Goal: Task Accomplishment & Management: Manage account settings

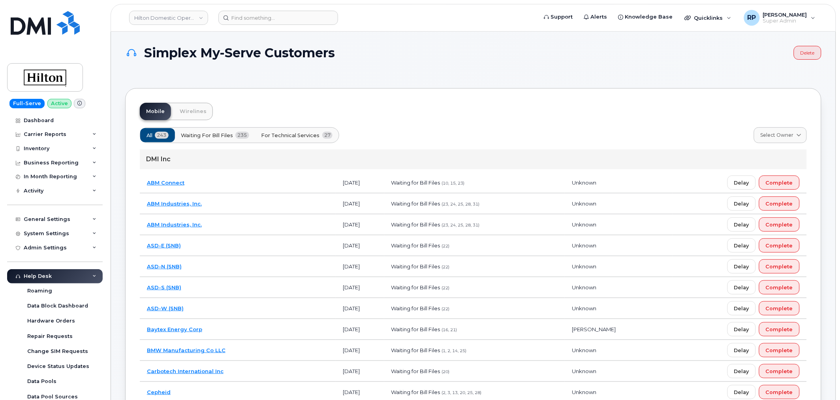
scroll to position [105, 0]
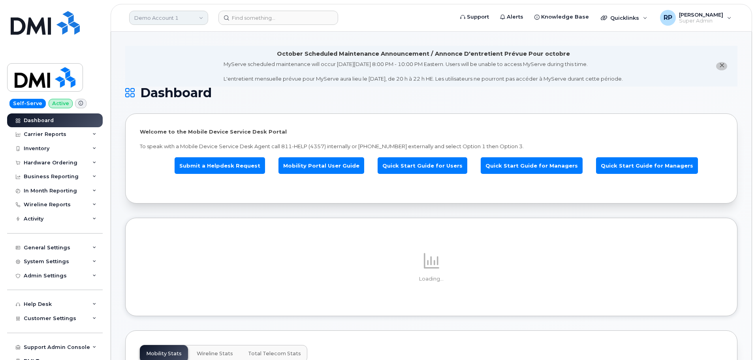
click at [158, 21] on link "Demo Account 1" at bounding box center [168, 18] width 79 height 14
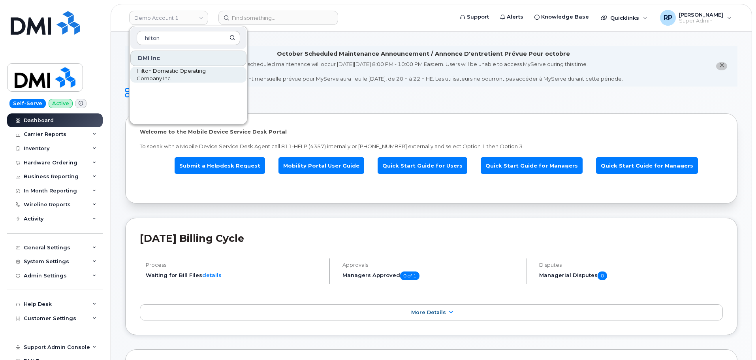
type input "hilton"
click at [159, 73] on span "Hilton Domestic Operating Company Inc" at bounding box center [182, 74] width 91 height 15
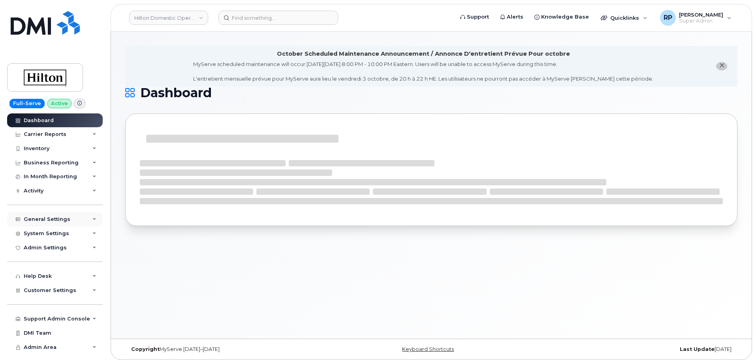
click at [65, 220] on div "General Settings" at bounding box center [47, 219] width 47 height 6
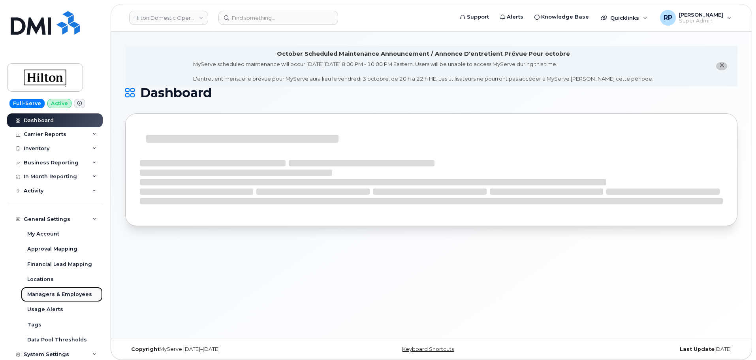
click at [56, 294] on div "Managers & Employees" at bounding box center [59, 294] width 65 height 7
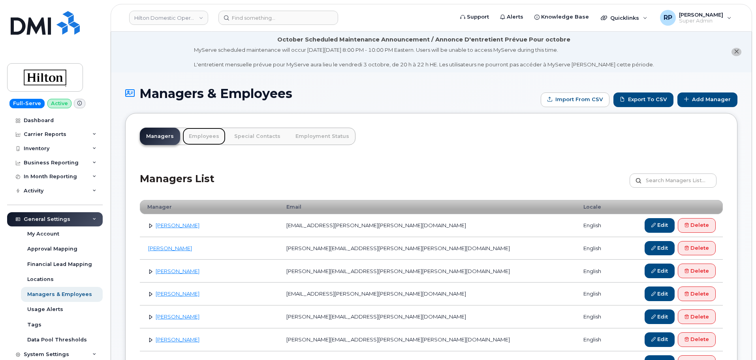
click at [194, 135] on link "Employees" at bounding box center [203, 136] width 43 height 17
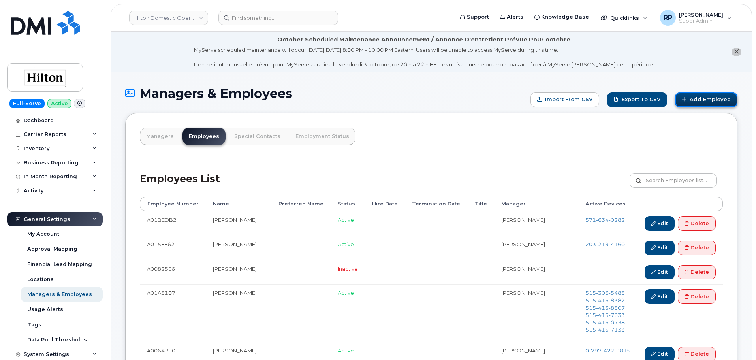
click at [715, 96] on link "Add Employee" at bounding box center [706, 99] width 62 height 15
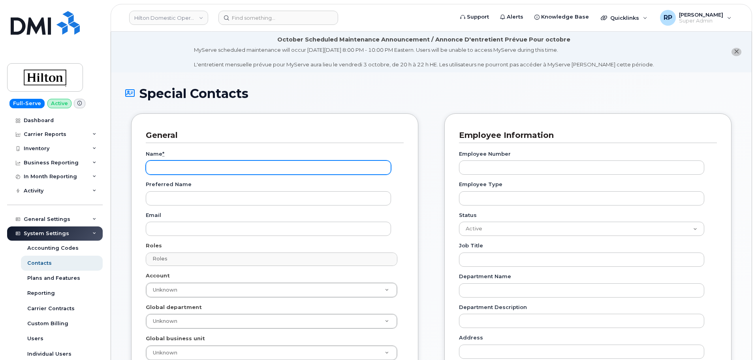
click at [177, 169] on input "Name *" at bounding box center [268, 167] width 245 height 14
click at [229, 162] on input "Name *" at bounding box center [268, 167] width 245 height 14
paste input "Brennica Compton"
type input "Brennica Compton"
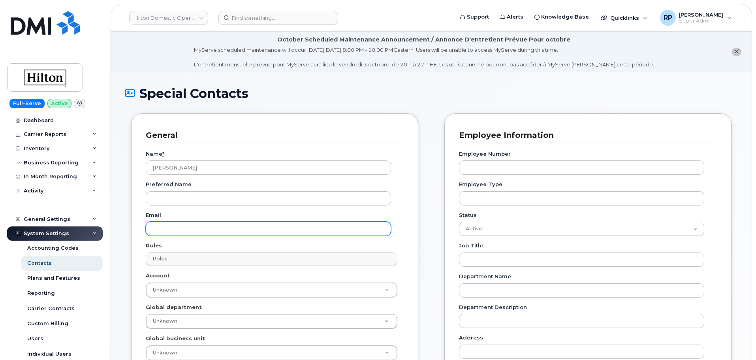
click at [230, 230] on input "Email" at bounding box center [268, 229] width 245 height 14
paste input "[EMAIL_ADDRESS][PERSON_NAME][PERSON_NAME][DOMAIN_NAME]"
type input "[EMAIL_ADDRESS][PERSON_NAME][PERSON_NAME][DOMAIN_NAME]"
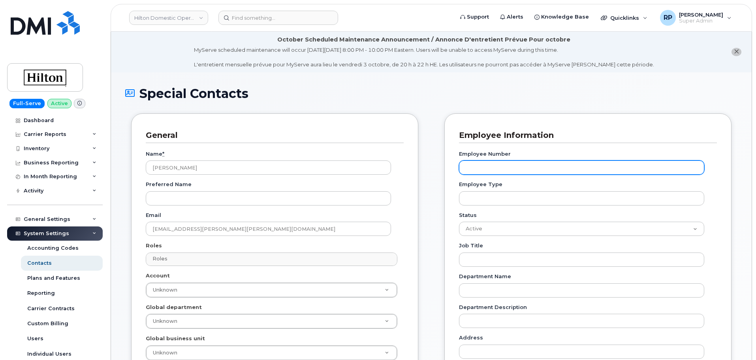
click at [515, 162] on input "Employee Number" at bounding box center [581, 167] width 245 height 14
paste input "A02C788D"
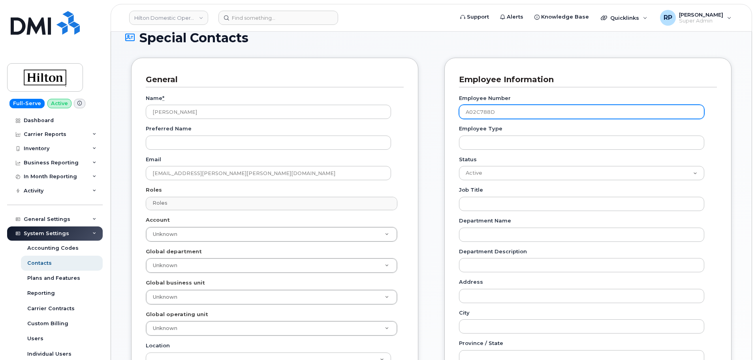
scroll to position [66, 0]
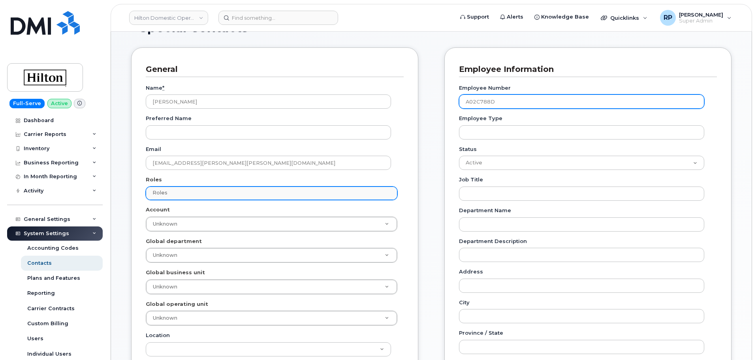
type input "A02C788D"
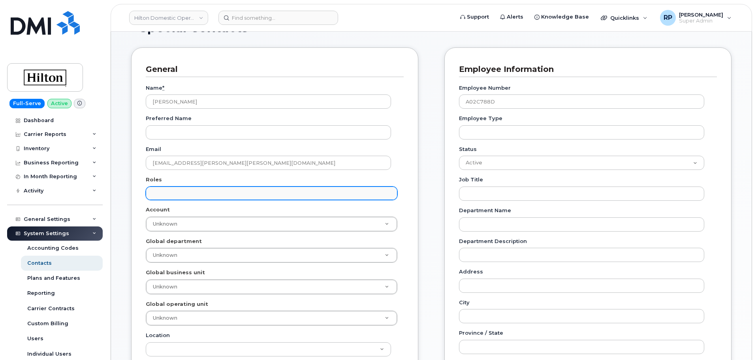
click at [191, 192] on input "text" at bounding box center [272, 192] width 244 height 11
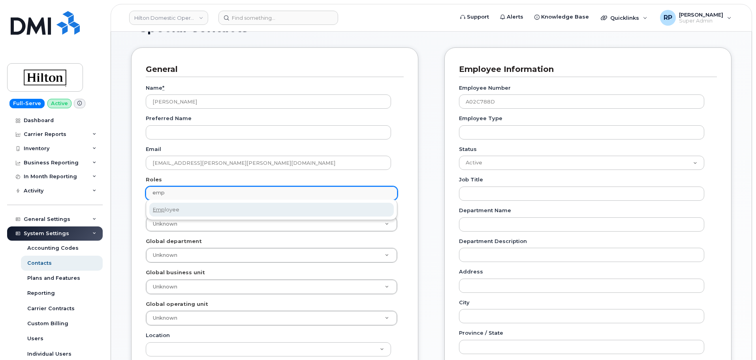
type input "emp"
select select "16"
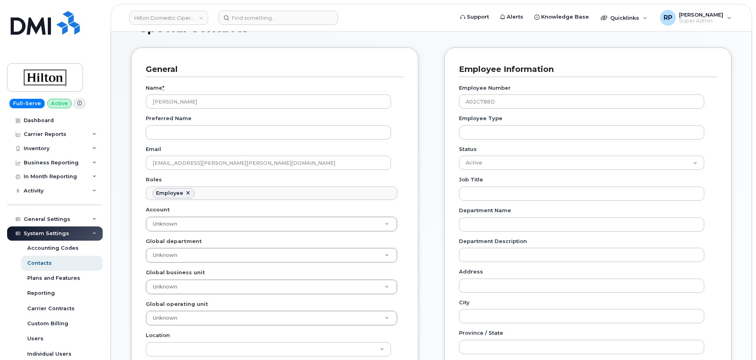
scroll to position [44, 0]
click at [417, 244] on div "General Name * Brennica Compton Preferred Name Email Brennica.Compton@hilton.co…" at bounding box center [274, 279] width 287 height 464
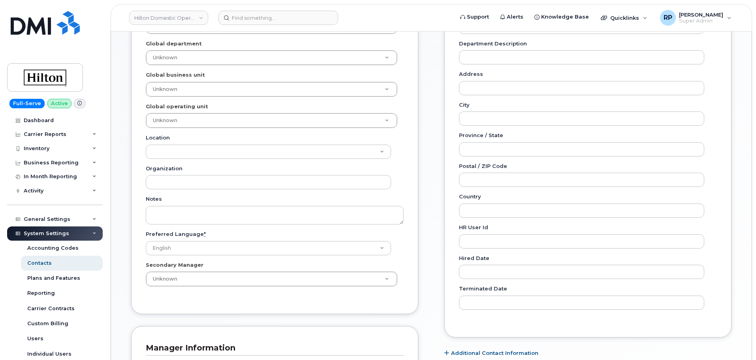
scroll to position [395, 0]
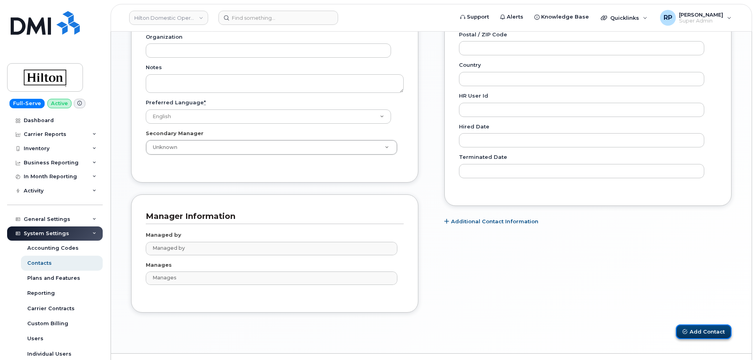
click at [678, 332] on button "Add Contact" at bounding box center [704, 331] width 56 height 15
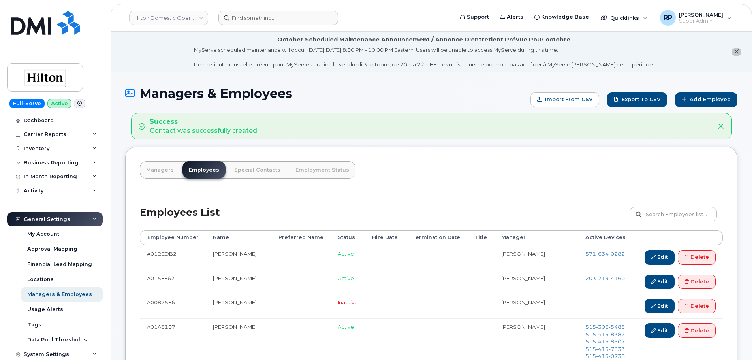
click at [255, 24] on header "Hilton Domestic Operating Company Inc Support Alerts Knowledge Base Quicklinks …" at bounding box center [431, 18] width 641 height 28
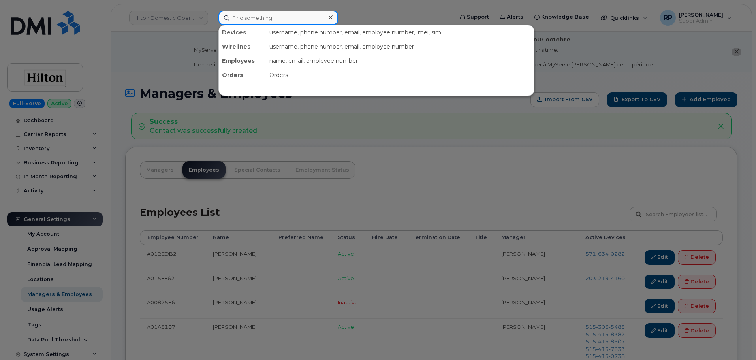
click at [255, 20] on input at bounding box center [278, 18] width 120 height 14
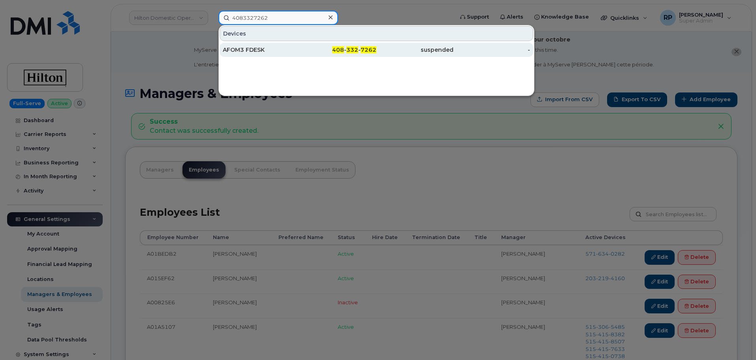
type input "4083327262"
click at [298, 46] on div "AFOM3 FDESK" at bounding box center [261, 50] width 77 height 14
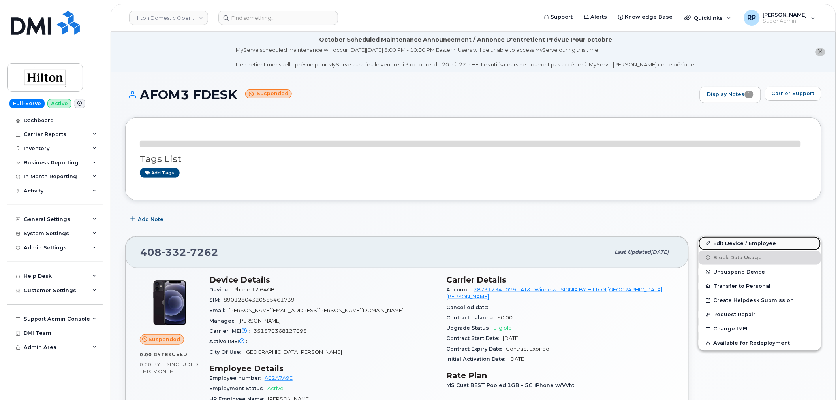
click at [732, 243] on link "Edit Device / Employee" at bounding box center [760, 243] width 122 height 14
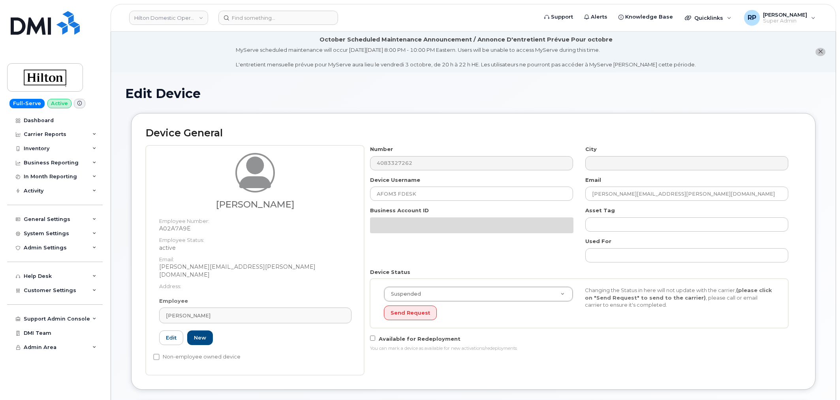
select select "34080331"
drag, startPoint x: 245, startPoint y: 301, endPoint x: 92, endPoint y: 308, distance: 153.0
click at [111, 308] on div "Hilton Domestic Operating Company Inc Support Alerts Knowledge Base Quicklinks …" at bounding box center [474, 390] width 726 height 716
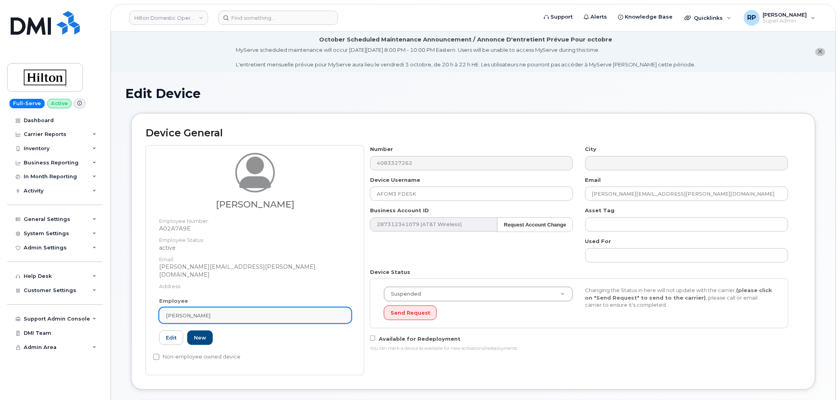
click at [201, 312] on div "Marris Ecdao" at bounding box center [255, 316] width 179 height 8
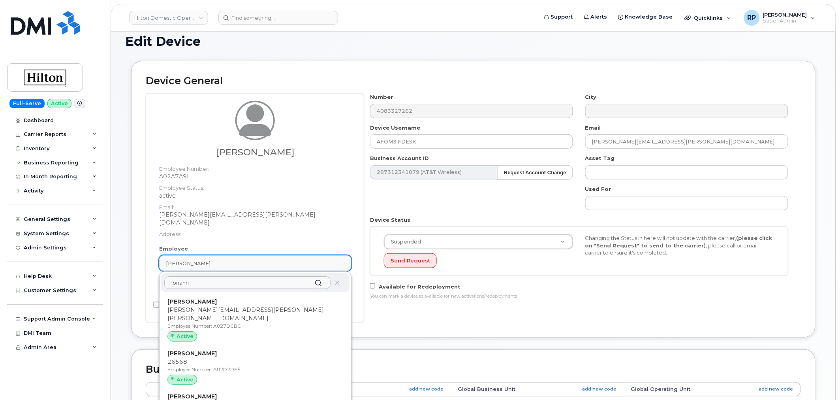
scroll to position [73, 0]
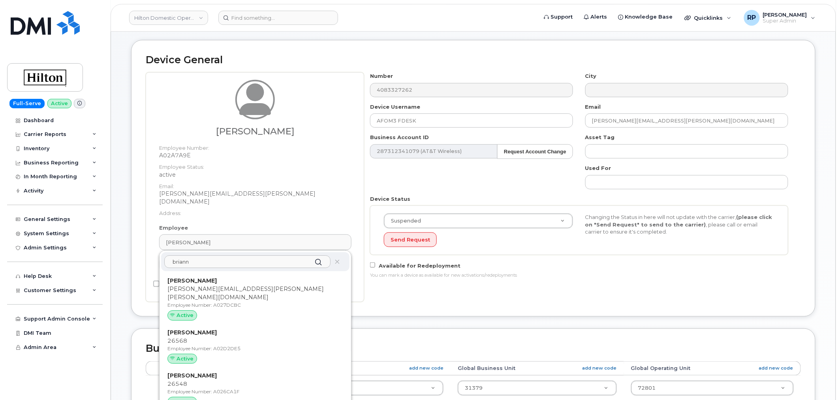
drag, startPoint x: 181, startPoint y: 254, endPoint x: 200, endPoint y: 254, distance: 19.0
click at [200, 255] on input "briann" at bounding box center [247, 261] width 166 height 13
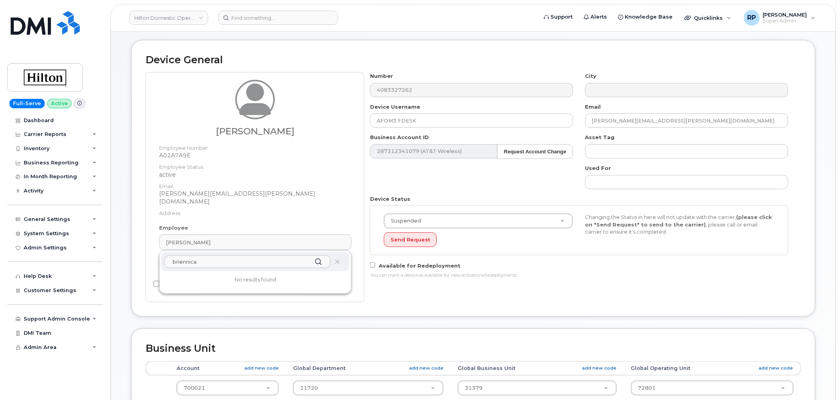
drag, startPoint x: 178, startPoint y: 255, endPoint x: 249, endPoint y: 255, distance: 70.7
click at [249, 255] on input "briennica" at bounding box center [247, 261] width 166 height 13
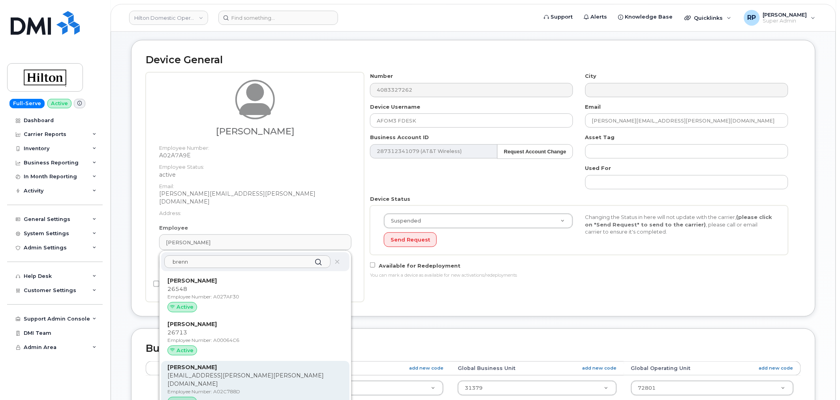
type input "brenn"
click at [209, 371] on p "Brennica.Compton@hilton.com" at bounding box center [255, 379] width 176 height 17
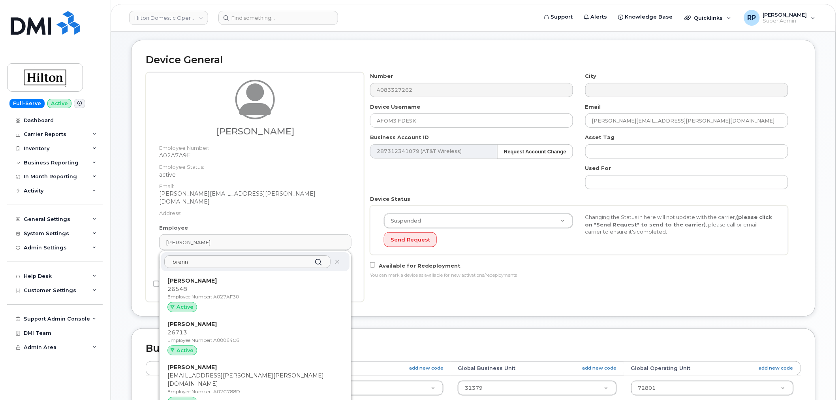
type input "A02C788D"
type input "Brennica Compton"
type input "brennica.compton@hilton.com"
select select "34080326"
type input "34080327"
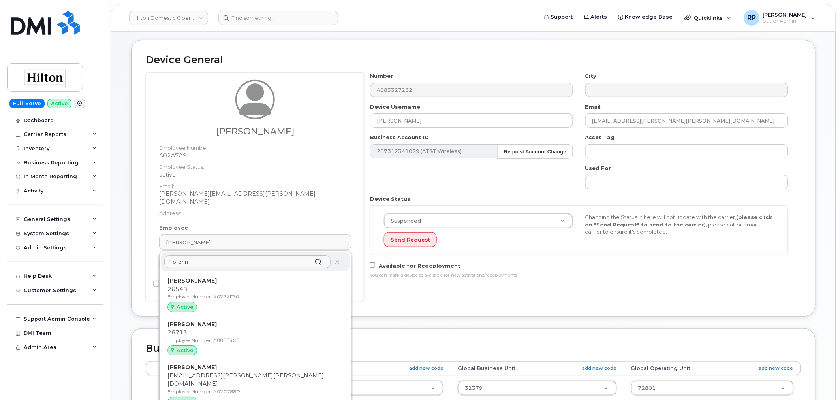
type input "34080328"
type input "34080329"
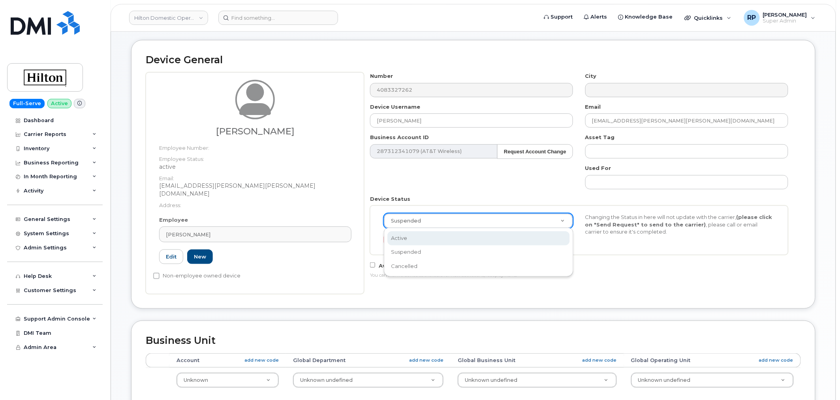
scroll to position [0, 2]
select select "active"
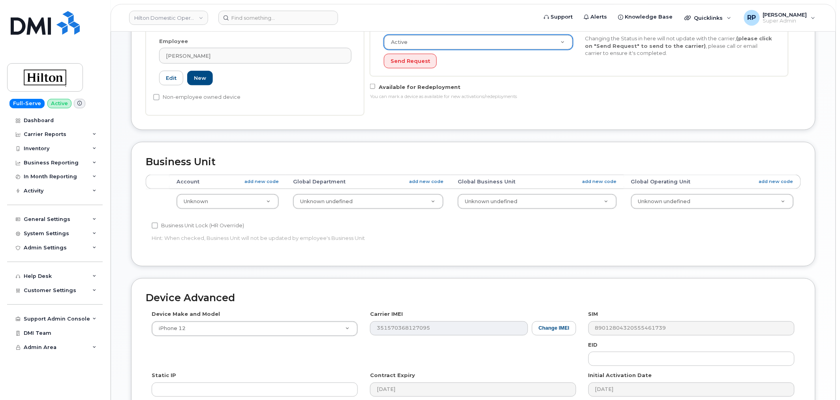
scroll to position [358, 0]
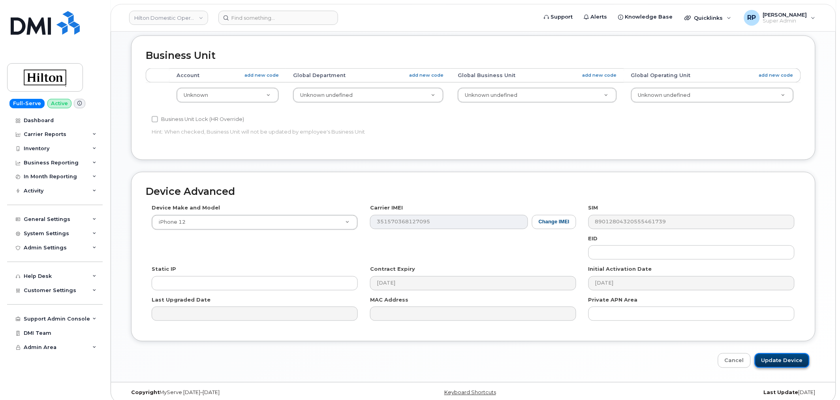
click at [777, 353] on input "Update Device" at bounding box center [782, 360] width 55 height 15
type input "Saving..."
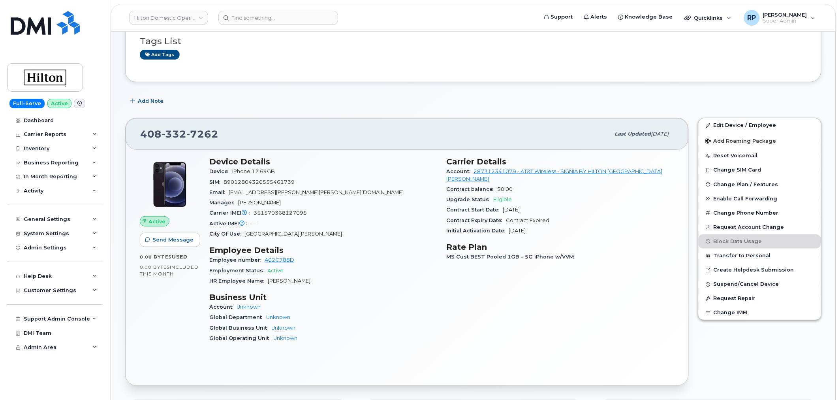
scroll to position [110, 0]
click at [145, 21] on link "Hilton Domestic Operating Company Inc" at bounding box center [168, 18] width 79 height 14
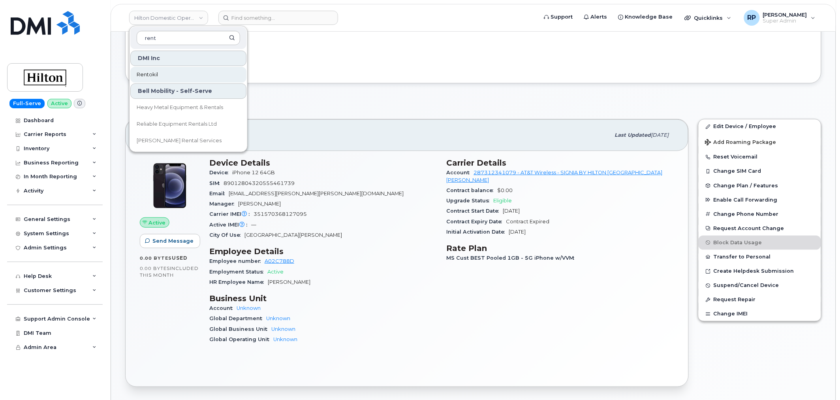
type input "rent"
click at [146, 74] on span "Rentokil" at bounding box center [147, 75] width 21 height 8
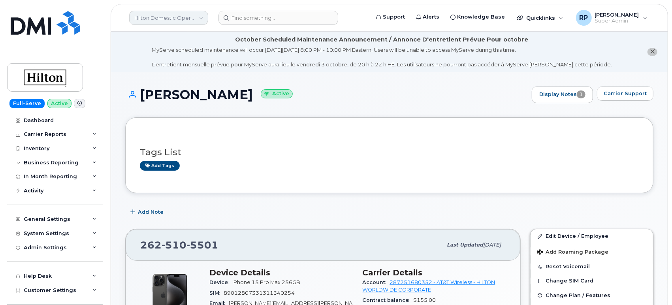
click at [167, 21] on link "Hilton Domestic Operating Company Inc" at bounding box center [168, 18] width 79 height 14
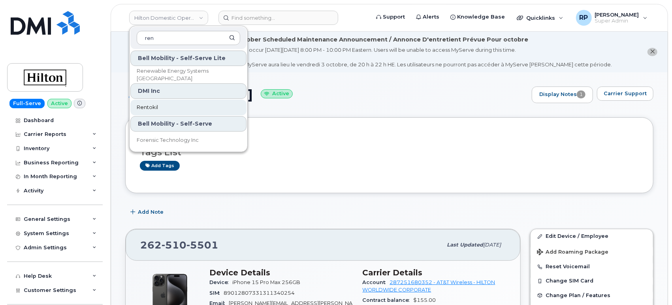
type input "ren"
click at [158, 104] on link "Rentokil" at bounding box center [188, 108] width 116 height 16
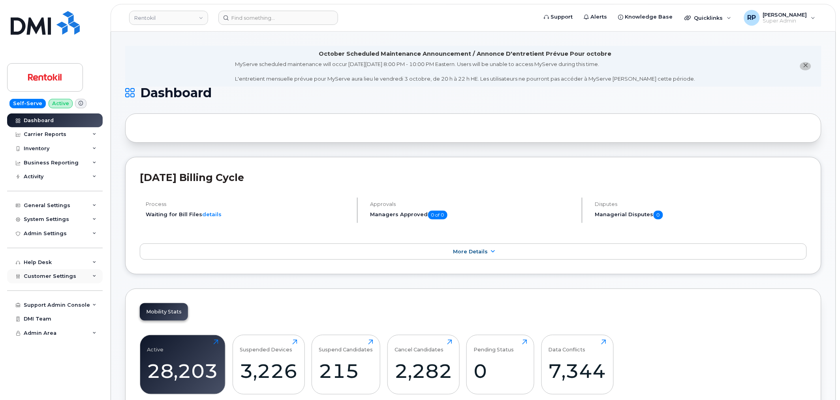
click at [72, 278] on div "Customer Settings" at bounding box center [55, 276] width 96 height 14
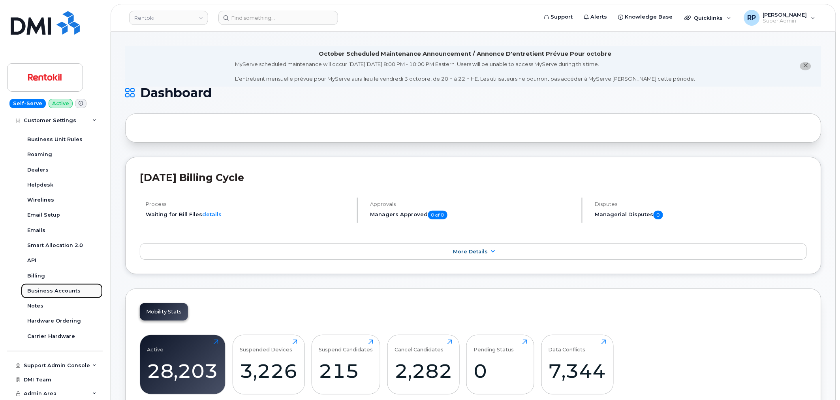
click at [53, 289] on div "Business Accounts" at bounding box center [53, 290] width 53 height 7
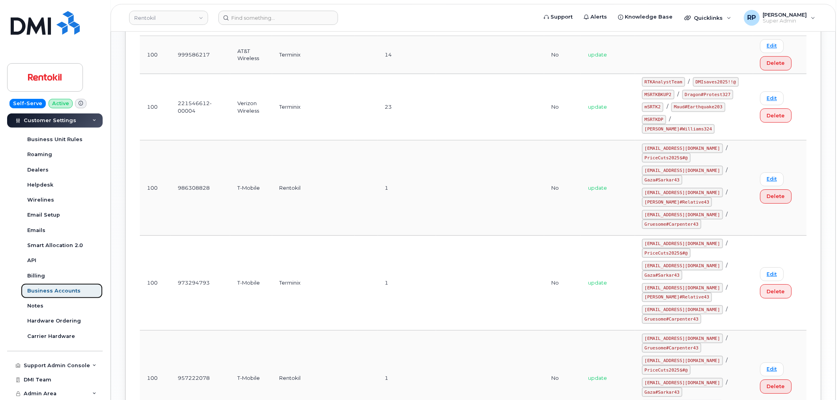
scroll to position [891, 0]
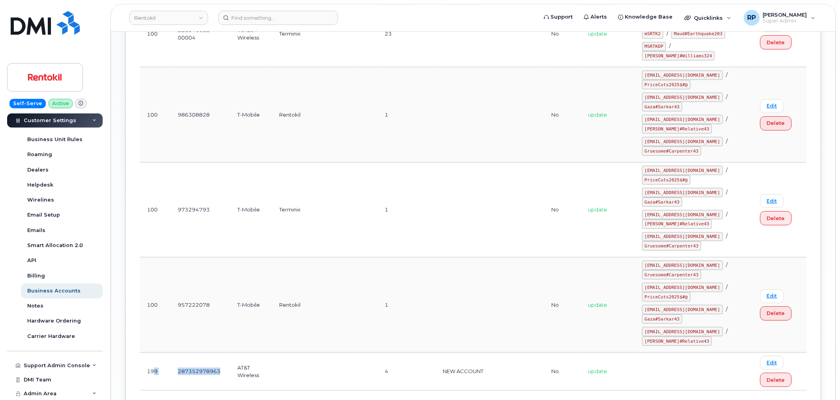
drag, startPoint x: 221, startPoint y: 312, endPoint x: 154, endPoint y: 314, distance: 67.2
click at [154, 352] on tr "199 287352978963 AT&T Wireless 4 NEW ACCOUNT No update Edit Delete" at bounding box center [473, 371] width 667 height 38
click at [196, 352] on td "287352978963" at bounding box center [201, 371] width 60 height 38
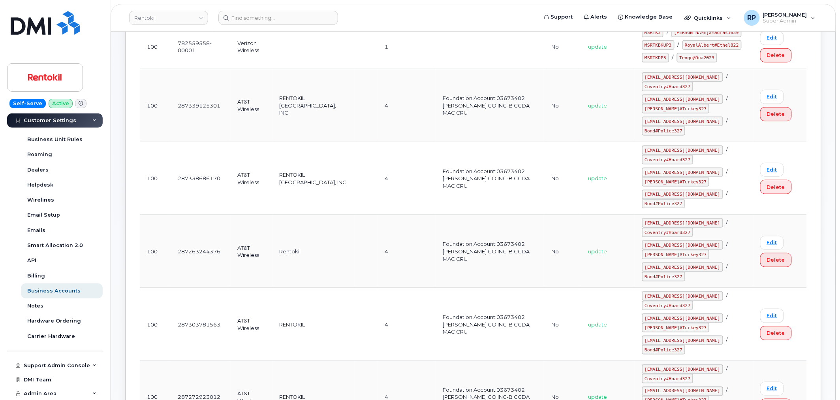
scroll to position [0, 0]
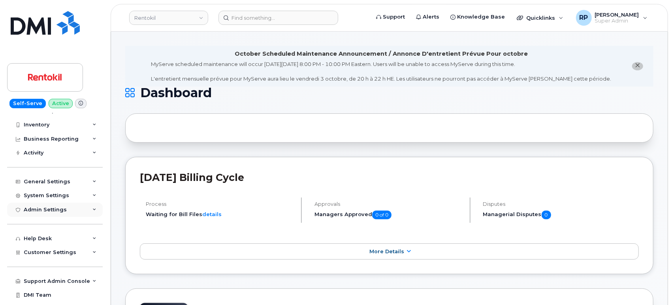
scroll to position [34, 0]
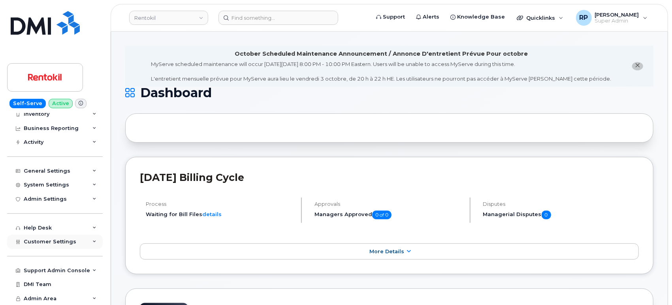
click at [53, 242] on span "Customer Settings" at bounding box center [50, 242] width 53 height 6
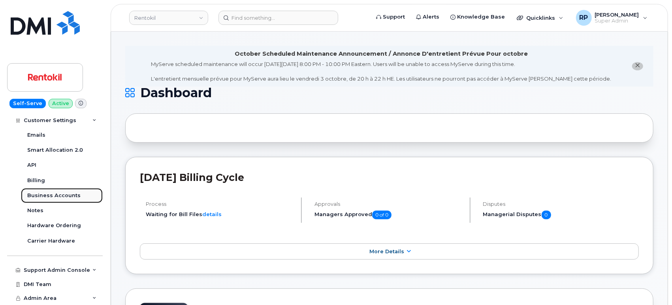
click at [55, 199] on link "Business Accounts" at bounding box center [62, 195] width 82 height 15
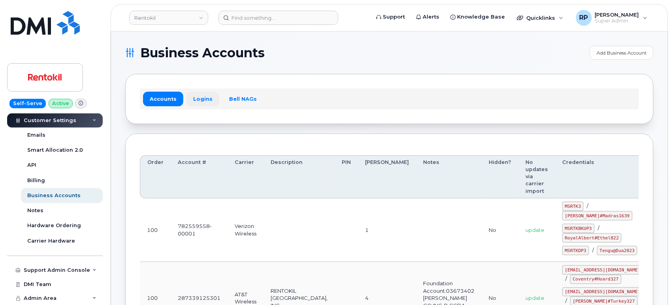
click at [206, 100] on link "Logins" at bounding box center [202, 99] width 33 height 14
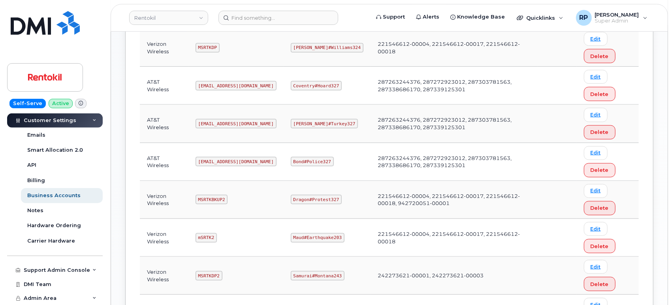
scroll to position [439, 0]
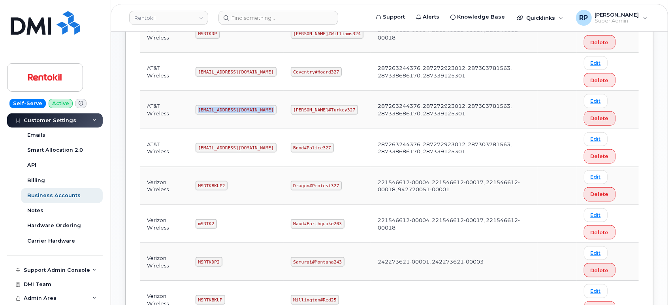
drag, startPoint x: 198, startPoint y: 109, endPoint x: 274, endPoint y: 109, distance: 75.8
click at [274, 109] on td "Ms-rentokil-backup@dminc.com" at bounding box center [235, 110] width 95 height 38
copy code "Ms-rentokil-backup@dminc.com"
drag, startPoint x: 291, startPoint y: 109, endPoint x: 336, endPoint y: 108, distance: 45.0
click at [336, 108] on td "George#Turkey327" at bounding box center [327, 110] width 87 height 38
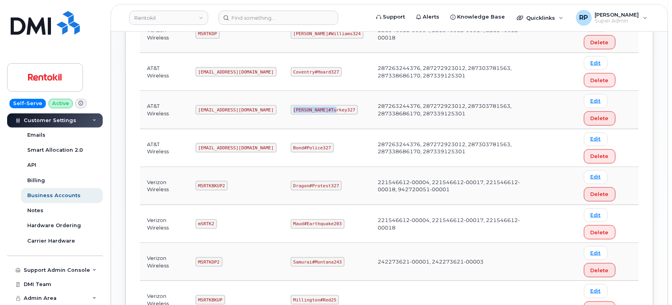
copy code "George#Turkey327"
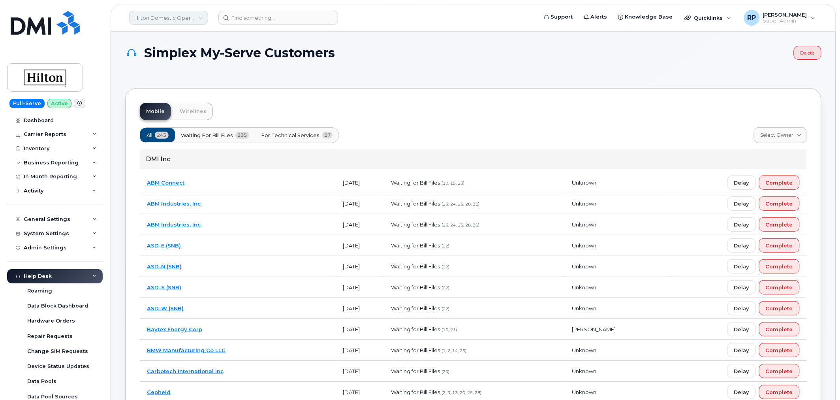
scroll to position [105, 0]
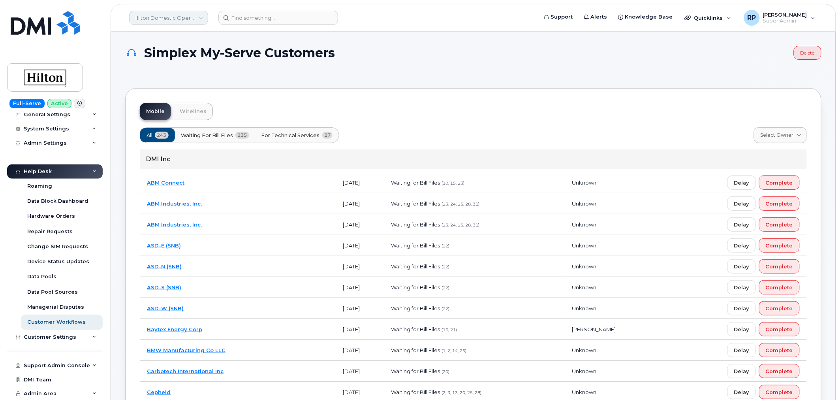
click at [188, 18] on link "Hilton Domestic Operating Company Inc" at bounding box center [168, 18] width 79 height 14
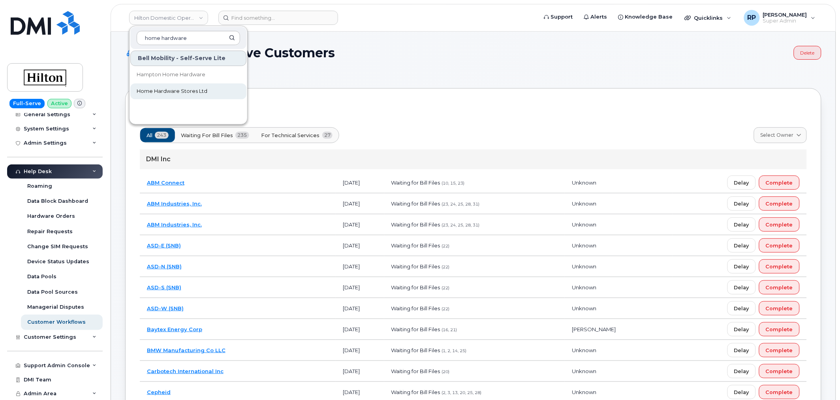
type input "home hardware"
click at [188, 91] on span "Home Hardware Stores Ltd" at bounding box center [172, 91] width 71 height 8
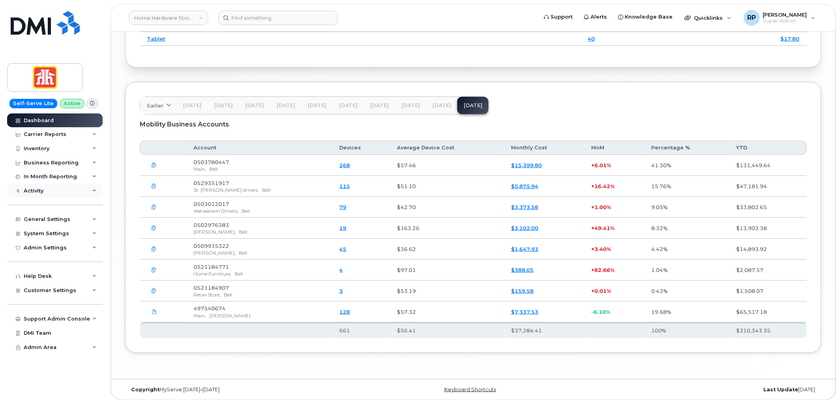
scroll to position [1140, 0]
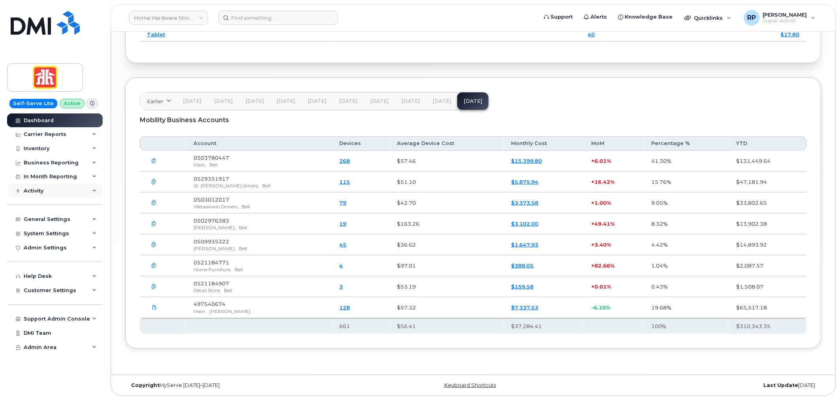
click at [73, 187] on div "Activity" at bounding box center [55, 191] width 96 height 14
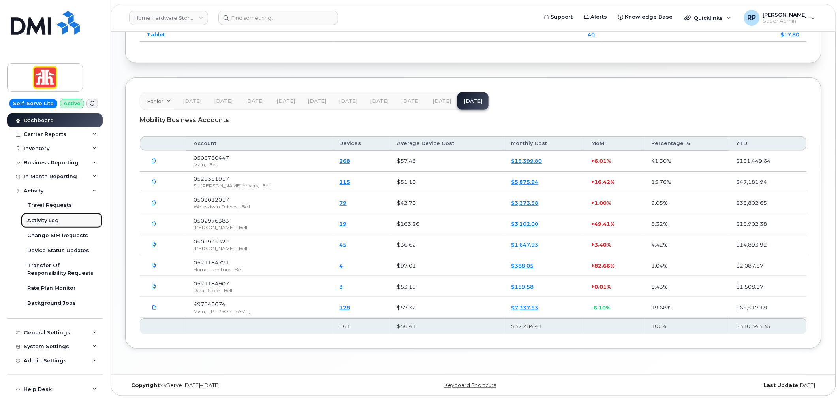
click at [42, 222] on div "Activity Log" at bounding box center [43, 220] width 32 height 7
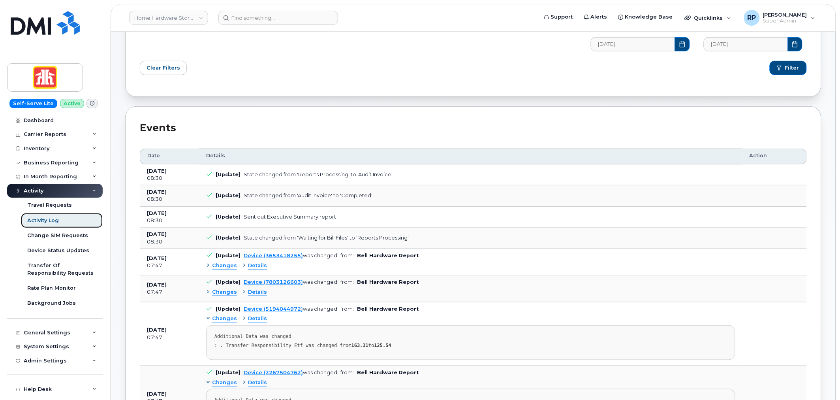
scroll to position [146, 0]
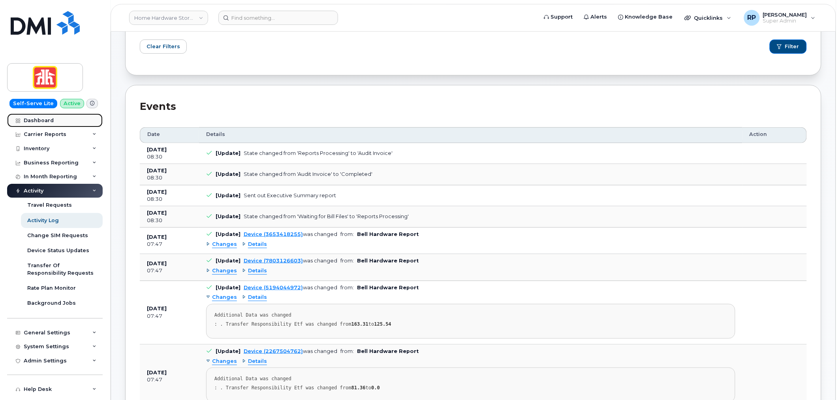
click at [43, 120] on div "Dashboard" at bounding box center [39, 120] width 30 height 6
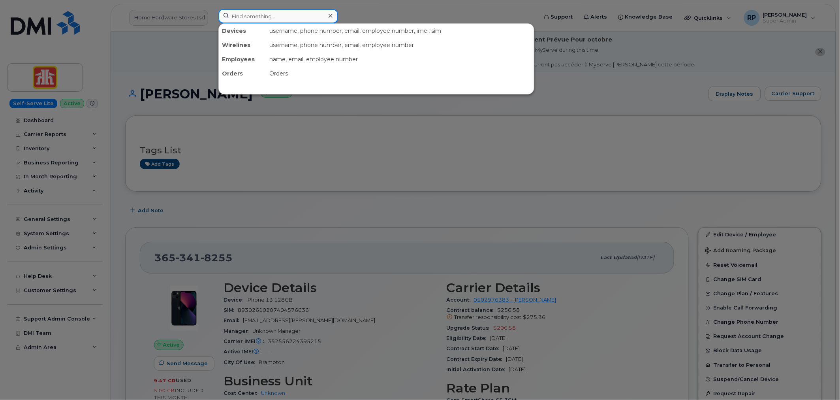
paste input "7097288292"
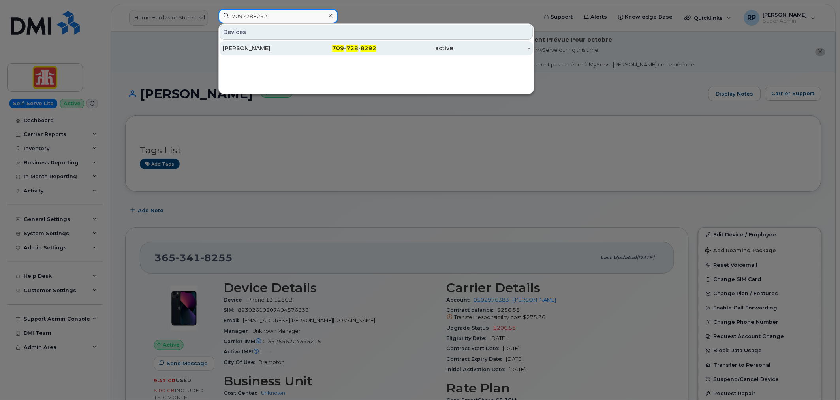
type input "7097288292"
click at [310, 48] on div "709 - 728 - 8292" at bounding box center [338, 48] width 77 height 8
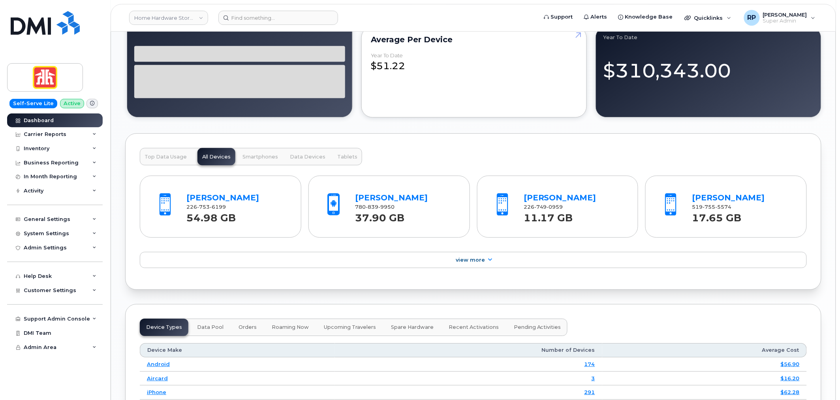
scroll to position [1117, 0]
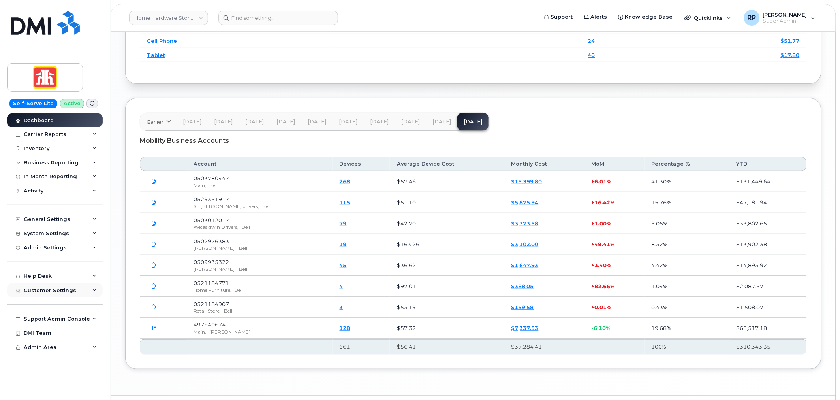
click at [67, 289] on span "Customer Settings" at bounding box center [50, 290] width 53 height 6
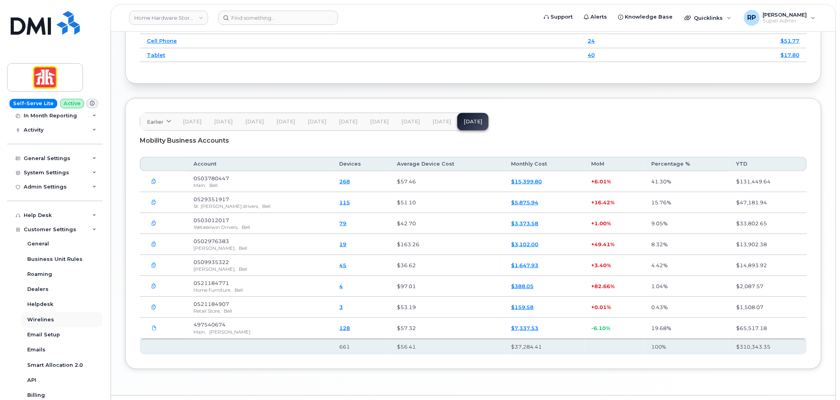
scroll to position [146, 0]
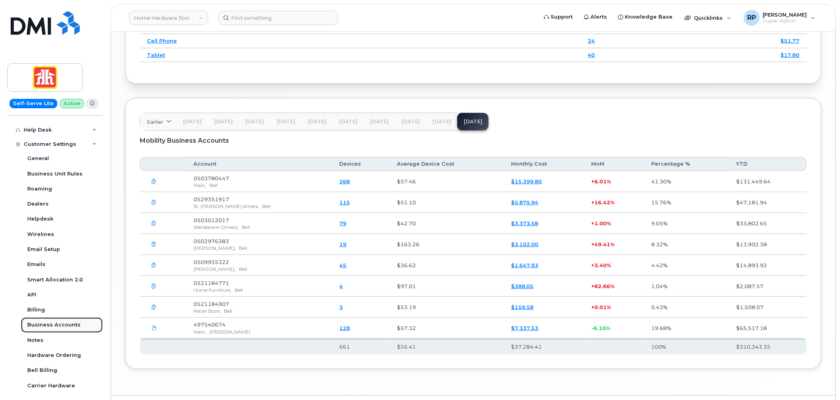
click at [62, 322] on div "Business Accounts" at bounding box center [53, 324] width 53 height 7
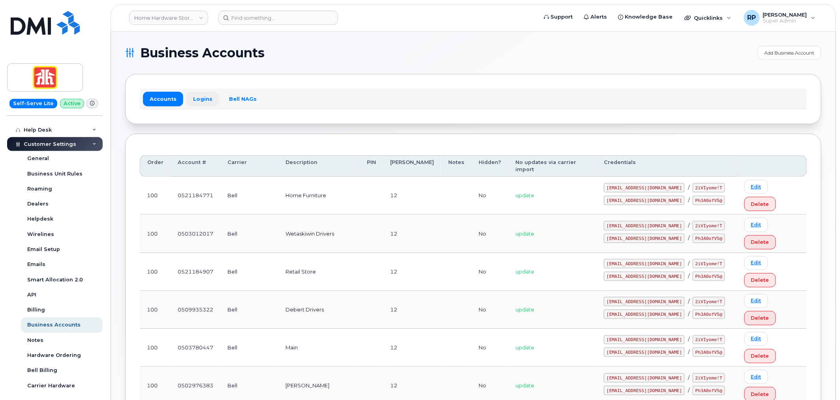
click at [202, 97] on link "Logins" at bounding box center [202, 99] width 33 height 14
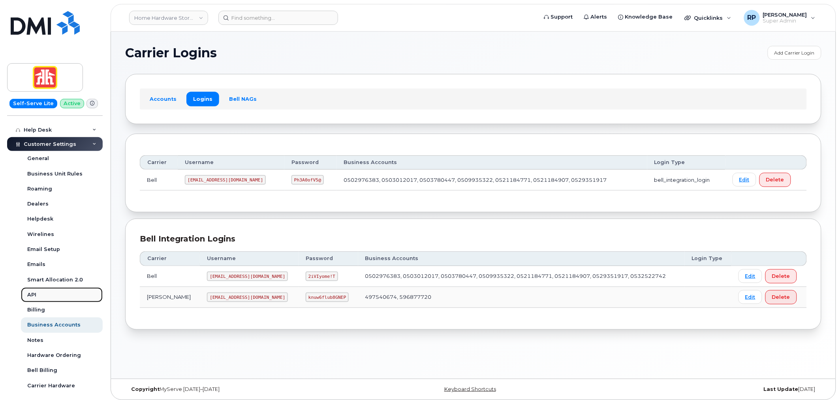
click at [43, 301] on link "API" at bounding box center [62, 294] width 82 height 15
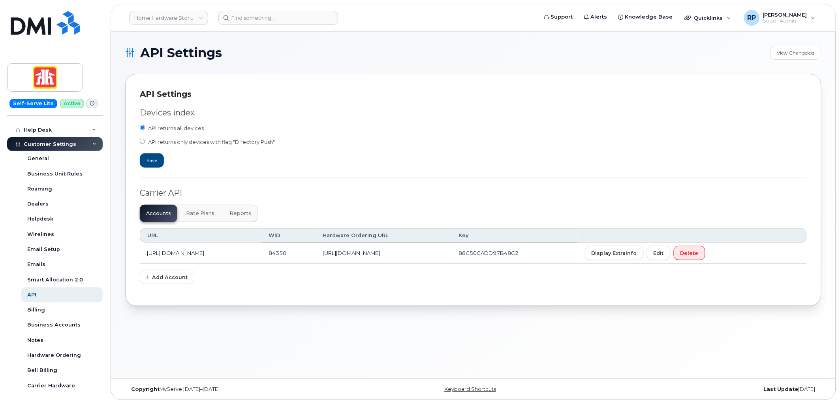
click at [229, 214] on span "Reports" at bounding box center [240, 213] width 22 height 6
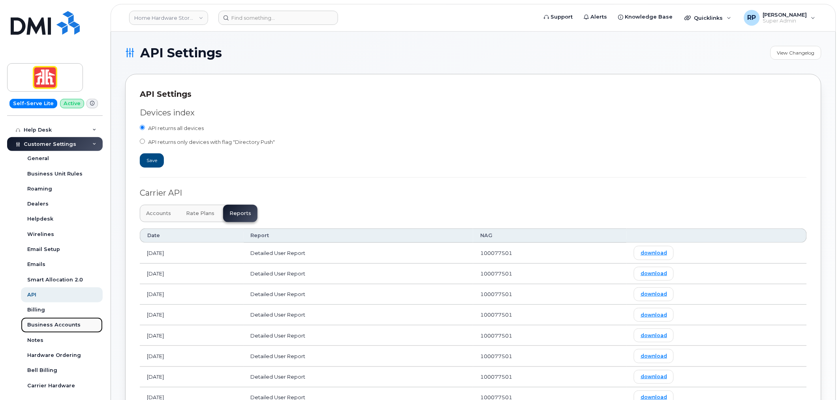
click at [51, 327] on div "Business Accounts" at bounding box center [53, 324] width 53 height 7
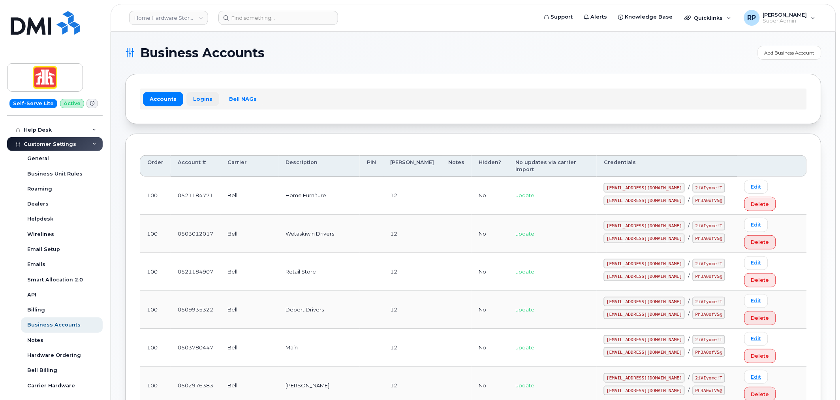
click at [198, 100] on link "Logins" at bounding box center [202, 99] width 33 height 14
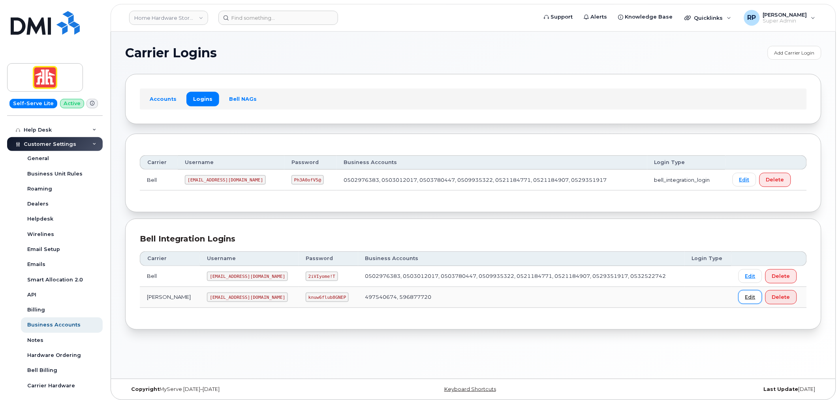
click at [745, 295] on link "Edit" at bounding box center [751, 297] width 24 height 14
drag, startPoint x: 186, startPoint y: 277, endPoint x: 240, endPoint y: 275, distance: 54.2
click at [251, 277] on td "homehardwares@myserve.ca" at bounding box center [249, 276] width 99 height 21
copy code "homehardwares@myserve.ca"
drag, startPoint x: 272, startPoint y: 276, endPoint x: 301, endPoint y: 276, distance: 29.6
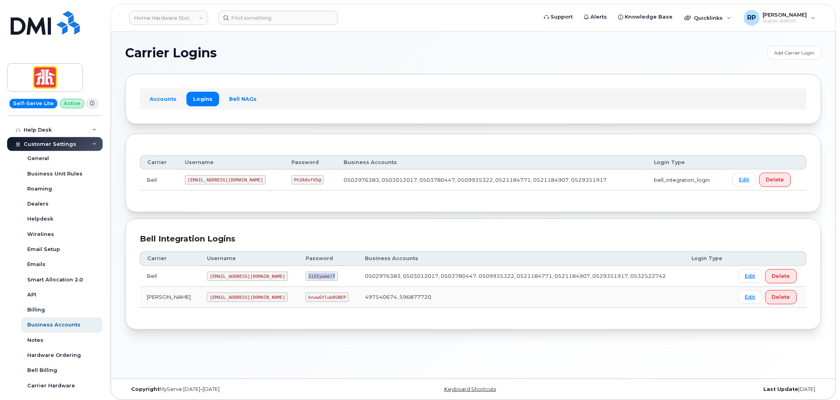
click at [301, 276] on td "2iVIyome!T" at bounding box center [328, 276] width 59 height 21
copy code "2iVIyome!T"
drag, startPoint x: 186, startPoint y: 276, endPoint x: 245, endPoint y: 277, distance: 59.7
click at [245, 277] on code "homehardwares@myserve.ca" at bounding box center [247, 275] width 81 height 9
copy code "homehardwares@myserve.ca"
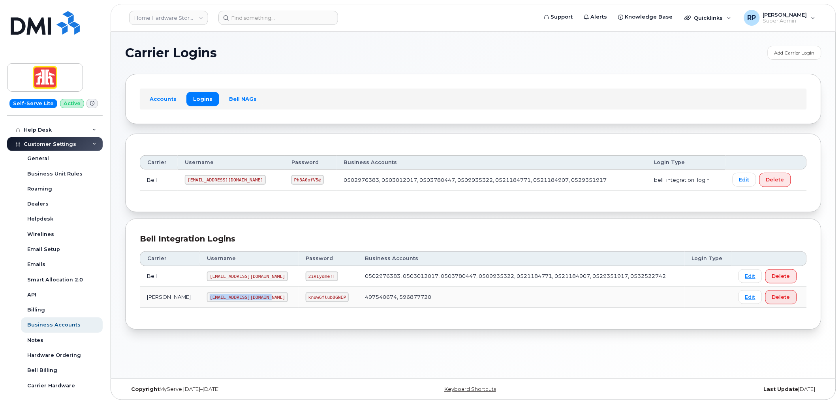
drag, startPoint x: 186, startPoint y: 300, endPoint x: 245, endPoint y: 297, distance: 59.7
click at [245, 297] on td "homehardware@myserve.ca" at bounding box center [249, 297] width 99 height 21
copy code "homehardware@myserve.ca"
drag, startPoint x: 271, startPoint y: 297, endPoint x: 308, endPoint y: 298, distance: 37.5
click at [308, 298] on code "knuw6flub8GNEP" at bounding box center [327, 296] width 43 height 9
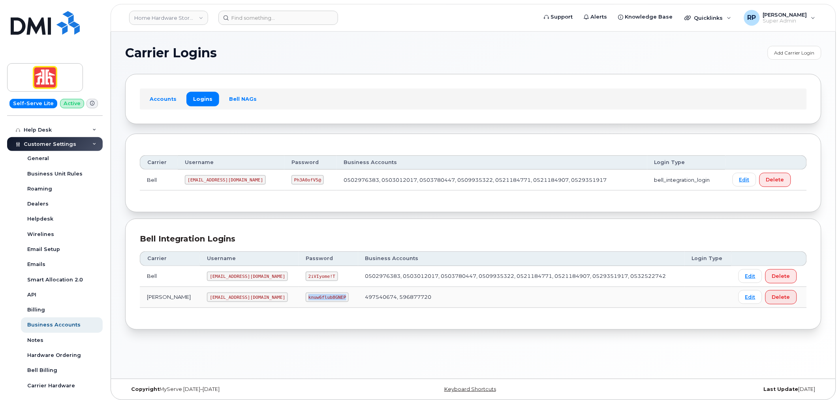
copy code "knuw6flub8GNEP"
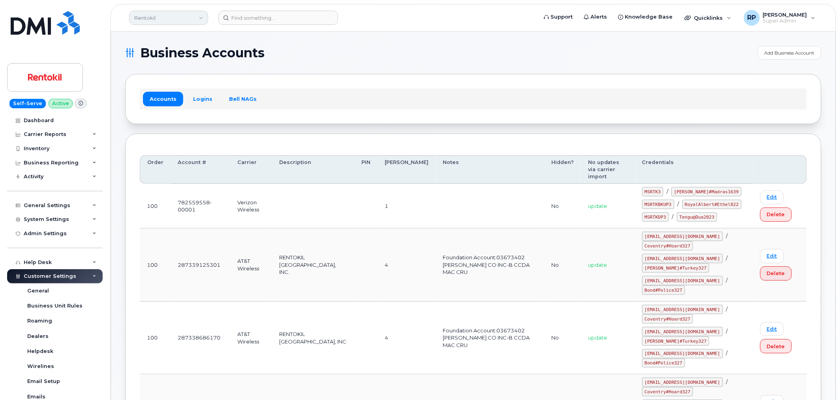
scroll to position [166, 0]
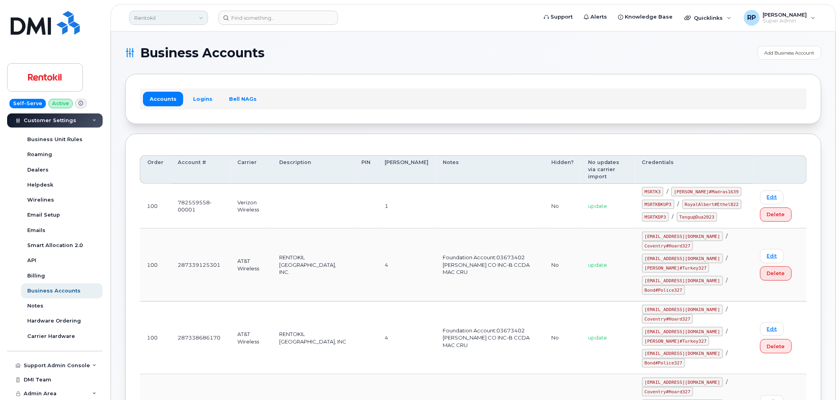
click at [151, 16] on link "Rentokil" at bounding box center [168, 18] width 79 height 14
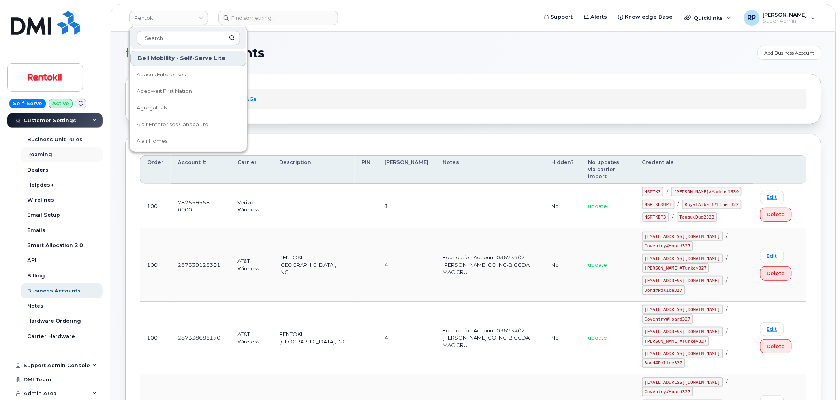
scroll to position [0, 0]
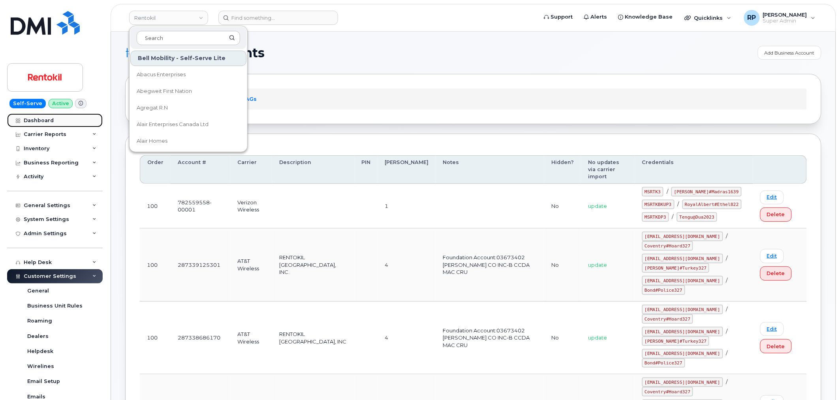
click at [39, 119] on div "Dashboard" at bounding box center [39, 120] width 30 height 6
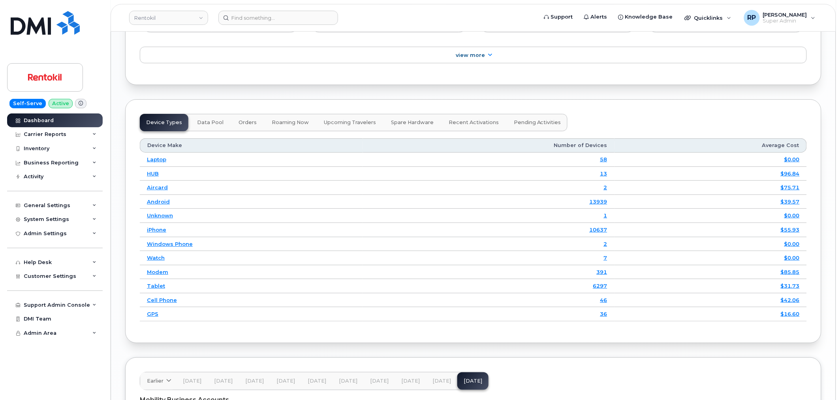
scroll to position [1166, 0]
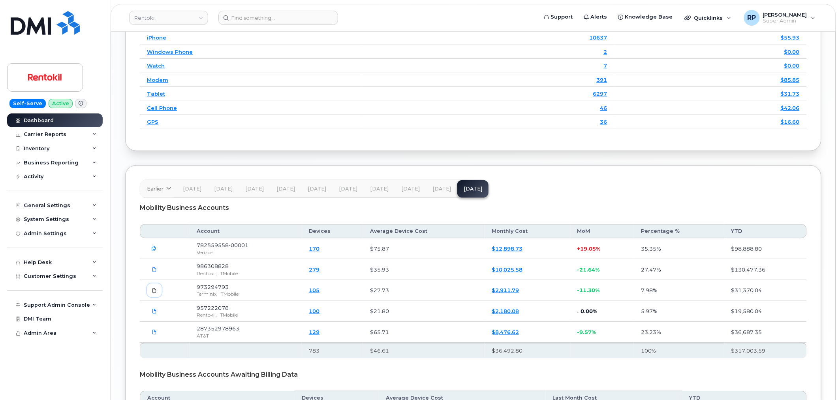
click at [155, 293] on icon at bounding box center [154, 290] width 5 height 5
click at [314, 363] on div "Mobility Business Accounts Account Devices Average Device Cost Monthly Cost MoM…" at bounding box center [473, 315] width 667 height 235
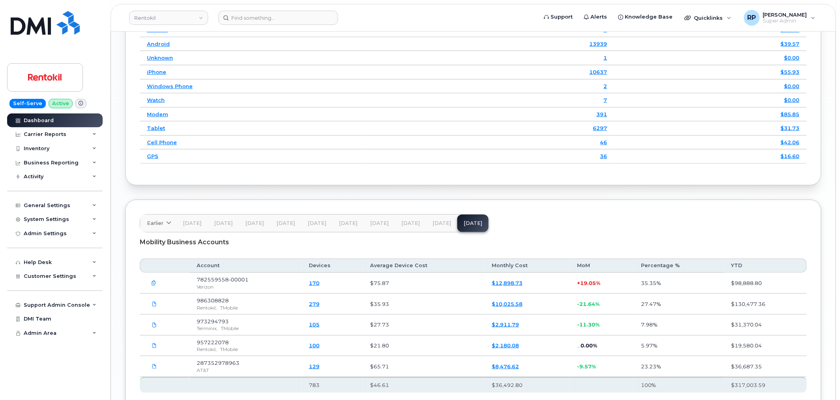
scroll to position [1123, 0]
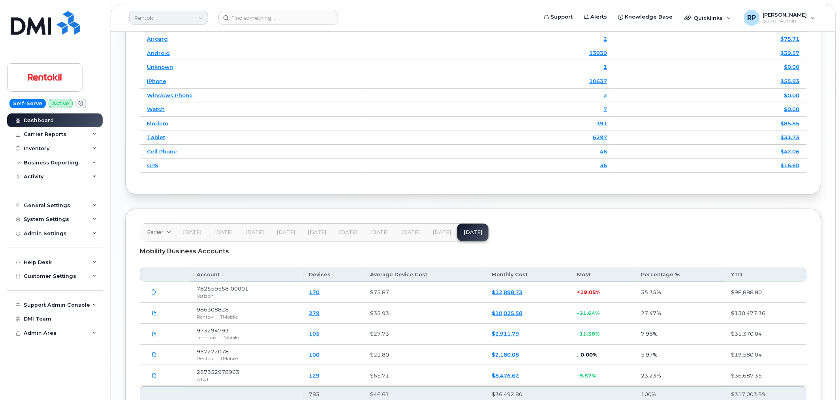
click at [175, 22] on link "Rentokil" at bounding box center [168, 18] width 79 height 14
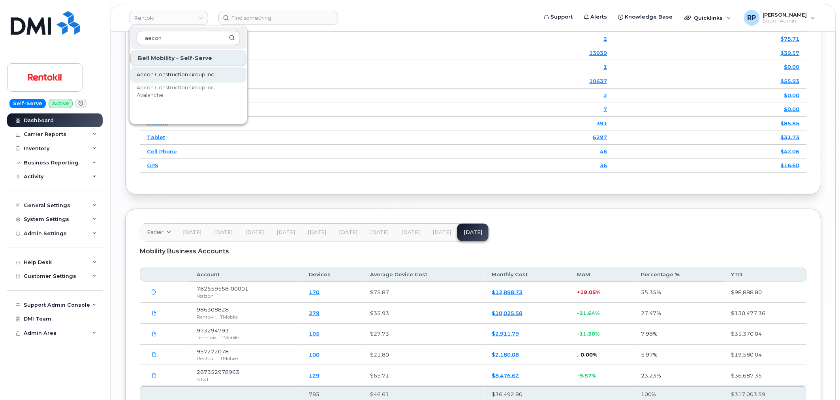
type input "aecon"
click at [163, 76] on span "Aecon Construction Group Inc" at bounding box center [175, 75] width 77 height 8
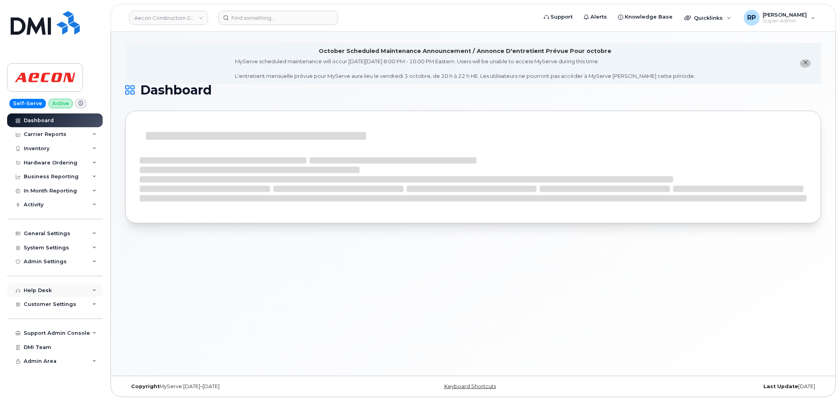
scroll to position [4, 0]
click at [69, 263] on div "Admin Settings" at bounding box center [55, 261] width 96 height 14
click at [67, 303] on span "Customer Settings" at bounding box center [50, 304] width 53 height 6
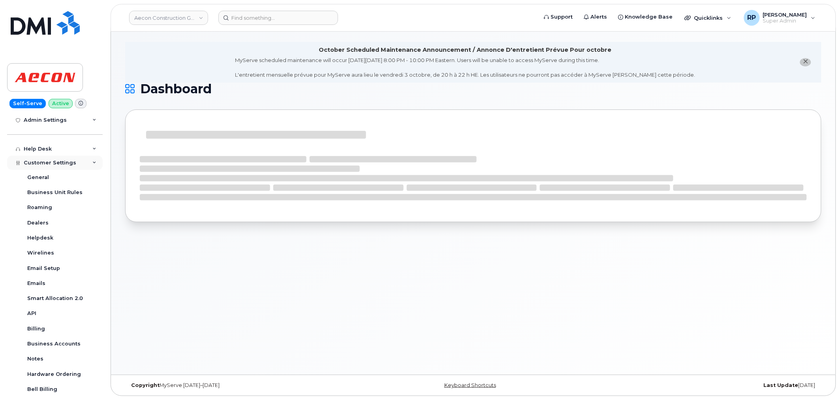
scroll to position [146, 0]
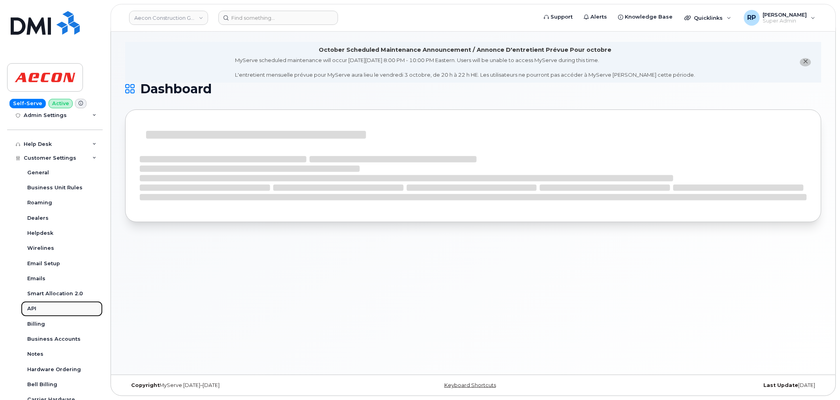
click at [31, 306] on div "API" at bounding box center [31, 308] width 9 height 7
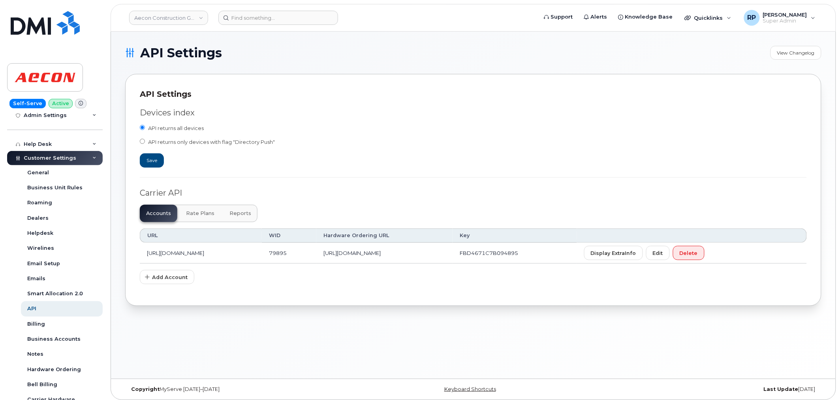
click at [234, 212] on span "Reports" at bounding box center [240, 213] width 22 height 6
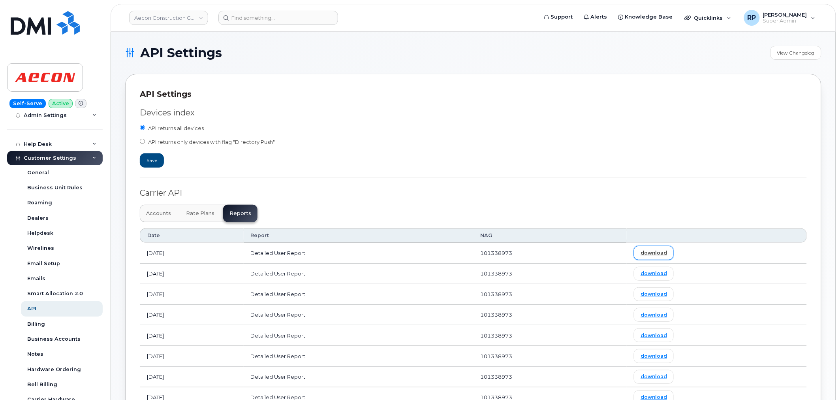
click at [668, 251] on link "download" at bounding box center [654, 253] width 40 height 14
click at [293, 17] on input at bounding box center [278, 18] width 120 height 14
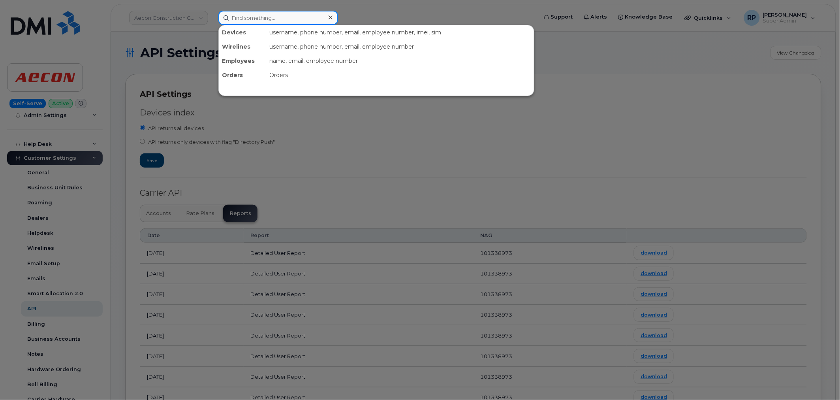
paste input "7052380806"
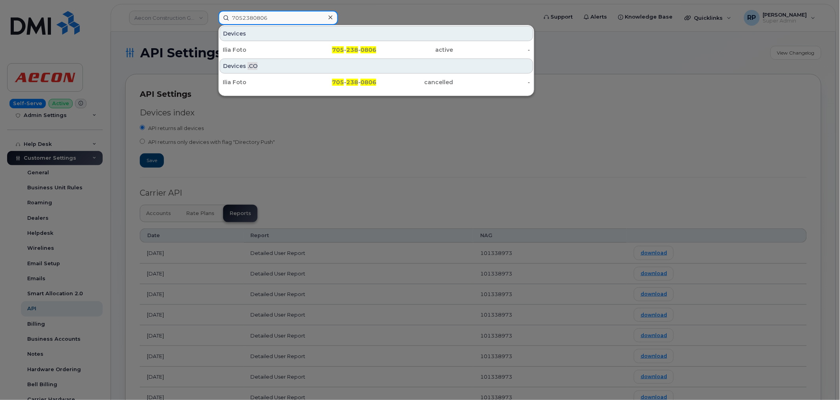
type input "7052380806"
click at [305, 47] on div "705 - 238 - 0806" at bounding box center [338, 50] width 77 height 8
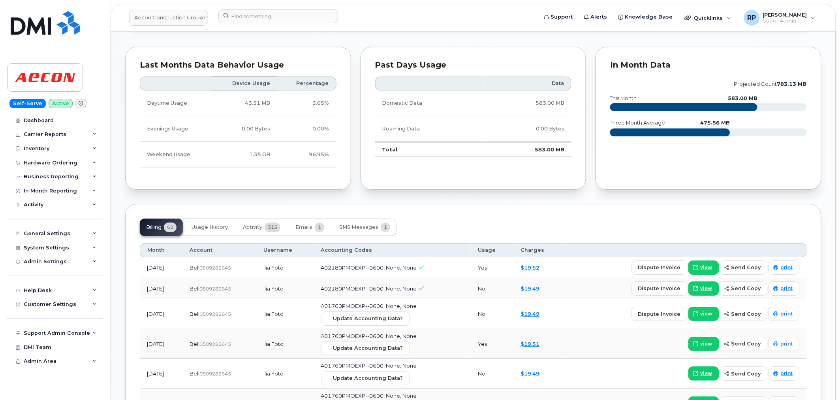
scroll to position [878, 0]
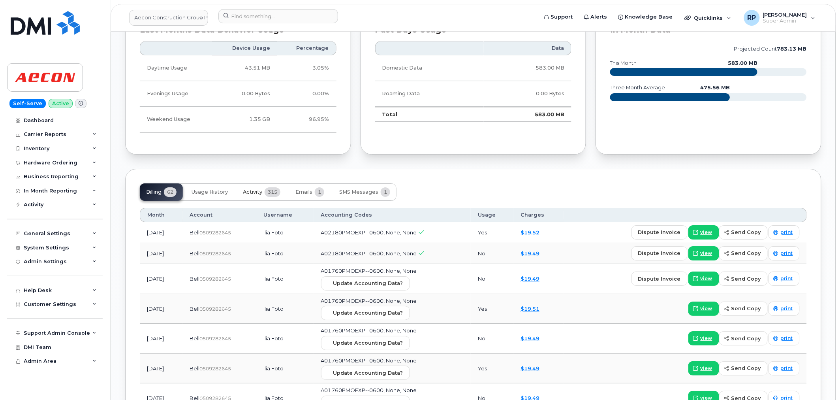
click at [265, 191] on span "315" at bounding box center [273, 191] width 16 height 9
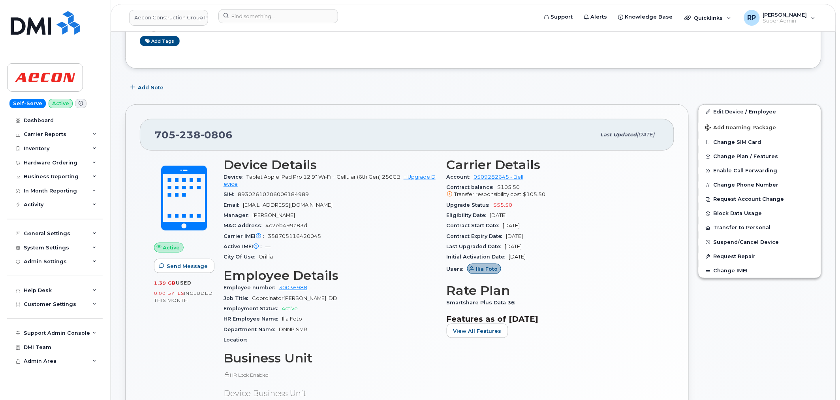
scroll to position [219, 0]
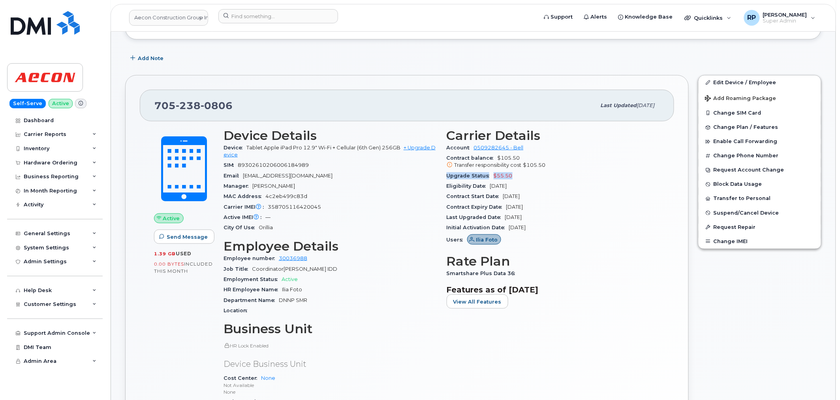
drag, startPoint x: 443, startPoint y: 176, endPoint x: 515, endPoint y: 176, distance: 72.3
click at [515, 176] on div "Carrier Details Account 0509282645 - Bell Contract balance $105.50 Transfer res…" at bounding box center [553, 290] width 223 height 333
click at [515, 176] on div "Upgrade Status $55.50" at bounding box center [554, 176] width 214 height 10
drag, startPoint x: 515, startPoint y: 176, endPoint x: 492, endPoint y: 175, distance: 22.9
click at [492, 175] on div "Upgrade Status $55.50" at bounding box center [554, 176] width 214 height 10
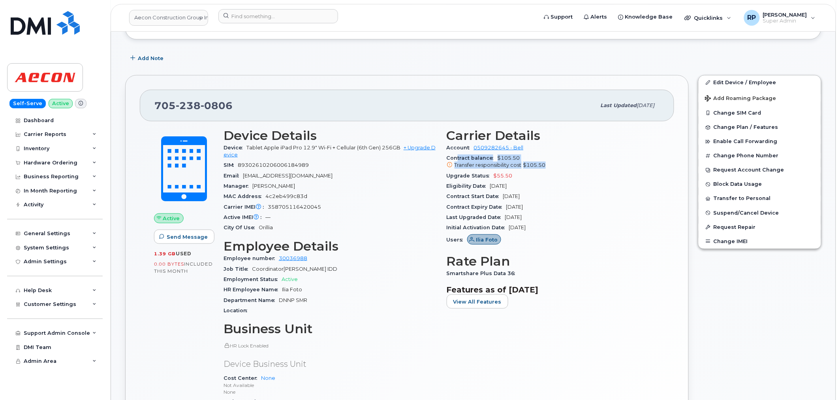
drag, startPoint x: 458, startPoint y: 156, endPoint x: 546, endPoint y: 168, distance: 88.5
click at [546, 168] on div "Contract balance $105.50 Transfer responsibility cost $105.50" at bounding box center [554, 162] width 214 height 18
click at [552, 168] on div "Transfer responsibility cost $105.50" at bounding box center [554, 165] width 214 height 7
drag, startPoint x: 447, startPoint y: 176, endPoint x: 514, endPoint y: 175, distance: 67.5
click at [514, 175] on div "Upgrade Status $55.50" at bounding box center [554, 176] width 214 height 10
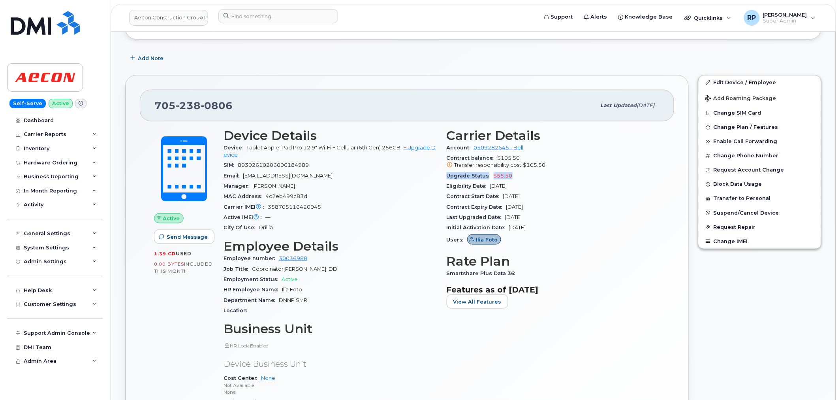
click at [514, 175] on div "Upgrade Status $55.50" at bounding box center [554, 176] width 214 height 10
drag, startPoint x: 519, startPoint y: 159, endPoint x: 500, endPoint y: 157, distance: 19.8
click at [500, 157] on div "Contract balance $105.50 Transfer responsibility cost $105.50" at bounding box center [554, 162] width 214 height 18
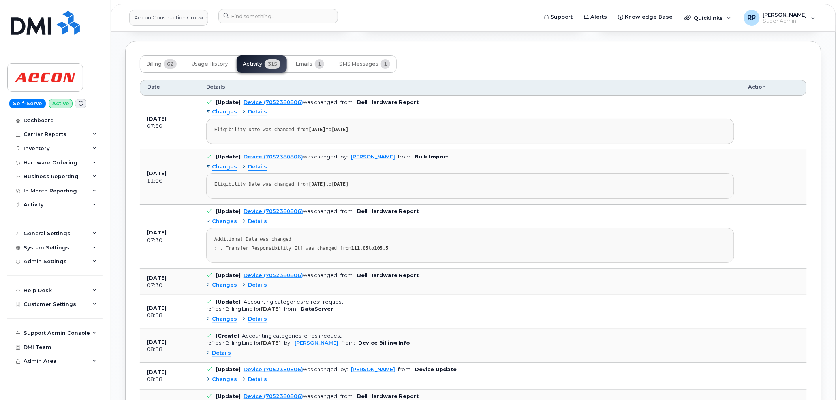
scroll to position [1024, 0]
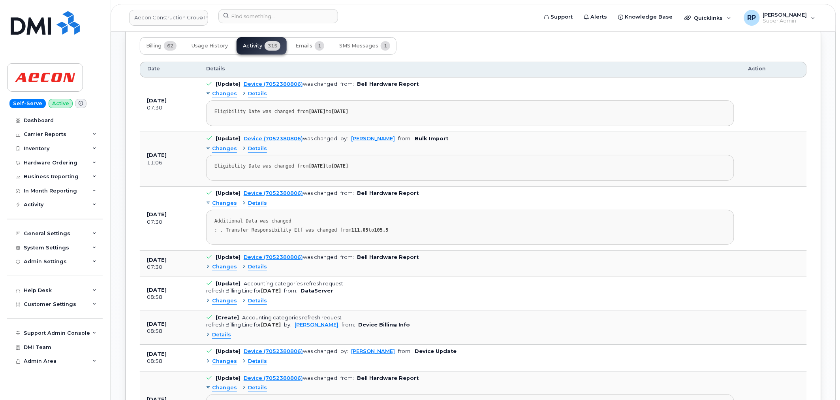
drag, startPoint x: 139, startPoint y: 214, endPoint x: 196, endPoint y: 215, distance: 56.5
click at [196, 215] on td "[DATE] 07:30" at bounding box center [169, 218] width 59 height 64
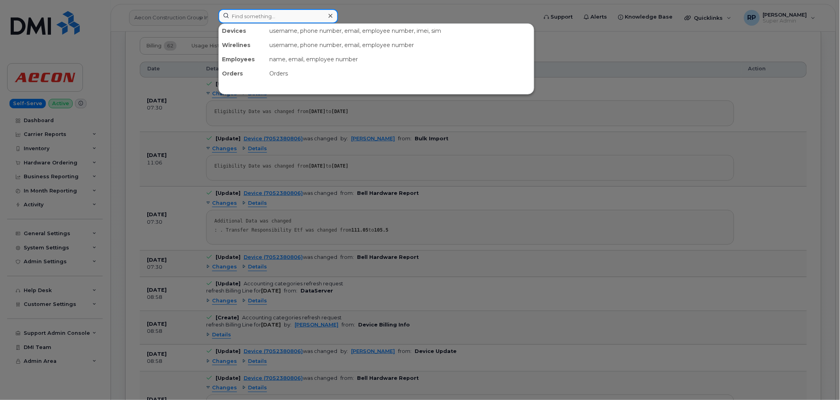
paste input "9052134435"
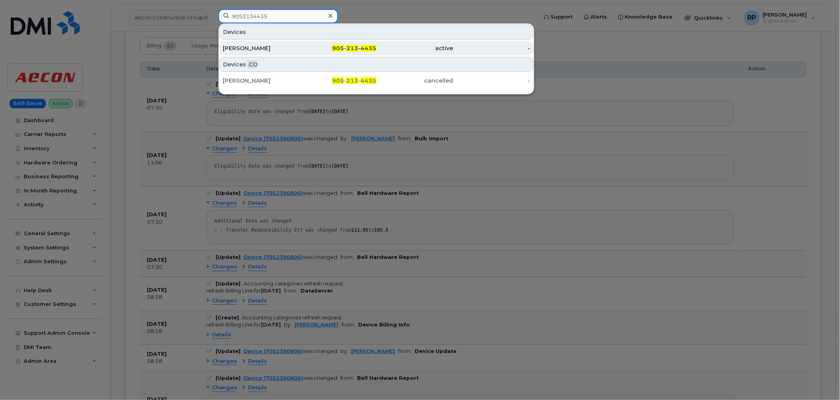
type input "9052134435"
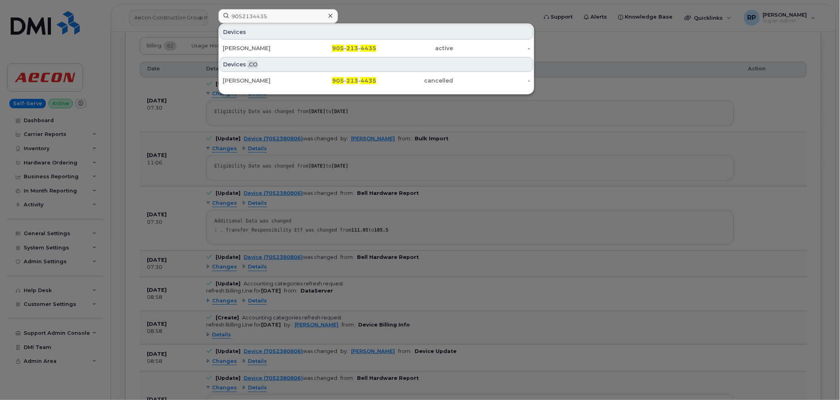
drag, startPoint x: 414, startPoint y: 16, endPoint x: 370, endPoint y: 21, distance: 44.5
click at [414, 16] on div at bounding box center [420, 200] width 840 height 400
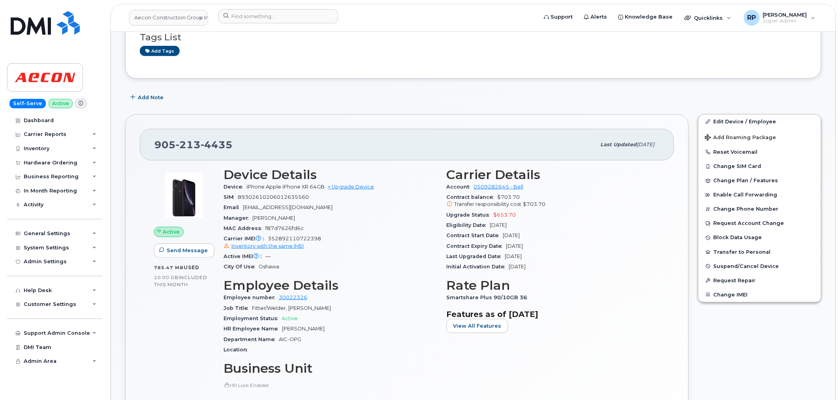
scroll to position [111, 0]
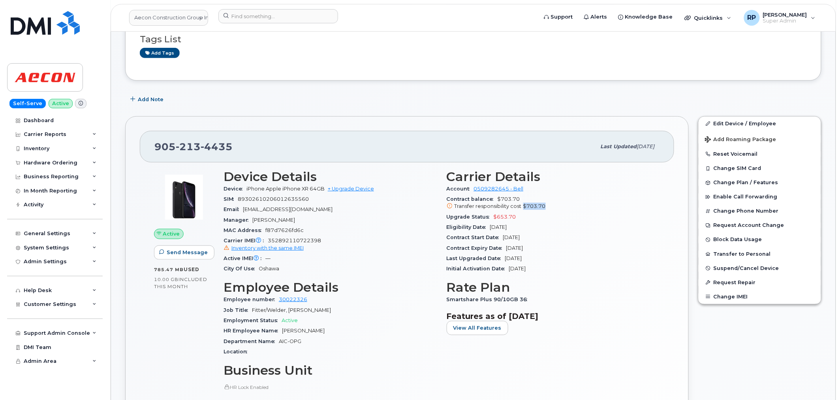
drag, startPoint x: 523, startPoint y: 207, endPoint x: 552, endPoint y: 207, distance: 29.2
click at [551, 207] on div "Transfer responsibility cost $703.70" at bounding box center [554, 206] width 214 height 7
click at [552, 207] on div "Transfer responsibility cost $703.70" at bounding box center [554, 206] width 214 height 7
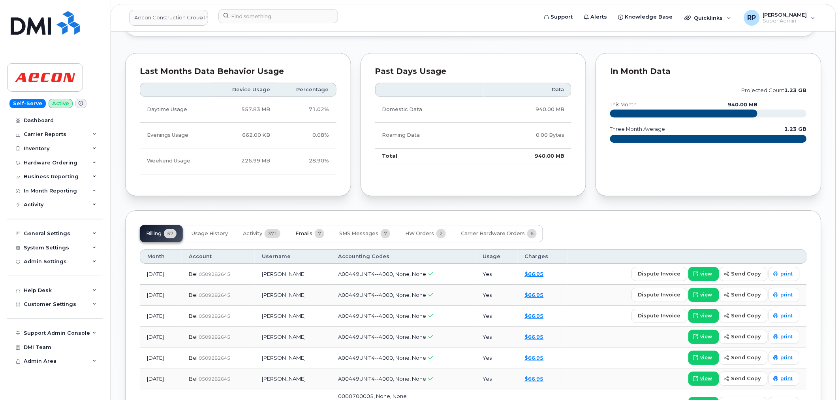
scroll to position [842, 0]
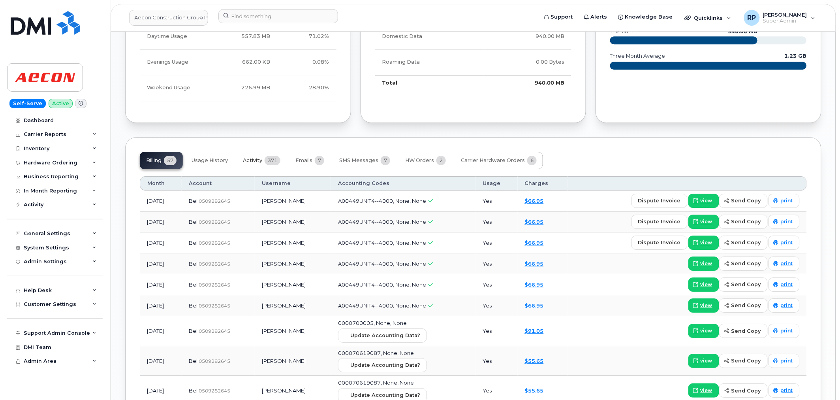
click at [259, 158] on span "Activity" at bounding box center [252, 160] width 19 height 6
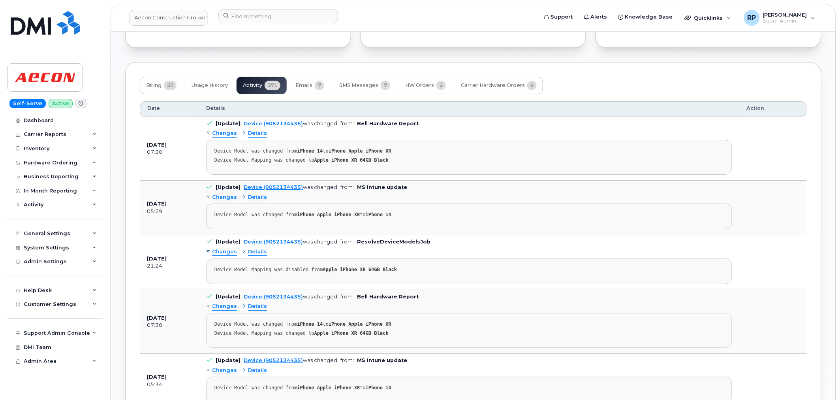
scroll to position [915, 0]
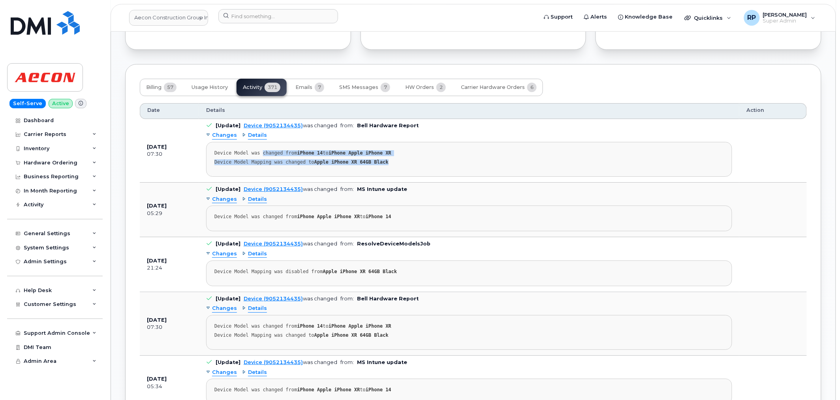
drag, startPoint x: 259, startPoint y: 155, endPoint x: 378, endPoint y: 178, distance: 121.1
click at [378, 178] on td "[Update] Device (9052134435) was changed from: Bell Hardware Report Changes Det…" at bounding box center [469, 151] width 540 height 64
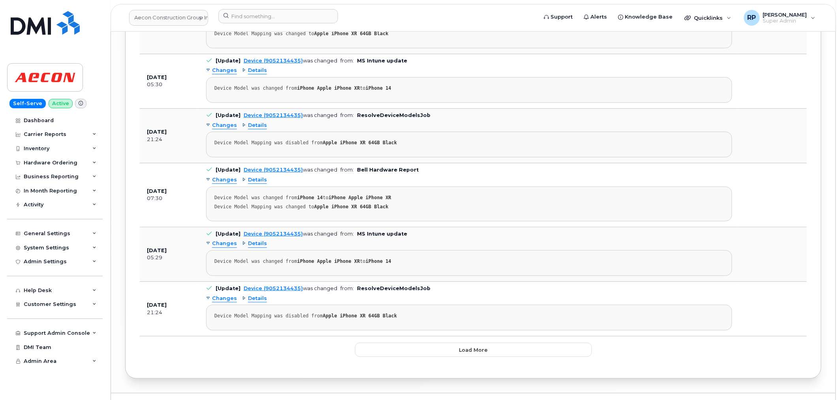
scroll to position [2121, 0]
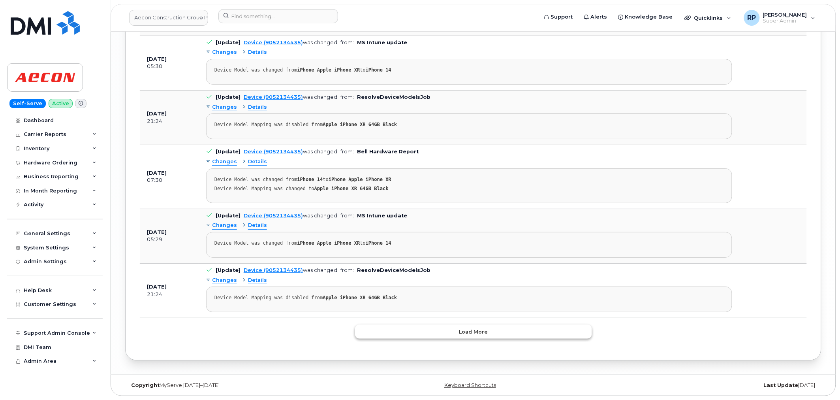
click at [488, 333] on button "Load more" at bounding box center [473, 331] width 237 height 14
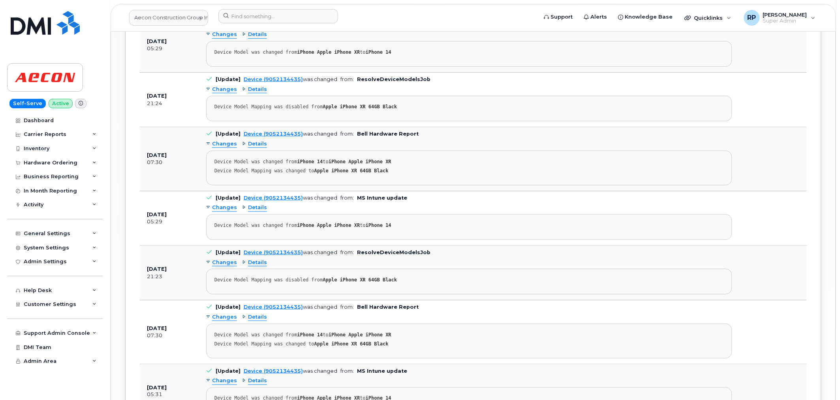
scroll to position [2341, 0]
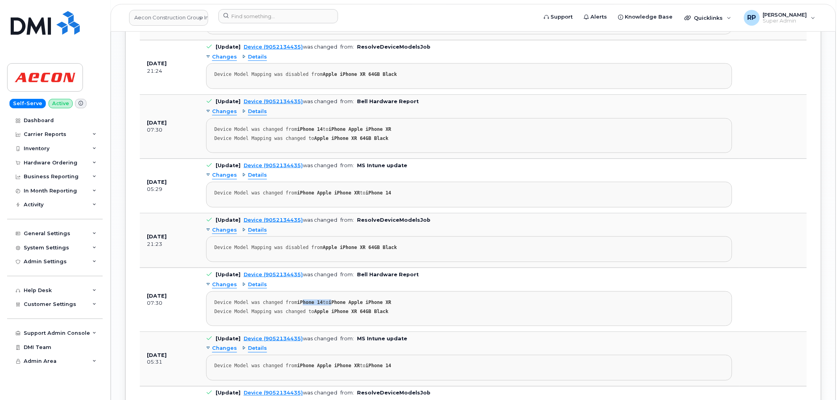
drag, startPoint x: 300, startPoint y: 305, endPoint x: 330, endPoint y: 305, distance: 29.6
click at [330, 305] on div "Device Model was changed from iPhone 14 to iPhone Apple iPhone XR" at bounding box center [469, 302] width 510 height 6
drag, startPoint x: 352, startPoint y: 307, endPoint x: 385, endPoint y: 306, distance: 33.6
click at [385, 305] on div "Device Model was changed from iPhone 14 to iPhone Apple iPhone XR" at bounding box center [469, 302] width 510 height 6
drag, startPoint x: 318, startPoint y: 251, endPoint x: 344, endPoint y: 251, distance: 26.5
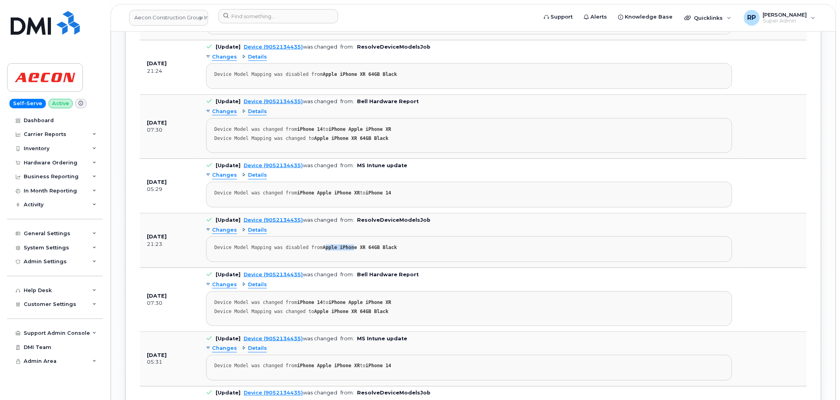
click at [344, 250] on strong "Apple iPhone XR 64GB Black" at bounding box center [360, 247] width 74 height 6
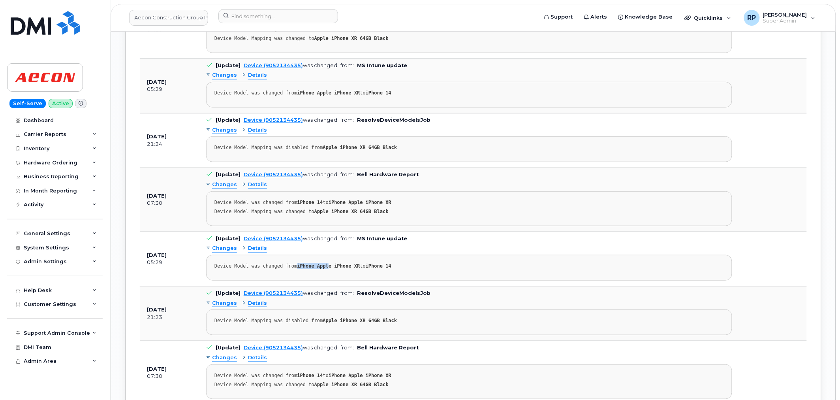
drag, startPoint x: 290, startPoint y: 269, endPoint x: 323, endPoint y: 270, distance: 32.8
click at [322, 269] on div "Device Model was changed from iPhone Apple iPhone XR to iPhone 14" at bounding box center [469, 266] width 510 height 6
drag, startPoint x: 357, startPoint y: 269, endPoint x: 388, endPoint y: 270, distance: 31.6
click at [388, 269] on div "Device Model was changed from iPhone Apple iPhone XR to iPhone 14" at bounding box center [469, 266] width 510 height 6
drag, startPoint x: 311, startPoint y: 206, endPoint x: 327, endPoint y: 208, distance: 15.9
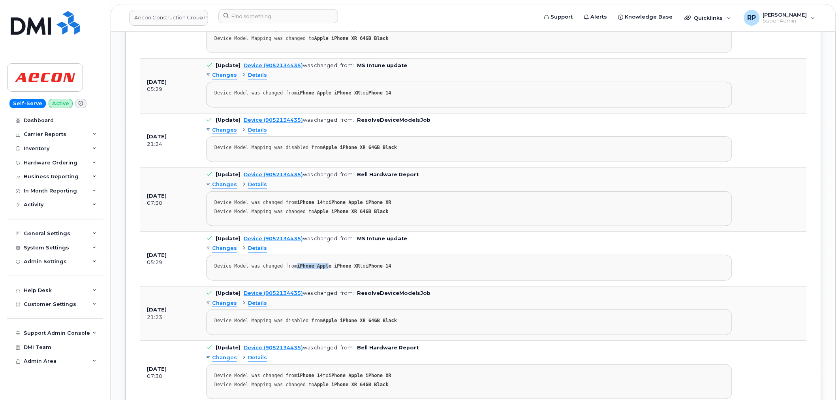
click at [327, 205] on div "Device Model was changed from iPhone 14 to iPhone Apple iPhone XR" at bounding box center [469, 202] width 510 height 6
drag, startPoint x: 341, startPoint y: 207, endPoint x: 373, endPoint y: 205, distance: 32.1
click at [373, 205] on strong "iPhone Apple iPhone XR" at bounding box center [360, 202] width 63 height 6
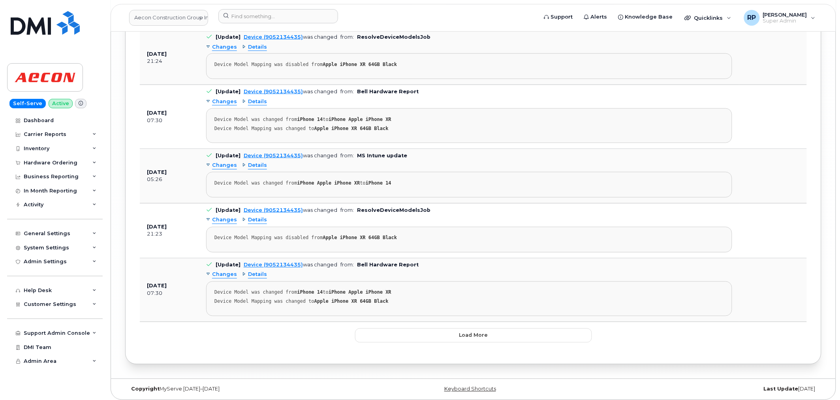
scroll to position [3573, 0]
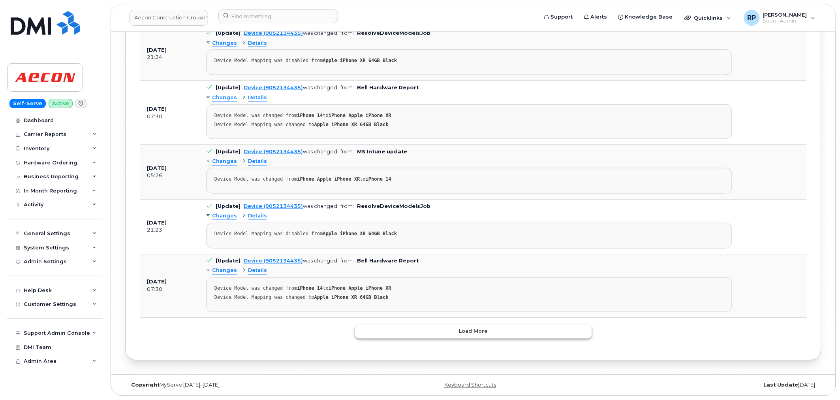
click at [458, 333] on button "Load more" at bounding box center [473, 331] width 237 height 14
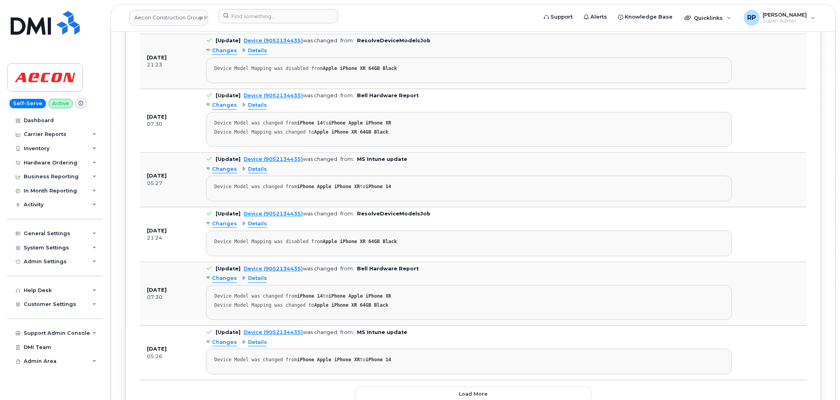
scroll to position [4940, 0]
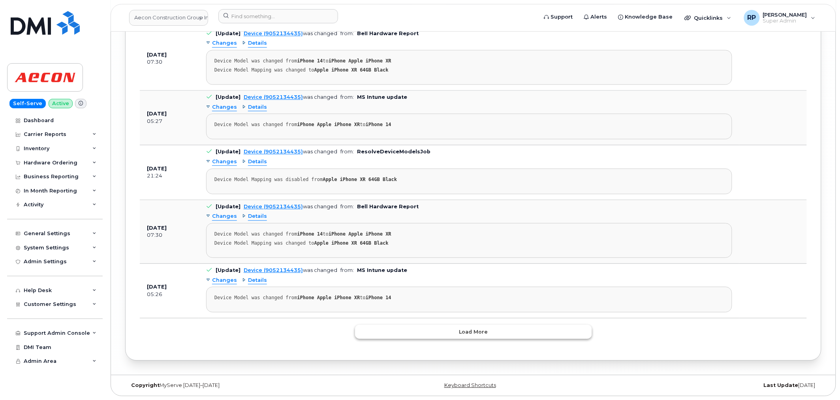
click at [497, 332] on button "Load more" at bounding box center [473, 331] width 237 height 14
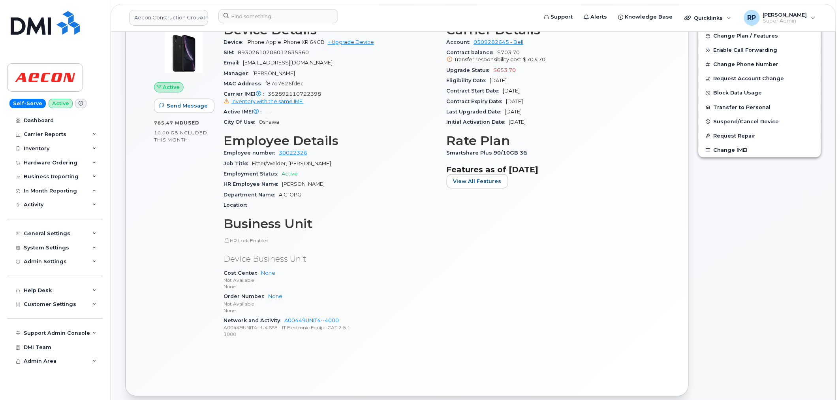
scroll to position [259, 0]
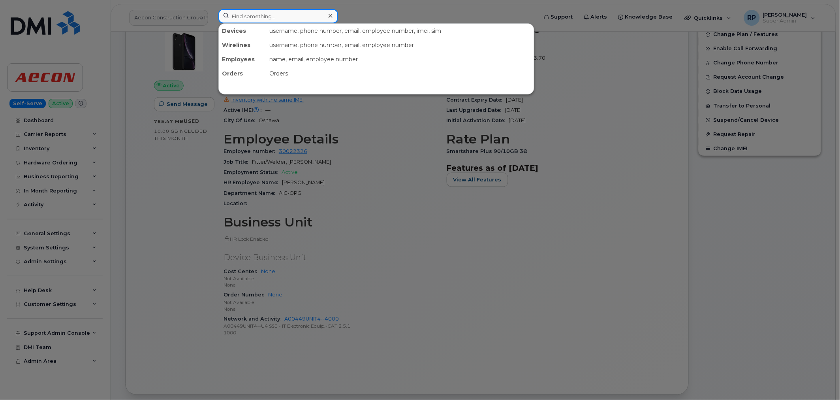
paste input "4034629458"
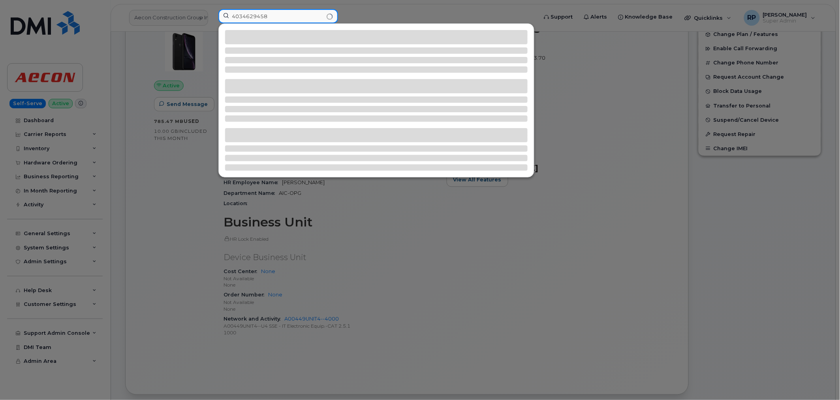
type input "4034629458"
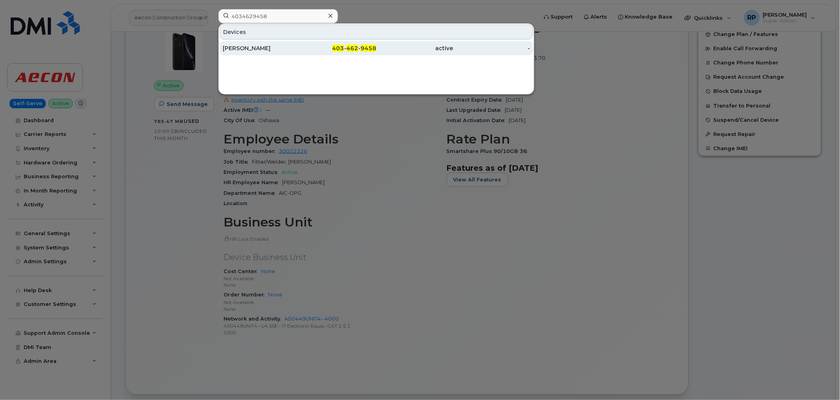
click at [361, 48] on span "9458" at bounding box center [369, 48] width 16 height 7
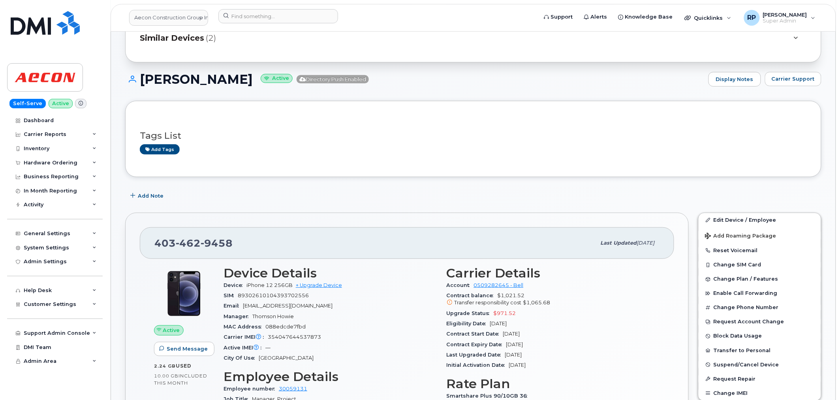
scroll to position [219, 0]
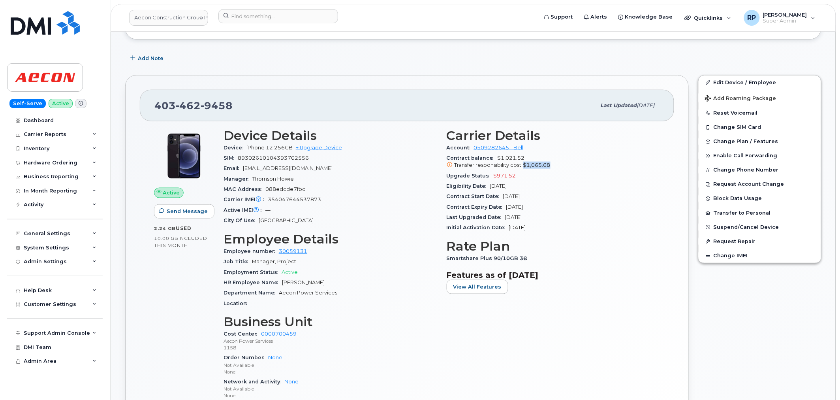
drag, startPoint x: 558, startPoint y: 166, endPoint x: 522, endPoint y: 167, distance: 36.3
click at [522, 167] on div "Transfer responsibility cost $1,065.68" at bounding box center [554, 165] width 214 height 7
drag, startPoint x: 496, startPoint y: 157, endPoint x: 555, endPoint y: 167, distance: 60.4
click at [555, 167] on div "Contract balance $1,021.52 Transfer responsibility cost $1,065.68" at bounding box center [554, 162] width 214 height 18
click at [545, 167] on span "$1,065.68" at bounding box center [536, 165] width 27 height 6
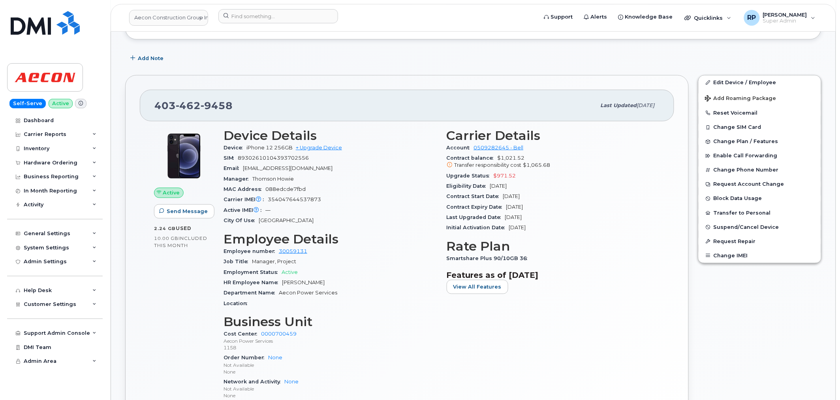
click at [504, 158] on span "$1,021.52 Transfer responsibility cost $1,065.68" at bounding box center [554, 162] width 214 height 14
click at [539, 165] on span "$1,065.68" at bounding box center [536, 165] width 27 height 6
click at [514, 158] on span "$1,021.52 Transfer responsibility cost $1,065.68" at bounding box center [554, 162] width 214 height 14
click at [531, 165] on span "$1,065.68" at bounding box center [536, 165] width 27 height 6
drag, startPoint x: 513, startPoint y: 178, endPoint x: 492, endPoint y: 176, distance: 21.8
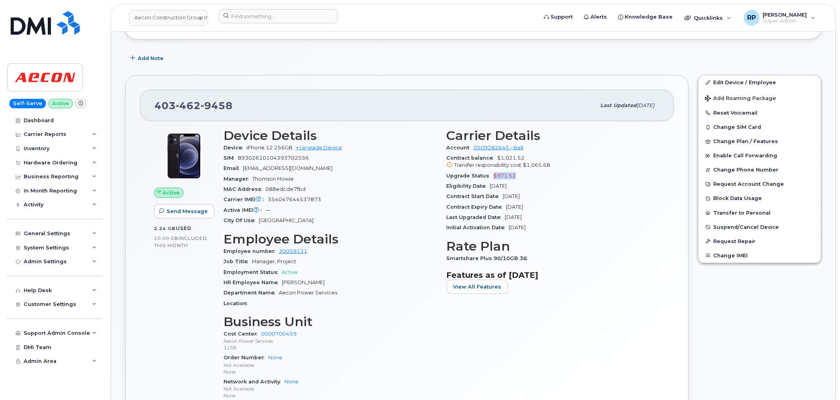
click at [492, 176] on div "Upgrade Status $971.52" at bounding box center [554, 176] width 214 height 10
drag, startPoint x: 553, startPoint y: 164, endPoint x: 498, endPoint y: 157, distance: 55.3
click at [498, 157] on span "$1,021.52 Transfer responsibility cost $1,065.68" at bounding box center [554, 162] width 214 height 14
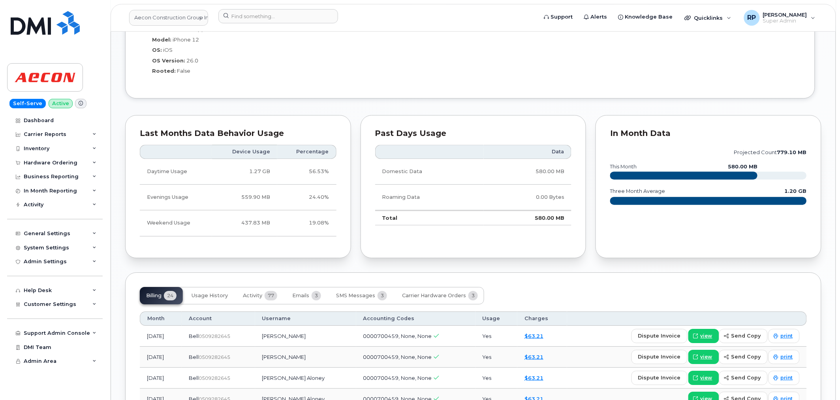
scroll to position [731, 0]
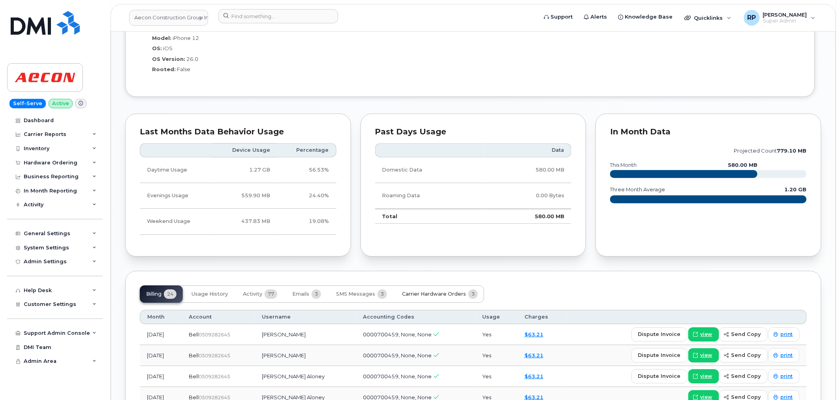
click at [424, 292] on span "Carrier Hardware Orders" at bounding box center [434, 294] width 64 height 6
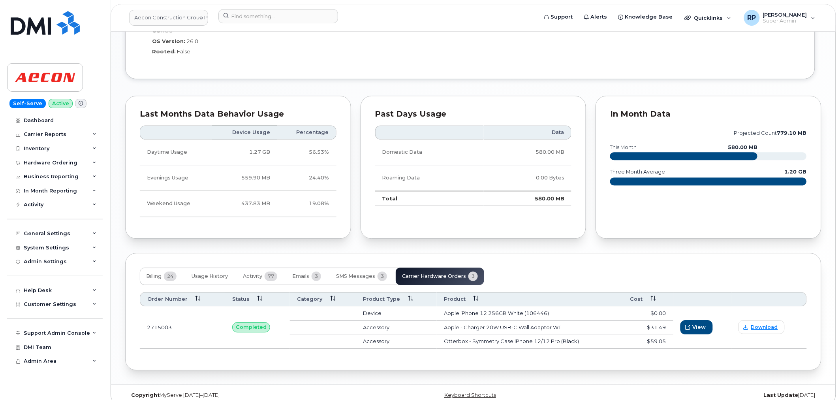
scroll to position [760, 0]
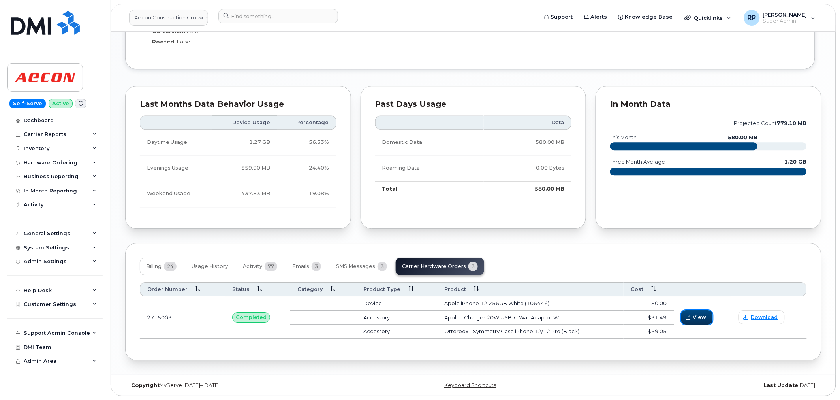
drag, startPoint x: 683, startPoint y: 314, endPoint x: 692, endPoint y: 322, distance: 11.5
click at [692, 322] on button "View" at bounding box center [697, 317] width 32 height 14
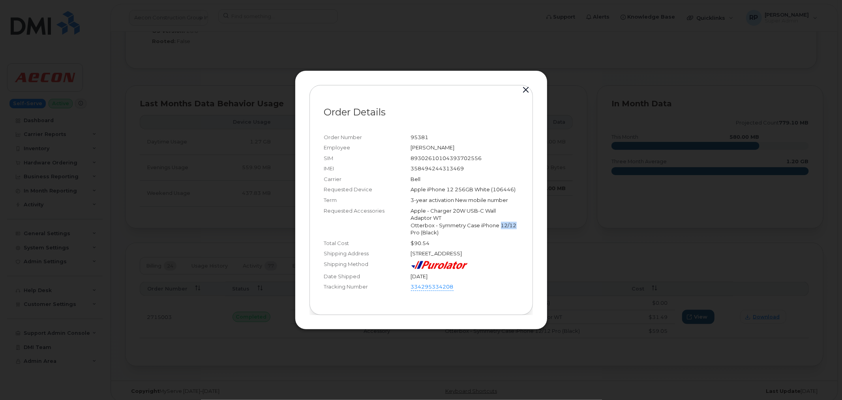
drag, startPoint x: 501, startPoint y: 223, endPoint x: 529, endPoint y: 223, distance: 28.4
click at [529, 223] on div "Order Details Order Number 95381 Employee Jeff Mcaloney SIM 8930261010439370255…" at bounding box center [422, 200] width 224 height 230
click at [507, 257] on div "90 Sherwood Street NW Calgary Alberta T3R 0P2" at bounding box center [464, 254] width 107 height 8
click at [526, 85] on button "button" at bounding box center [527, 90] width 12 height 11
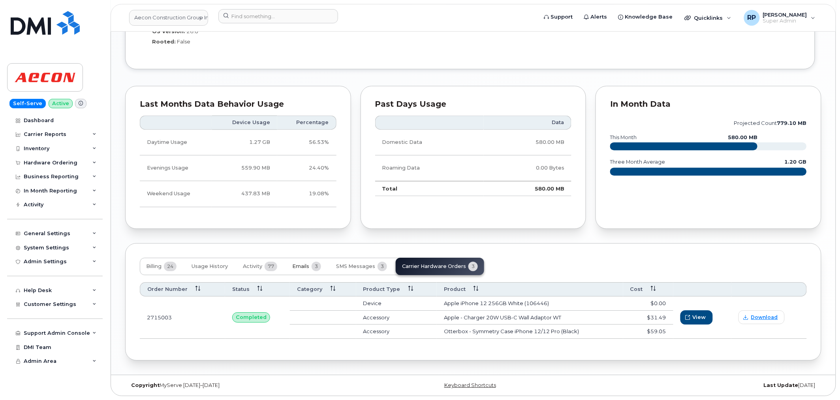
click at [301, 265] on span "Emails" at bounding box center [300, 266] width 17 height 6
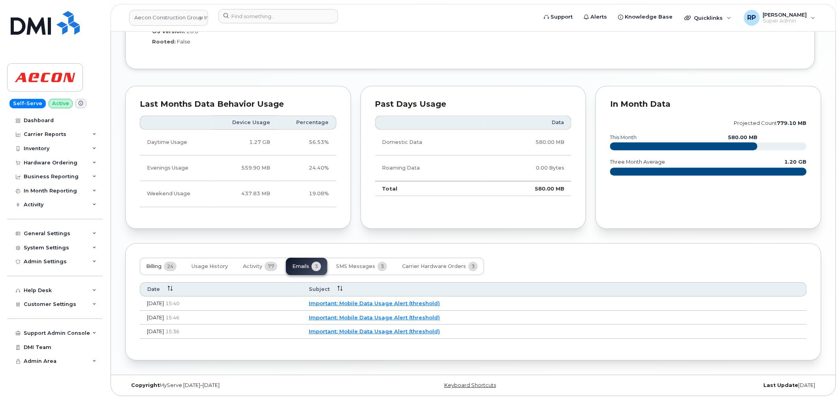
click at [151, 266] on span "Billing" at bounding box center [153, 266] width 15 height 6
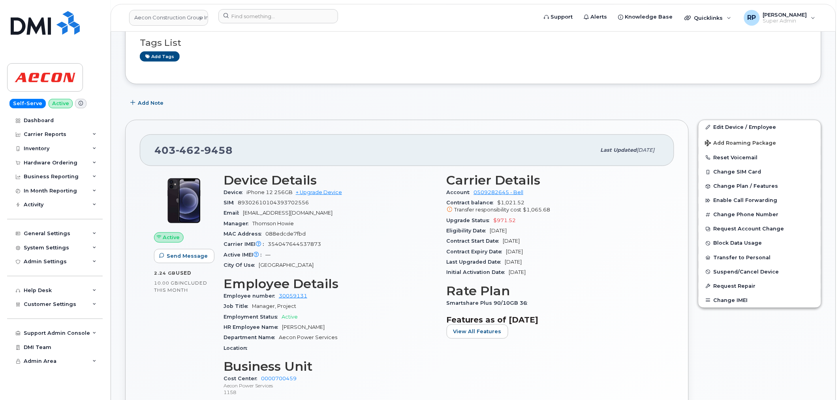
scroll to position [247, 0]
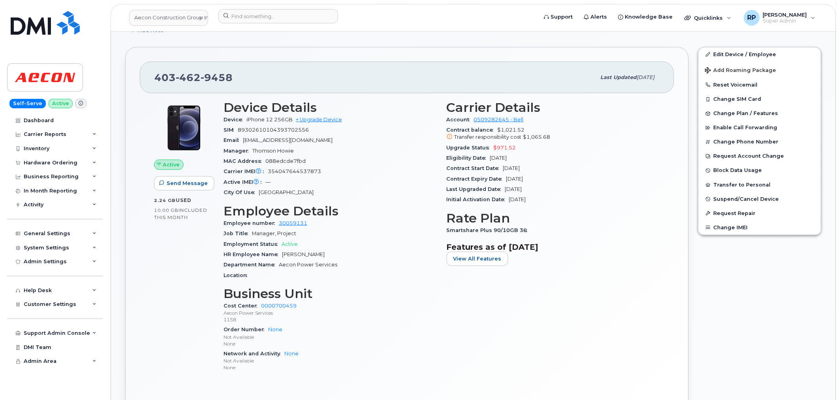
drag, startPoint x: 503, startPoint y: 179, endPoint x: 559, endPoint y: 182, distance: 55.8
click at [559, 182] on div "Contract Expiry Date Jul 23, 2027" at bounding box center [554, 179] width 214 height 10
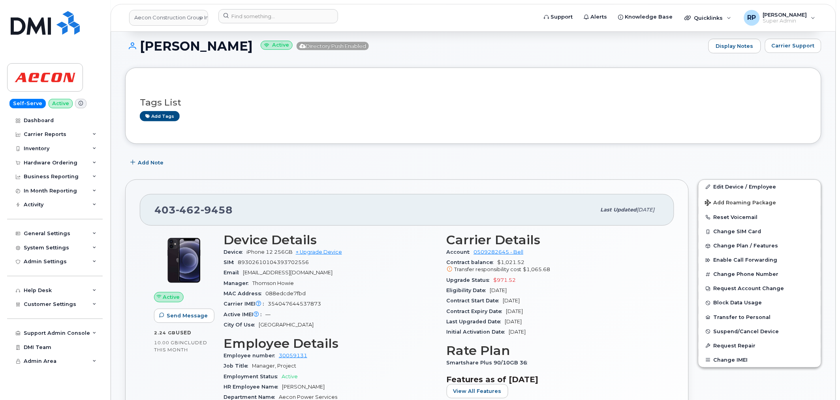
scroll to position [28, 0]
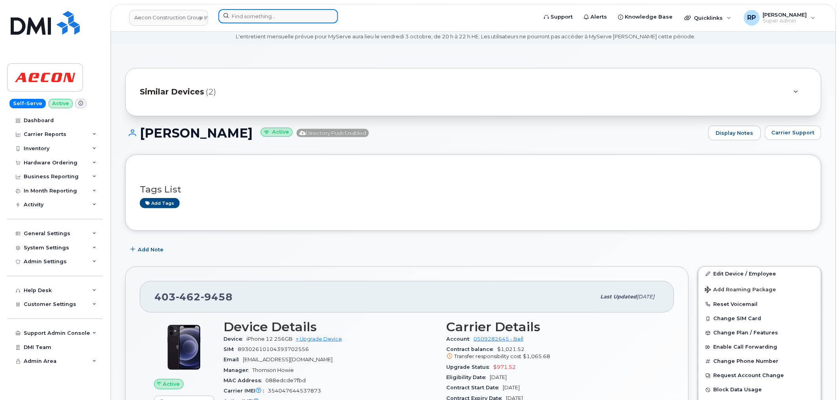
click at [299, 18] on input at bounding box center [278, 16] width 120 height 14
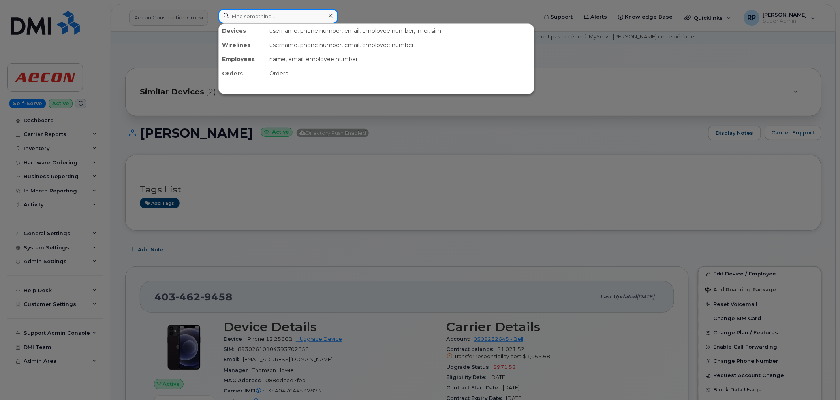
paste input "7056270917"
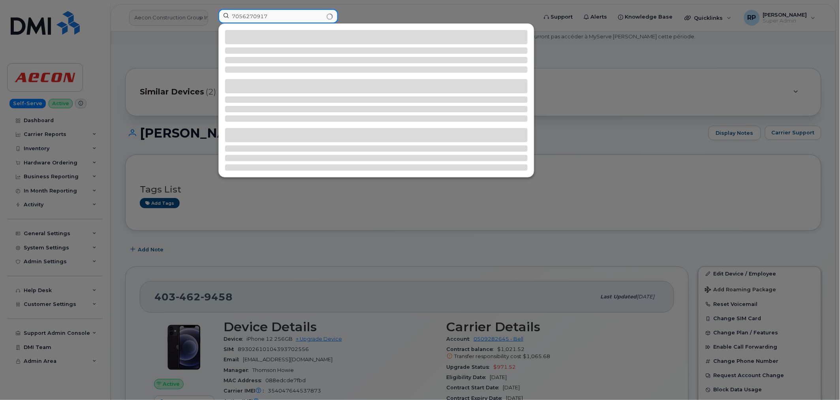
type input "7056270917"
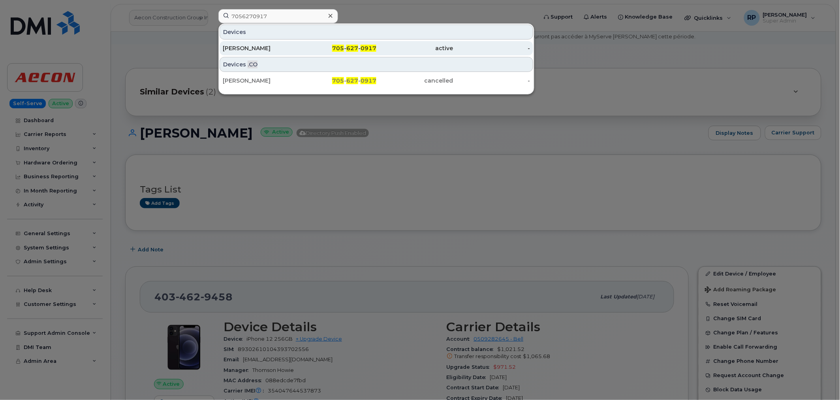
click at [328, 41] on div "705 - 627 - 0917" at bounding box center [338, 48] width 77 height 14
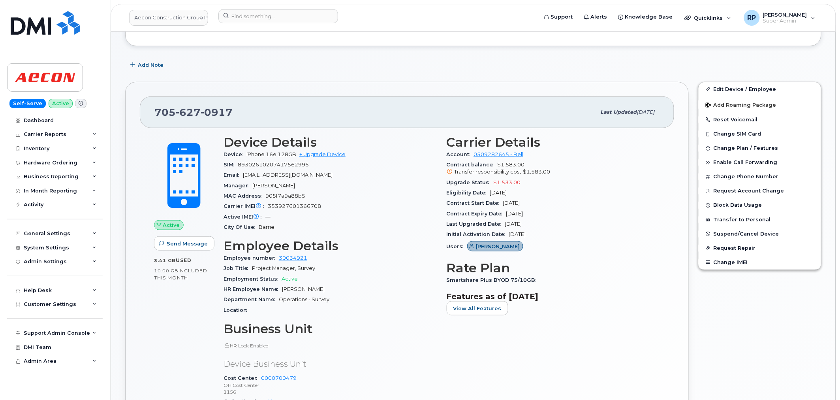
scroll to position [146, 0]
drag, startPoint x: 555, startPoint y: 174, endPoint x: 515, endPoint y: 171, distance: 40.0
click at [515, 171] on div "Transfer responsibility cost $1,583.00" at bounding box center [554, 170] width 214 height 7
drag, startPoint x: 510, startPoint y: 183, endPoint x: 491, endPoint y: 184, distance: 19.4
click at [491, 184] on div "Upgrade Status $1,533.00" at bounding box center [554, 182] width 214 height 10
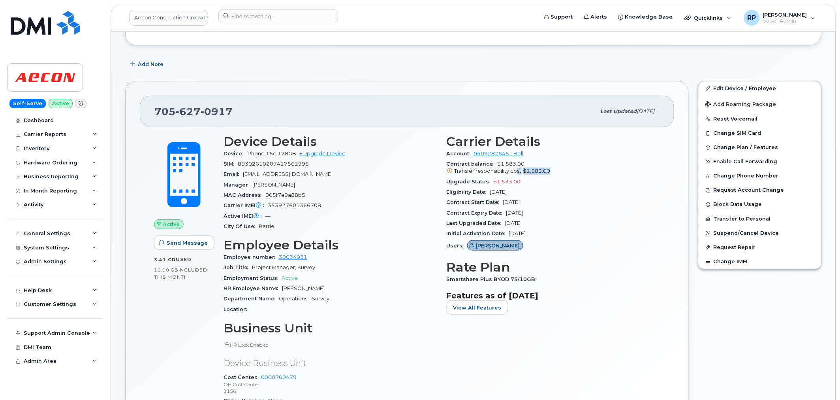
drag, startPoint x: 553, startPoint y: 170, endPoint x: 515, endPoint y: 173, distance: 38.0
click at [515, 173] on div "Transfer responsibility cost $1,583.00" at bounding box center [554, 170] width 214 height 7
click at [544, 174] on span "$1,583.00" at bounding box center [536, 171] width 27 height 6
drag, startPoint x: 553, startPoint y: 171, endPoint x: 522, endPoint y: 171, distance: 31.2
click at [522, 171] on div "Transfer responsibility cost $1,583.00" at bounding box center [554, 170] width 214 height 7
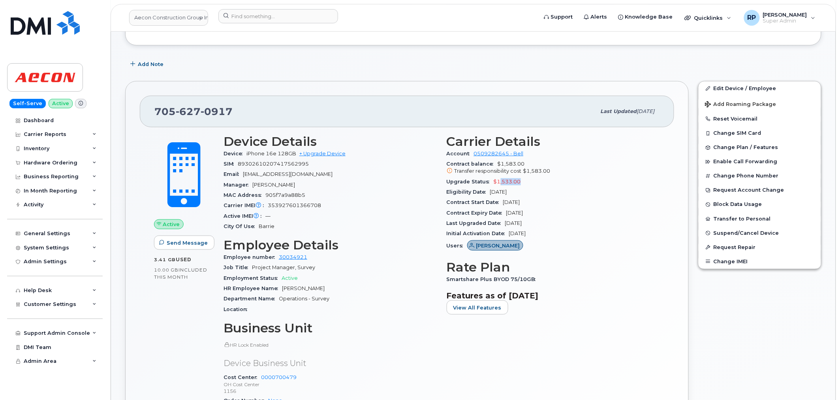
drag, startPoint x: 518, startPoint y: 181, endPoint x: 498, endPoint y: 181, distance: 19.7
click at [498, 181] on span "$1,533.00" at bounding box center [507, 182] width 27 height 6
drag, startPoint x: 550, startPoint y: 169, endPoint x: 529, endPoint y: 170, distance: 20.9
click at [529, 170] on div "Transfer responsibility cost $1,583.00" at bounding box center [554, 170] width 214 height 7
click at [244, 17] on input at bounding box center [278, 16] width 120 height 14
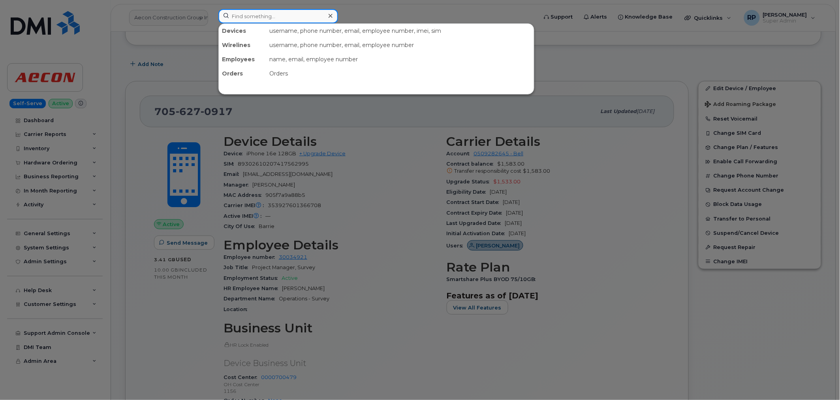
paste input "2506498972"
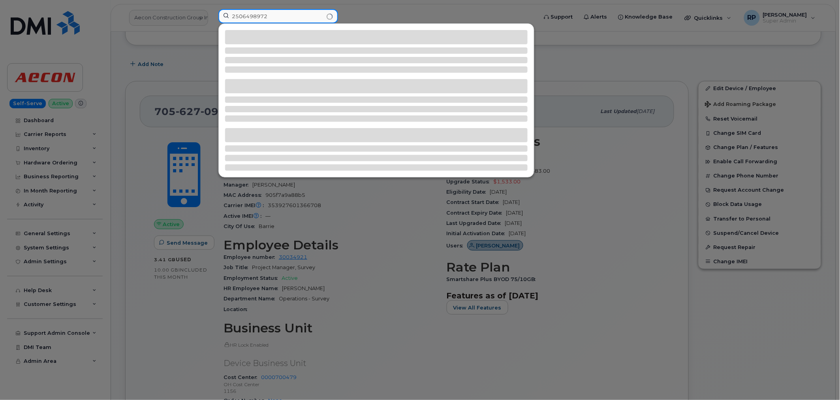
type input "2506498972"
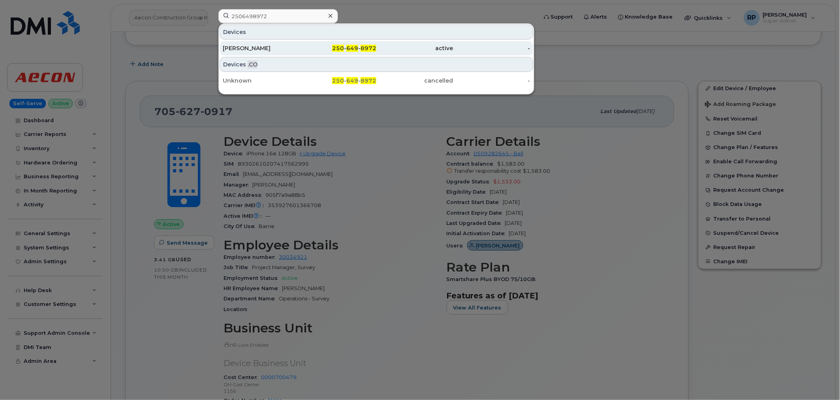
click span "8972"
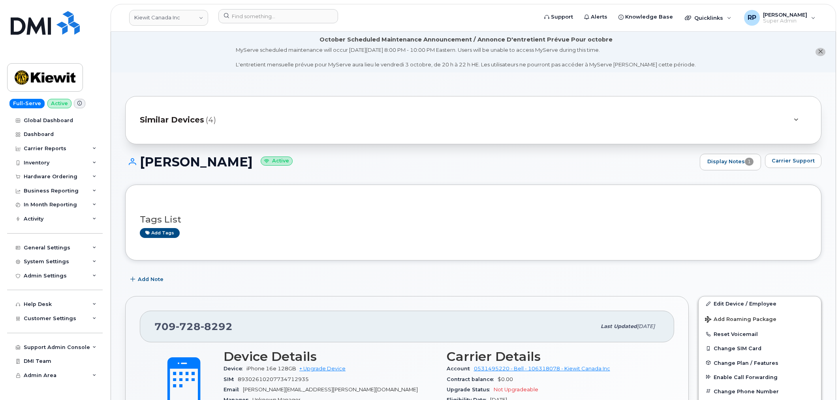
scroll to position [219, 0]
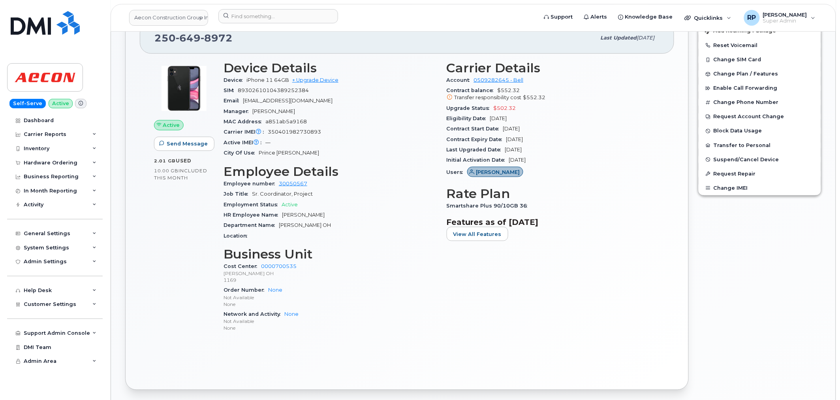
scroll to position [293, 0]
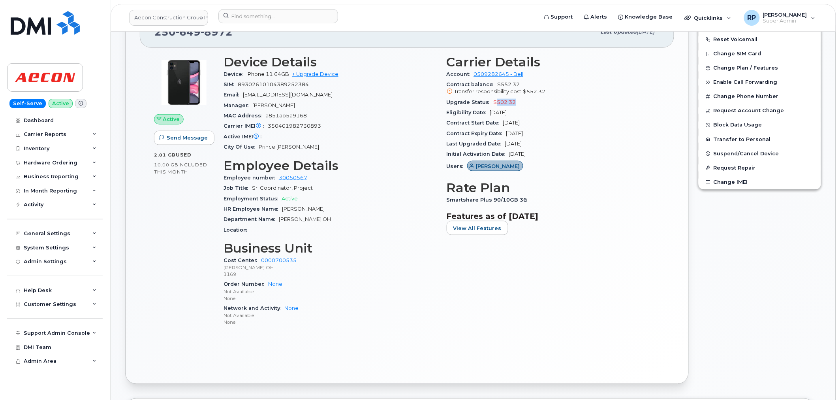
drag, startPoint x: 517, startPoint y: 102, endPoint x: 497, endPoint y: 102, distance: 19.8
click at [497, 102] on div "Upgrade Status $502.32" at bounding box center [554, 102] width 214 height 10
drag, startPoint x: 543, startPoint y: 91, endPoint x: 525, endPoint y: 91, distance: 18.2
click at [525, 91] on span "$552.32" at bounding box center [534, 91] width 23 height 6
drag, startPoint x: 471, startPoint y: 85, endPoint x: 554, endPoint y: 91, distance: 83.5
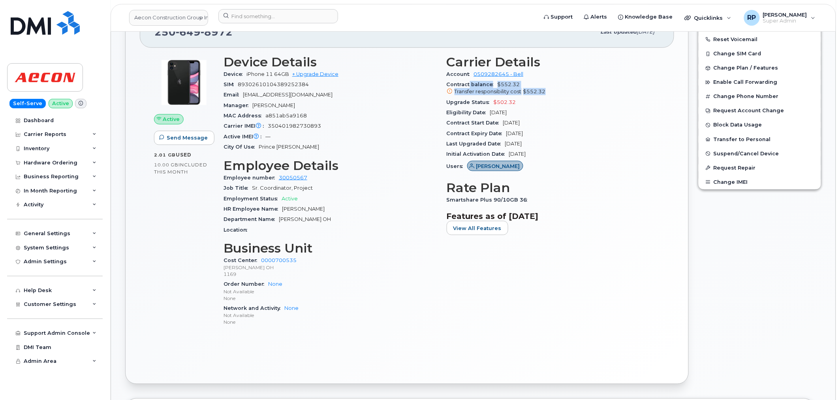
click at [554, 91] on div "Contract balance $552.32 Transfer responsibility cost $552.32" at bounding box center [554, 88] width 214 height 18
click at [554, 92] on div "Transfer responsibility cost $552.32" at bounding box center [554, 91] width 214 height 7
drag, startPoint x: 446, startPoint y: 83, endPoint x: 525, endPoint y: 81, distance: 79.8
click at [525, 81] on div "Carrier Details Account 0509282645 - Bell Contract balance $552.32 Transfer res…" at bounding box center [553, 194] width 223 height 288
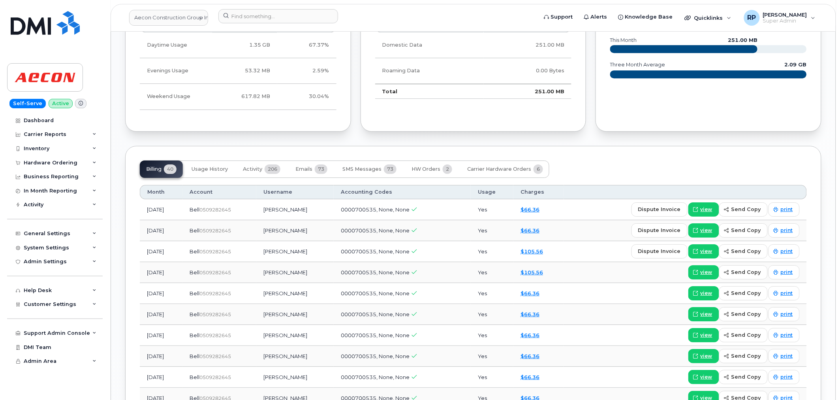
scroll to position [878, 0]
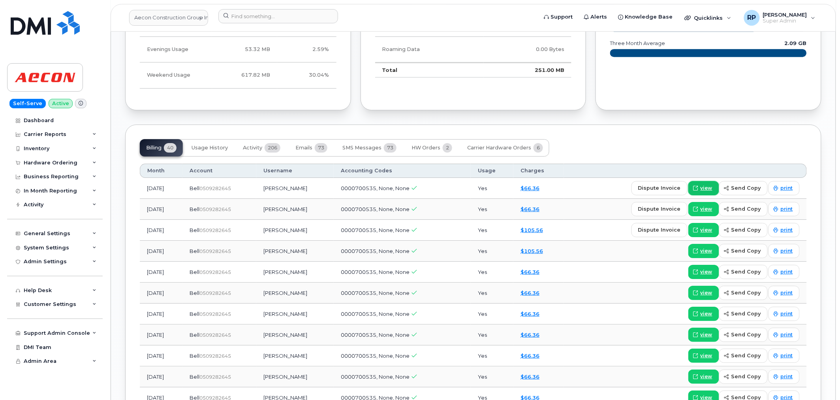
click at [697, 188] on icon at bounding box center [696, 188] width 5 height 5
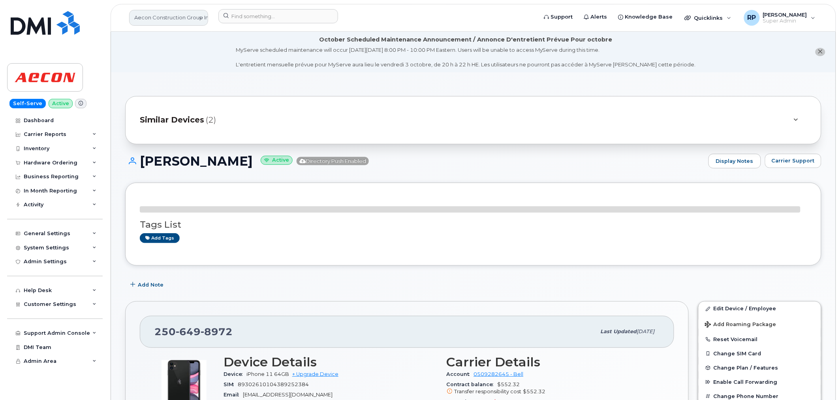
click at [188, 17] on link "Aecon Construction Group Inc" at bounding box center [168, 18] width 79 height 16
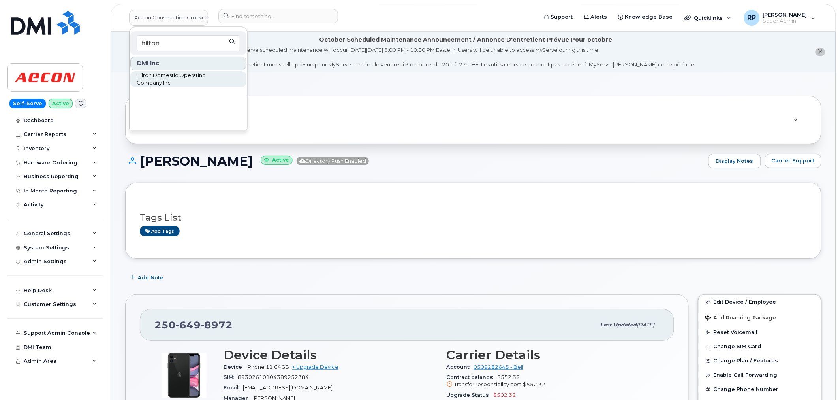
type input "hilton"
click at [154, 73] on span "Hilton Domestic Operating Company Inc" at bounding box center [182, 78] width 91 height 15
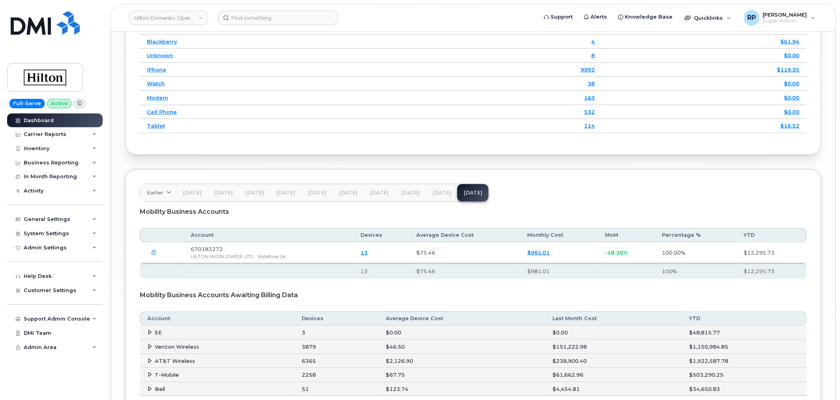
scroll to position [1249, 0]
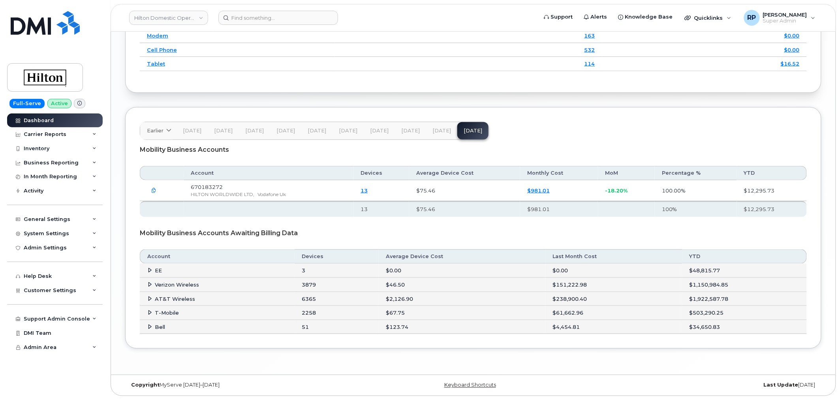
click at [433, 128] on span "[DATE]" at bounding box center [441, 131] width 19 height 6
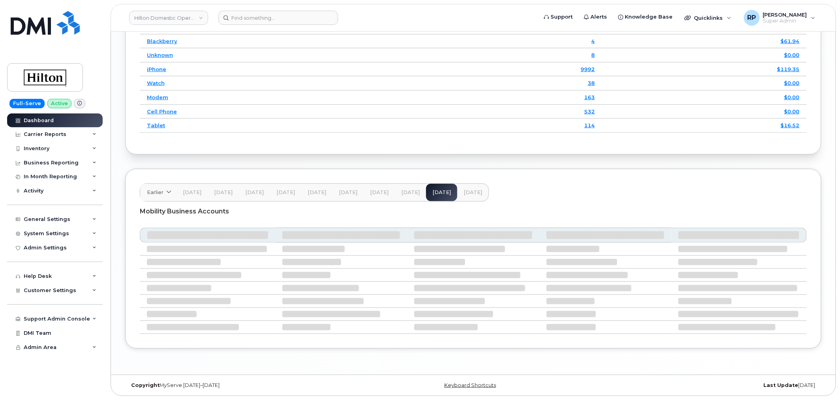
scroll to position [1195, 0]
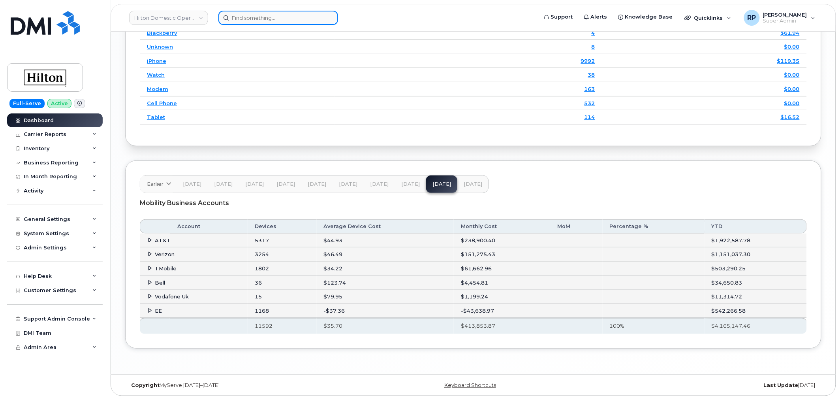
click at [268, 19] on input at bounding box center [278, 18] width 120 height 14
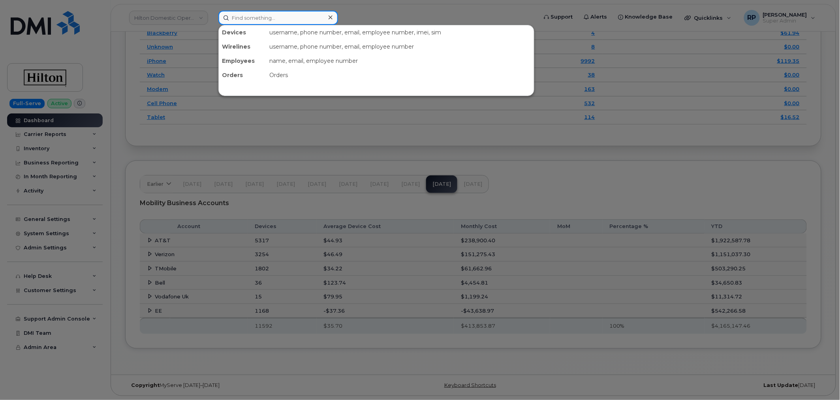
paste input "9052420798"
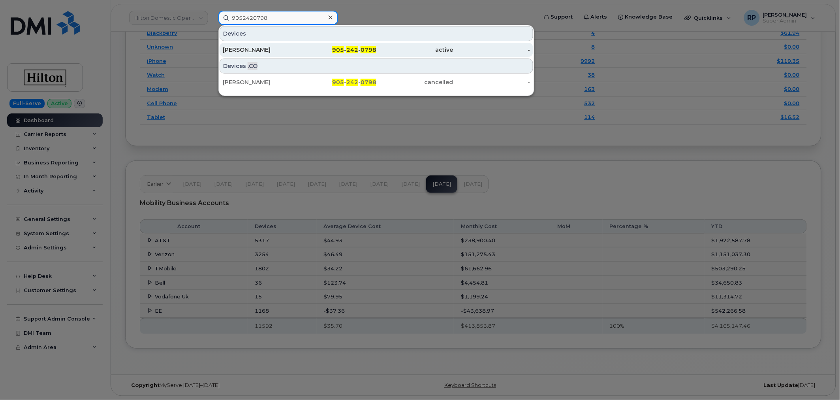
type input "9052420798"
click at [292, 50] on div "[PERSON_NAME]" at bounding box center [261, 50] width 77 height 8
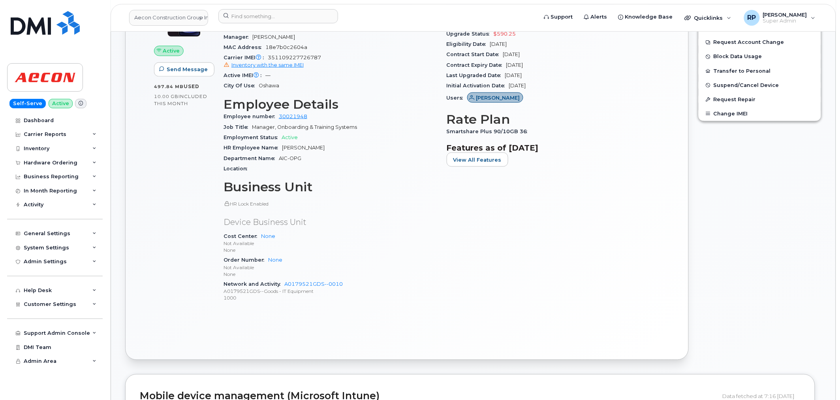
scroll to position [293, 0]
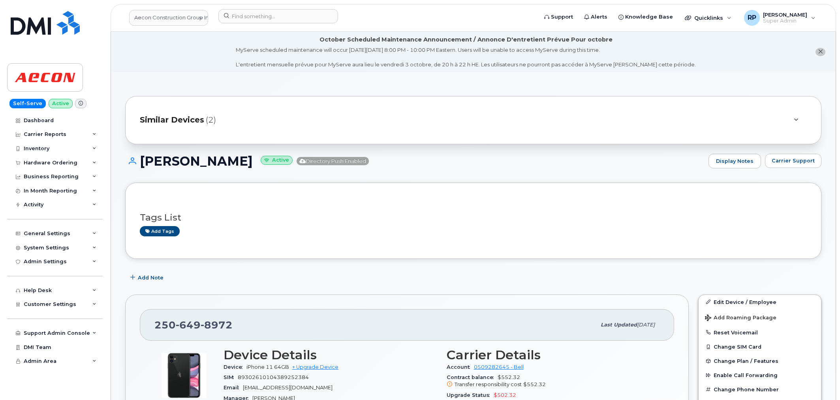
scroll to position [878, 0]
click at [171, 16] on link "Aecon Construction Group Inc" at bounding box center [168, 18] width 79 height 16
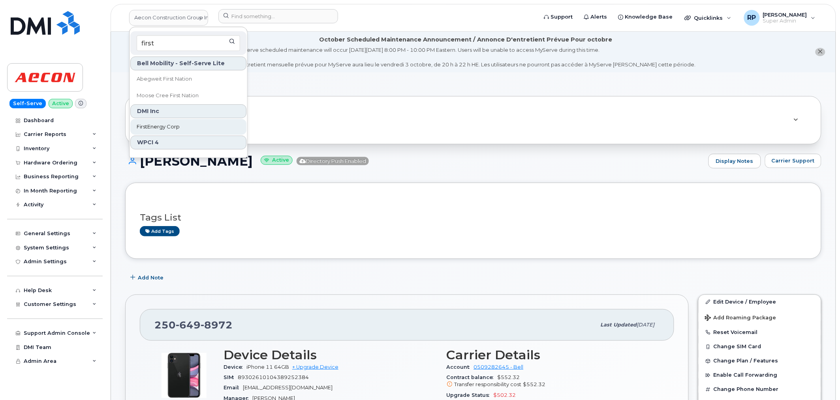
type input "first"
click at [160, 127] on span "FirstEnergy Corp" at bounding box center [158, 127] width 43 height 8
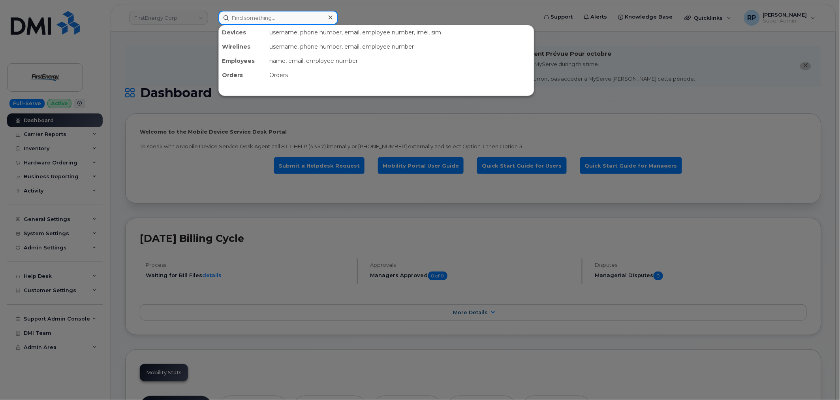
click at [241, 17] on input at bounding box center [278, 18] width 120 height 14
paste input "3614469001"
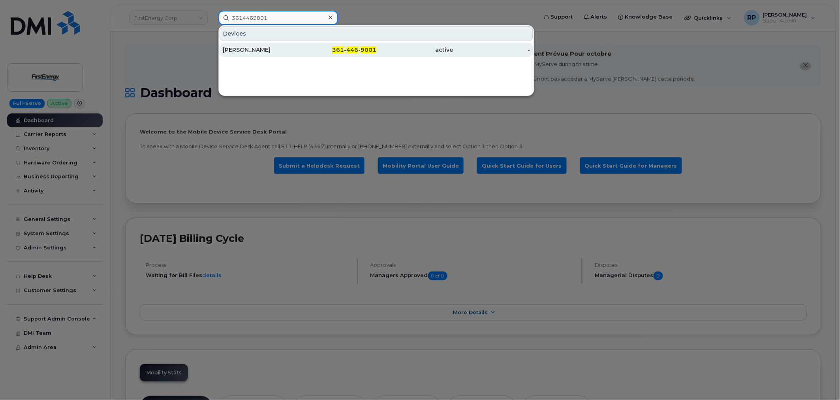
type input "3614469001"
click at [357, 53] on div "361 - 446 - 9001" at bounding box center [338, 50] width 77 height 8
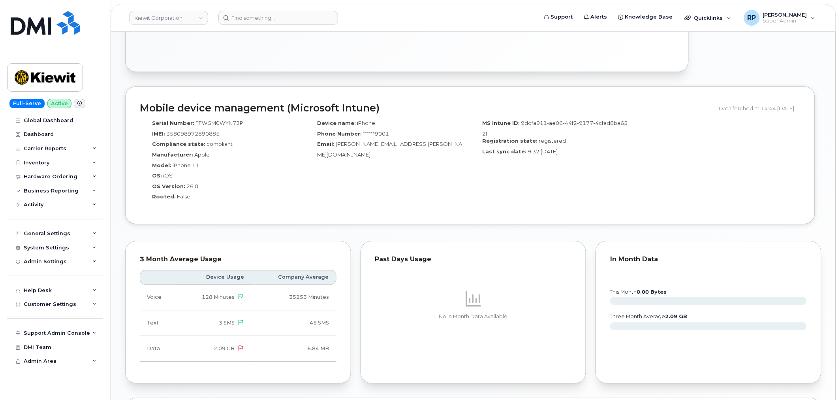
scroll to position [585, 0]
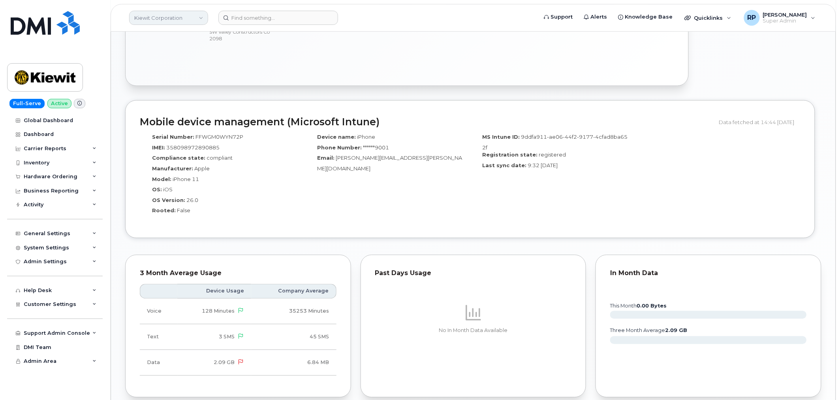
click at [179, 17] on link "Kiewit Corporation" at bounding box center [168, 18] width 79 height 14
type input "fraser"
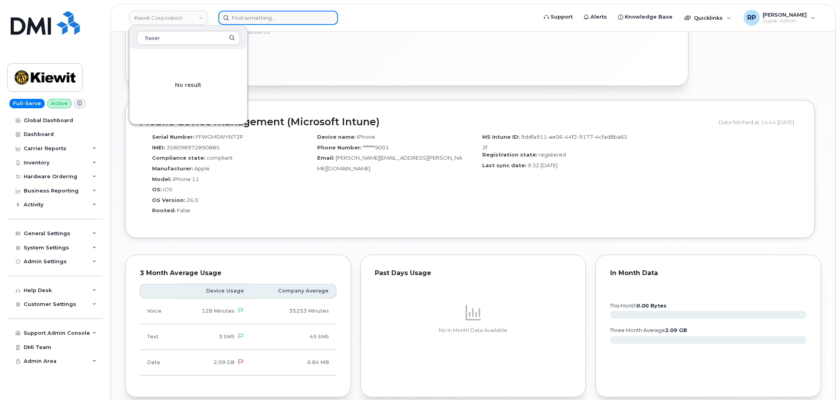
click at [267, 19] on input at bounding box center [278, 18] width 120 height 14
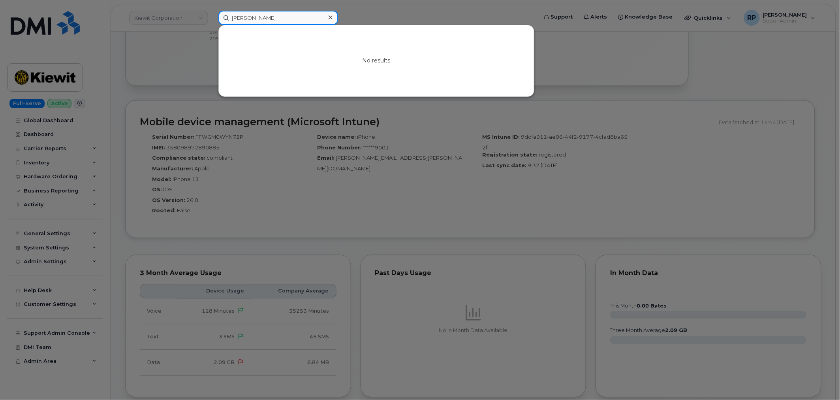
drag, startPoint x: 274, startPoint y: 18, endPoint x: 162, endPoint y: 18, distance: 111.8
click at [212, 17] on div "[PERSON_NAME] No results" at bounding box center [375, 18] width 327 height 14
click at [275, 18] on input "[PERSON_NAME]" at bounding box center [278, 18] width 120 height 14
drag, startPoint x: 275, startPoint y: 18, endPoint x: 144, endPoint y: 30, distance: 131.3
click at [212, 25] on div "[PERSON_NAME] No results" at bounding box center [375, 18] width 327 height 14
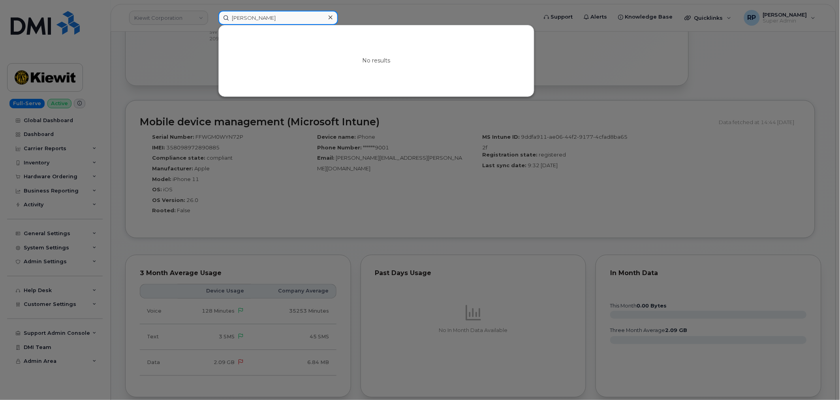
click at [285, 20] on input "[PERSON_NAME]" at bounding box center [278, 18] width 120 height 14
drag, startPoint x: 285, startPoint y: 20, endPoint x: 203, endPoint y: 19, distance: 82.6
click at [212, 19] on div "[PERSON_NAME] No results" at bounding box center [375, 18] width 327 height 14
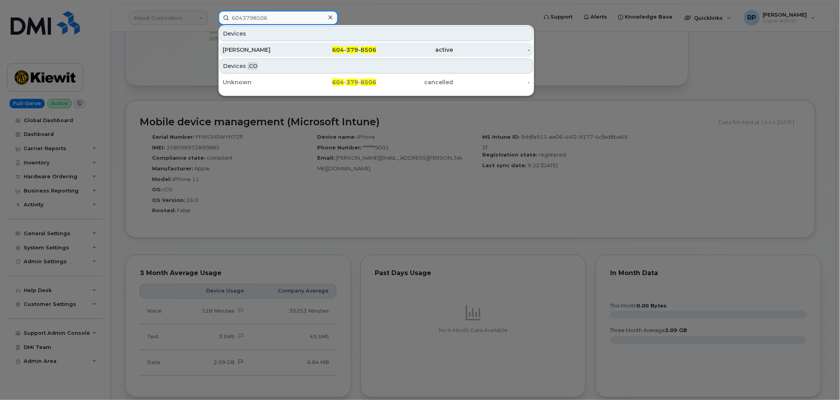
type input "6043798506"
click at [253, 50] on div "[PERSON_NAME]" at bounding box center [261, 50] width 77 height 8
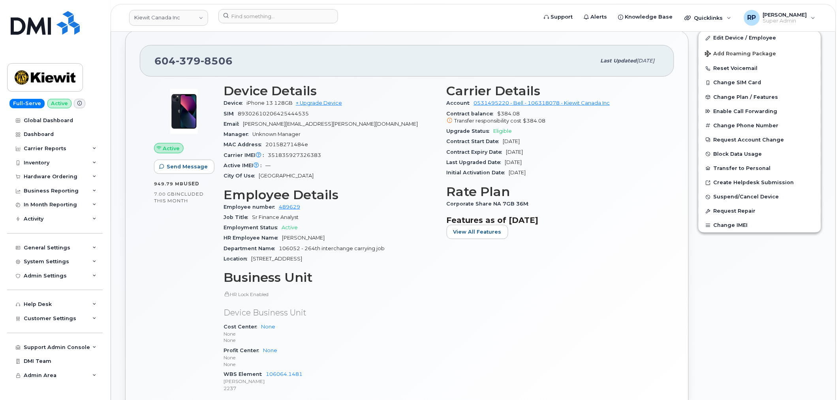
scroll to position [219, 0]
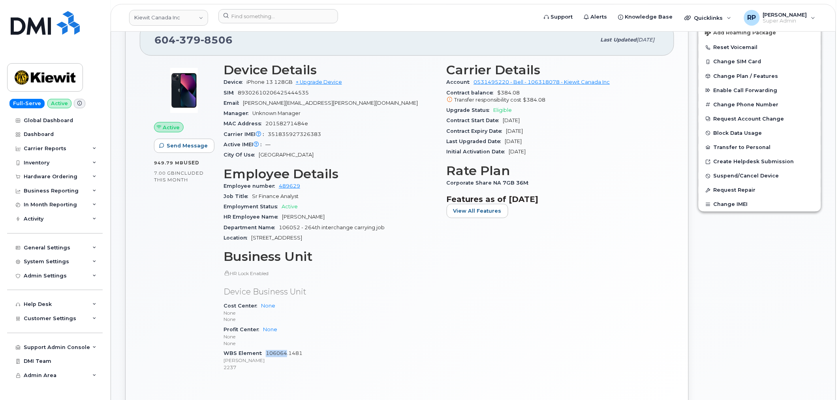
drag, startPoint x: 267, startPoint y: 356, endPoint x: 286, endPoint y: 356, distance: 18.6
click at [286, 356] on div "WBS Element 106064.1481 [PERSON_NAME] 2237" at bounding box center [331, 360] width 214 height 24
copy link "106064"
click at [57, 263] on div "System Settings" at bounding box center [46, 261] width 45 height 6
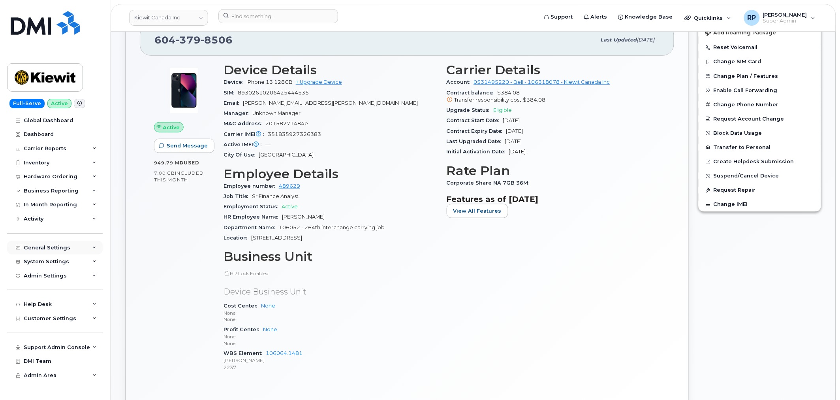
click at [64, 248] on div "General Settings" at bounding box center [47, 247] width 47 height 6
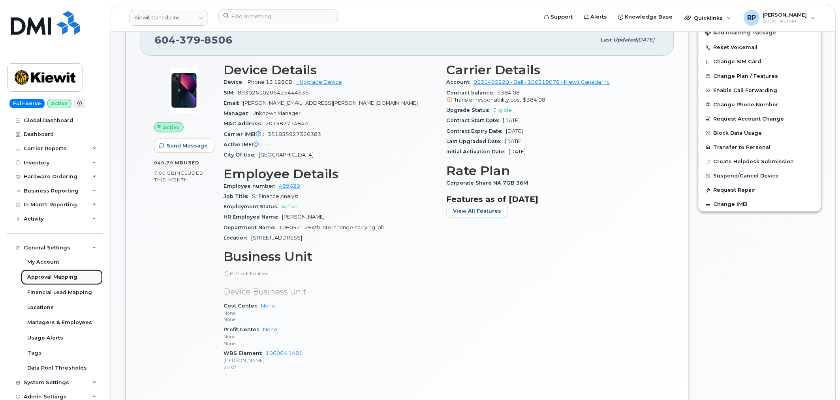
click at [58, 277] on div "Approval Mapping" at bounding box center [52, 276] width 50 height 7
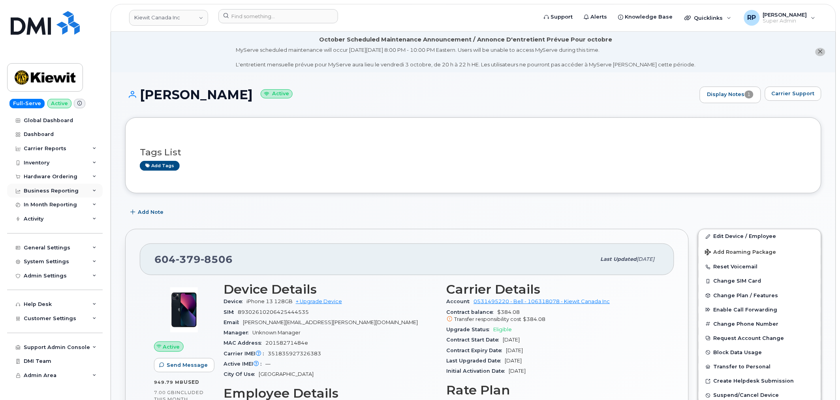
click at [56, 192] on div "Business Reporting" at bounding box center [51, 191] width 55 height 6
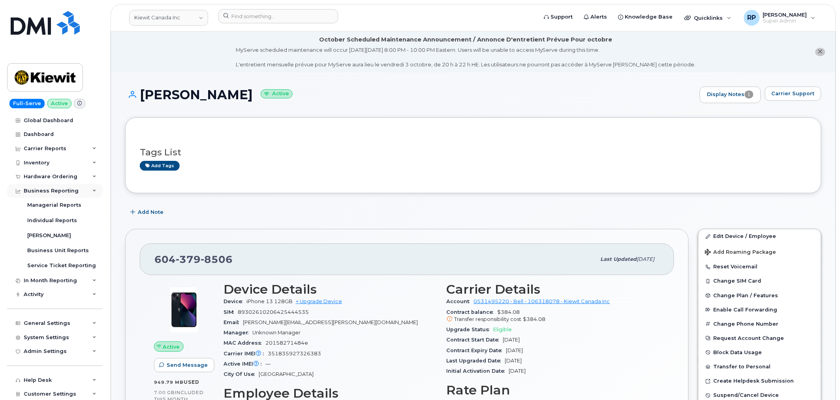
click at [59, 189] on div "Business Reporting" at bounding box center [51, 191] width 55 height 6
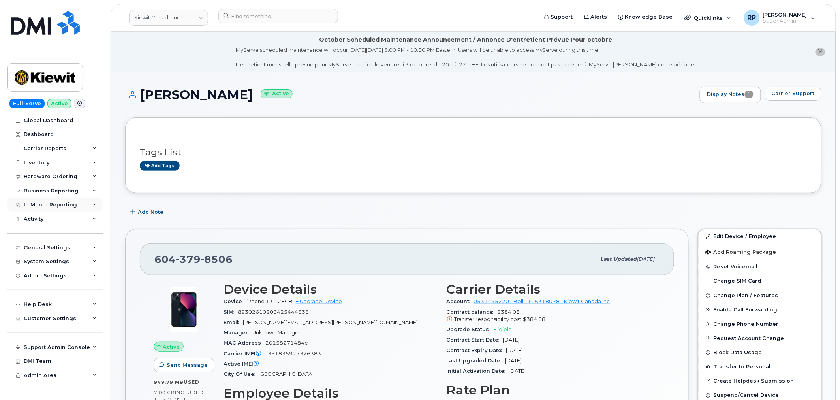
click at [58, 207] on div "In Month Reporting" at bounding box center [50, 204] width 53 height 6
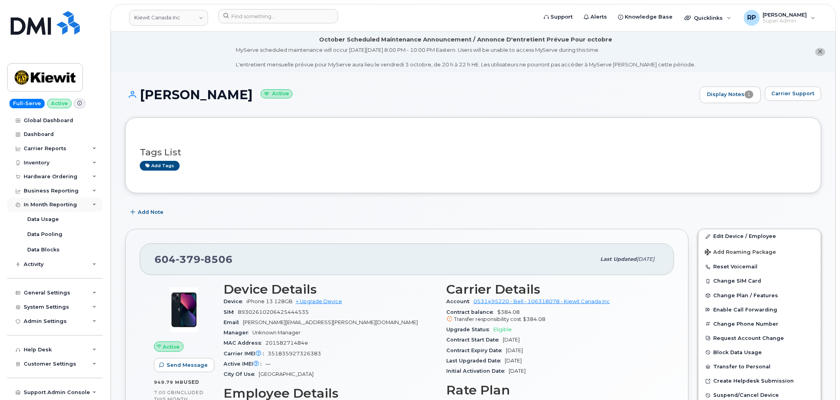
click at [58, 207] on div "In Month Reporting" at bounding box center [50, 204] width 53 height 6
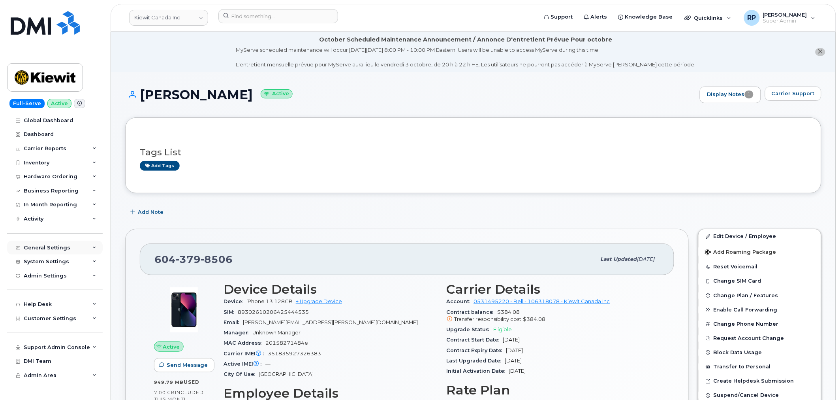
click at [56, 245] on div "General Settings" at bounding box center [47, 247] width 47 height 6
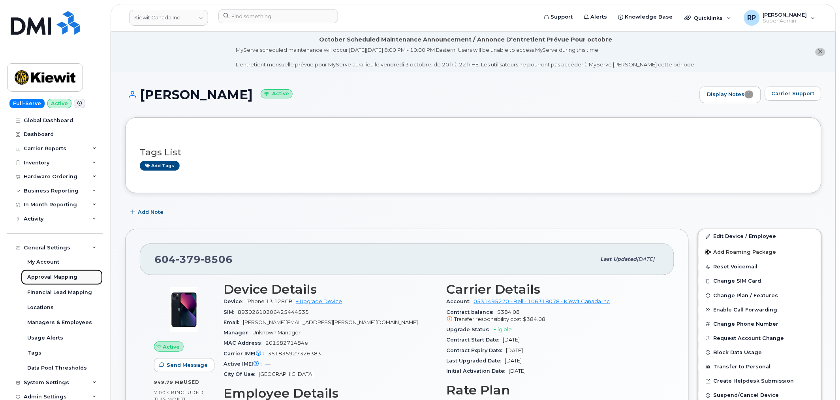
click at [54, 279] on div "Approval Mapping" at bounding box center [52, 276] width 50 height 7
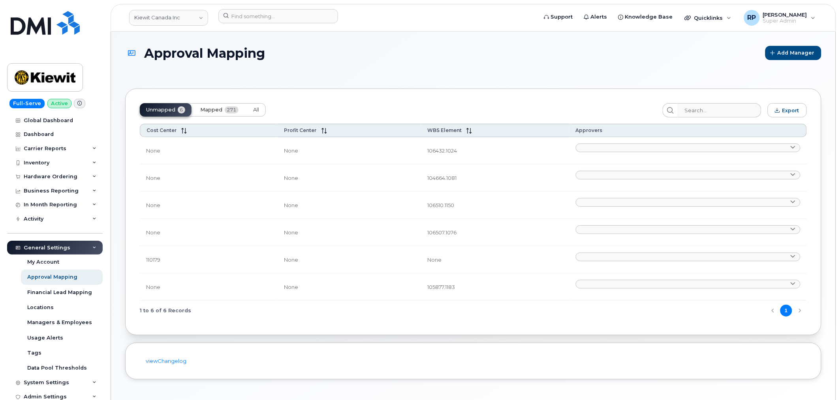
click at [200, 113] on span "Mapped" at bounding box center [211, 110] width 22 height 6
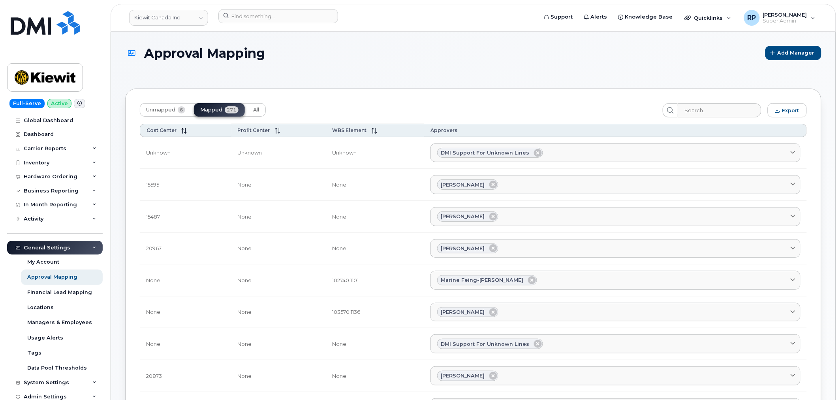
click at [173, 282] on td "None" at bounding box center [186, 280] width 92 height 32
click at [701, 116] on input "search" at bounding box center [719, 110] width 84 height 14
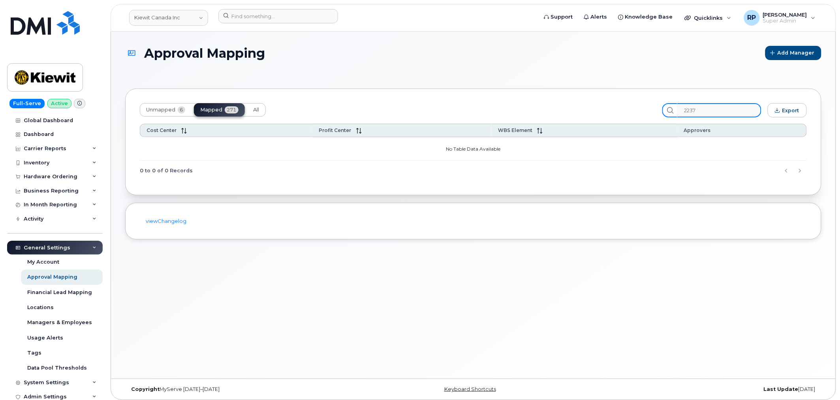
drag, startPoint x: 716, startPoint y: 112, endPoint x: 628, endPoint y: 111, distance: 87.7
click at [628, 111] on div "Unmapped 6 Mapped 271 All 2237 Export" at bounding box center [473, 110] width 667 height 14
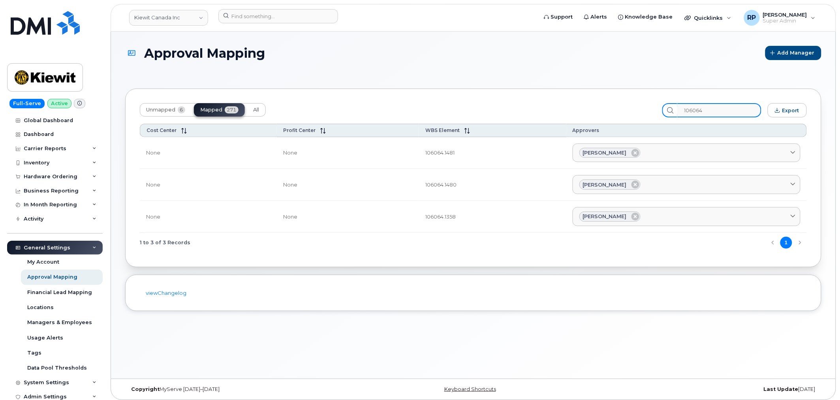
type input "106064"
click at [57, 149] on div "Carrier Reports" at bounding box center [45, 148] width 43 height 6
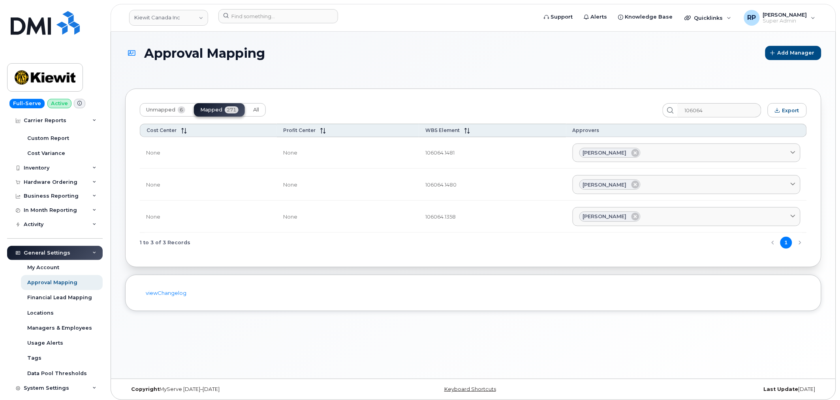
scroll to position [219, 0]
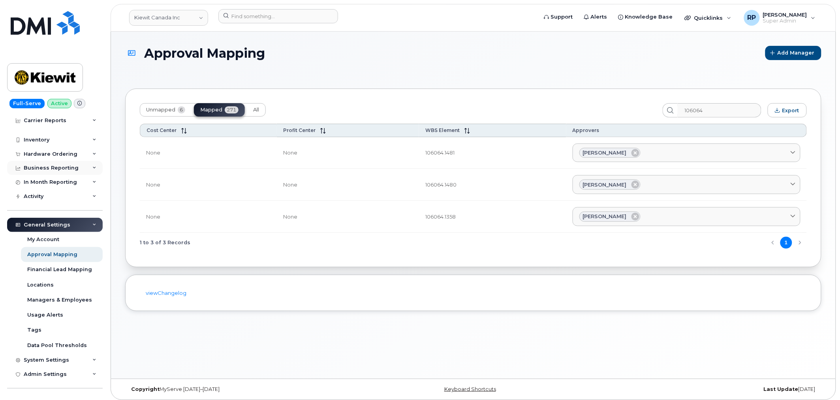
click at [52, 166] on div "Business Reporting" at bounding box center [51, 168] width 55 height 6
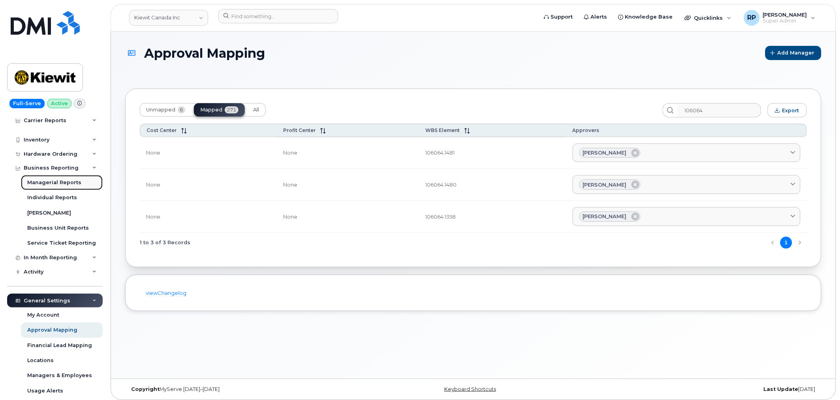
click at [50, 181] on div "Managerial Reports" at bounding box center [54, 182] width 54 height 7
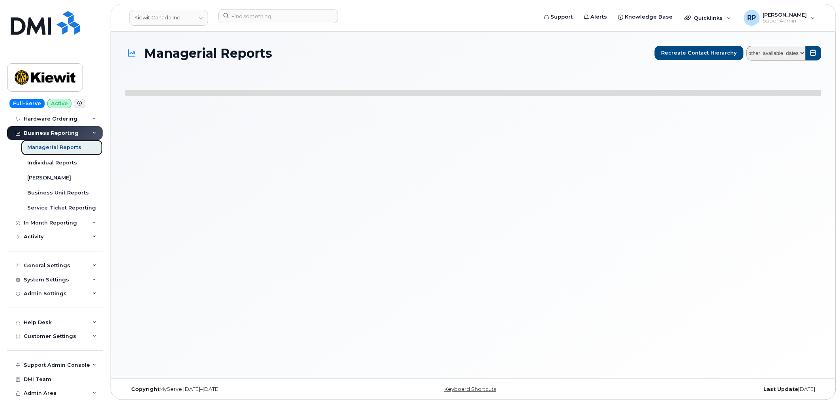
scroll to position [57, 0]
select select
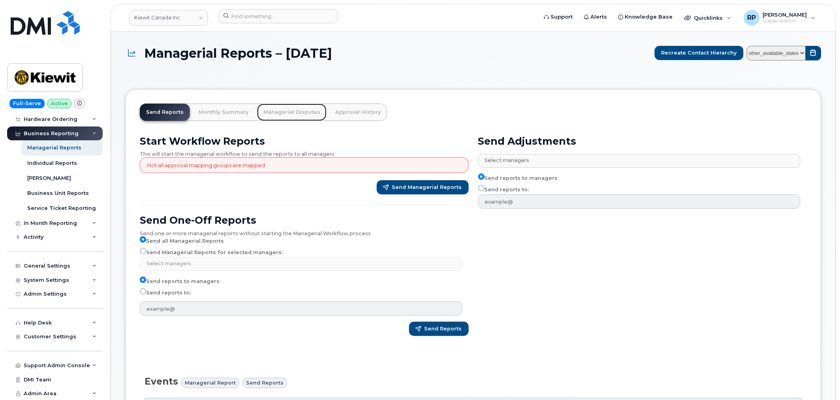
click at [282, 112] on link "Managerial Disputes" at bounding box center [292, 111] width 70 height 17
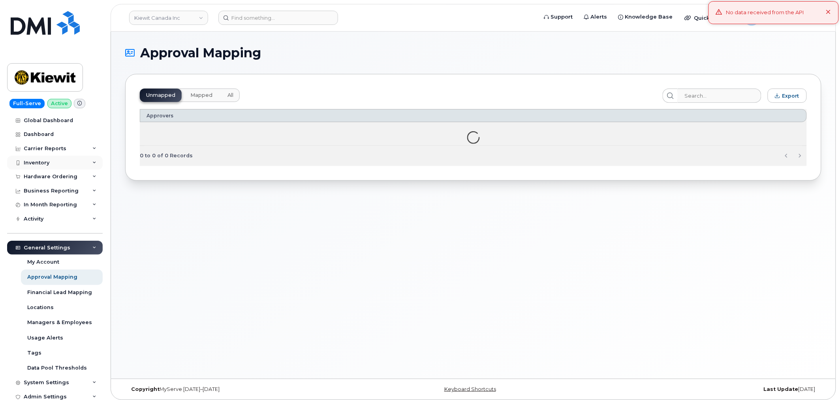
click at [55, 161] on div "Inventory" at bounding box center [55, 163] width 96 height 14
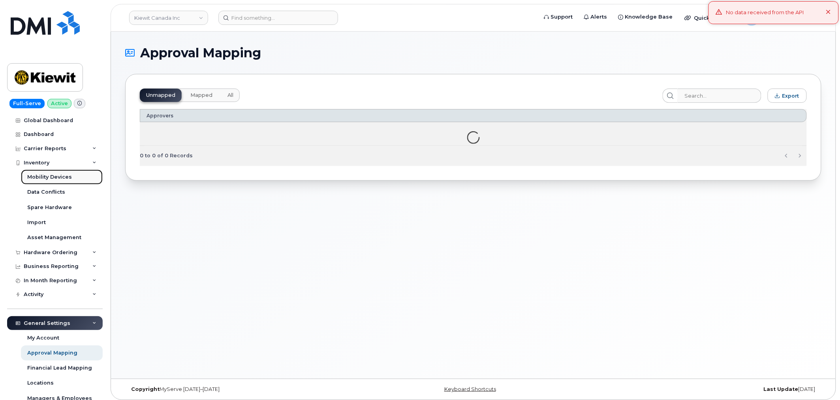
click at [56, 175] on div "Mobility Devices" at bounding box center [49, 176] width 45 height 7
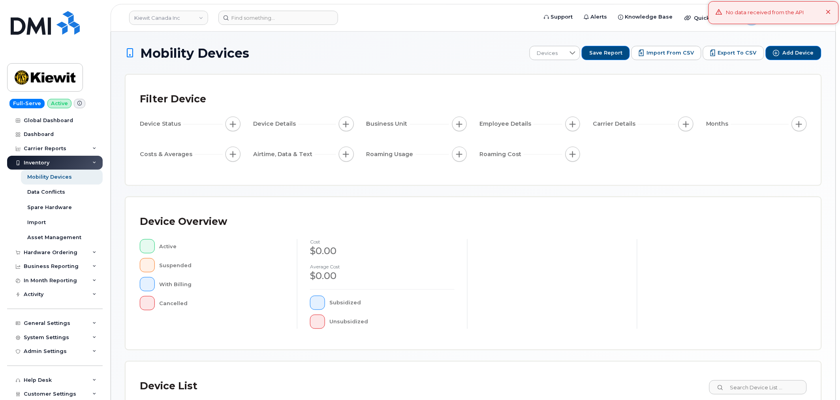
click at [755, 13] on div "No data received from the API" at bounding box center [765, 13] width 78 height 8
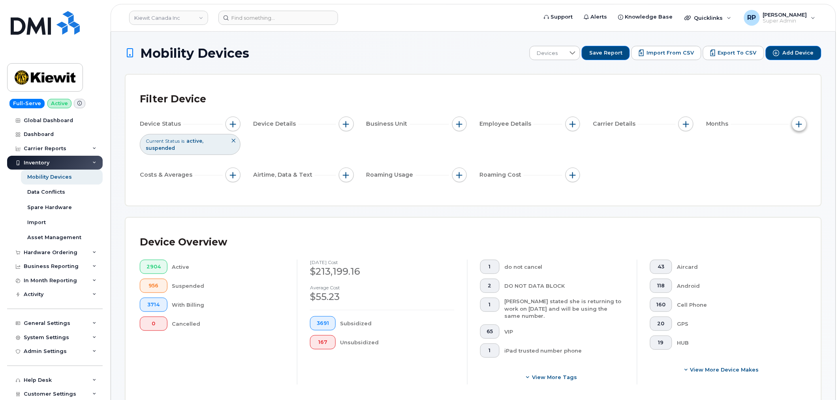
click at [802, 122] on span "button" at bounding box center [799, 124] width 6 height 6
click at [765, 151] on div "Billing Cycle" at bounding box center [779, 148] width 45 height 8
click at [762, 147] on input "Billing Cycle" at bounding box center [760, 148] width 6 height 6
checkbox input "true"
click at [785, 179] on div at bounding box center [792, 179] width 15 height 13
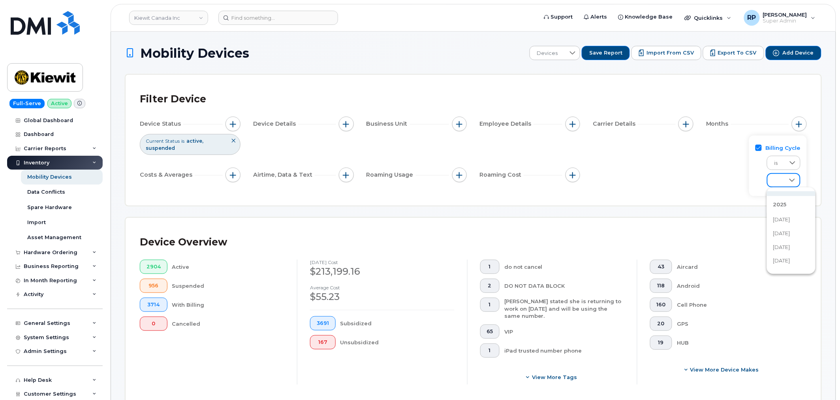
scroll to position [73, 0]
click at [784, 216] on span "[DATE]" at bounding box center [781, 216] width 17 height 8
click at [598, 206] on div "Filter Device Device Status Current Status is active suspended Device Details B…" at bounding box center [473, 140] width 696 height 132
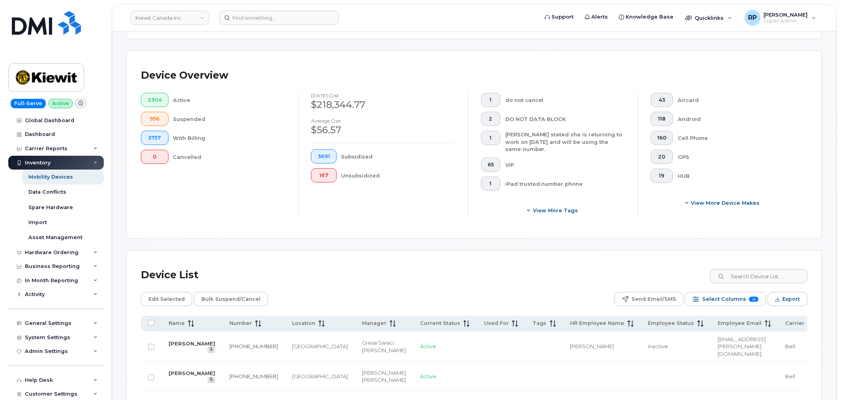
scroll to position [219, 0]
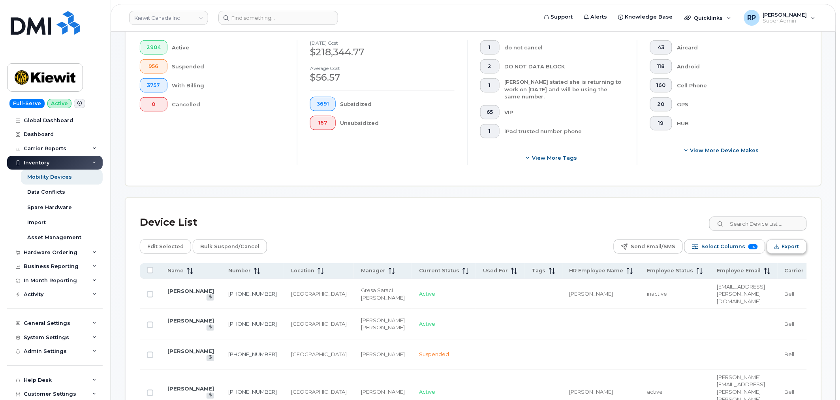
click at [780, 248] on icon "Export" at bounding box center [777, 246] width 5 height 5
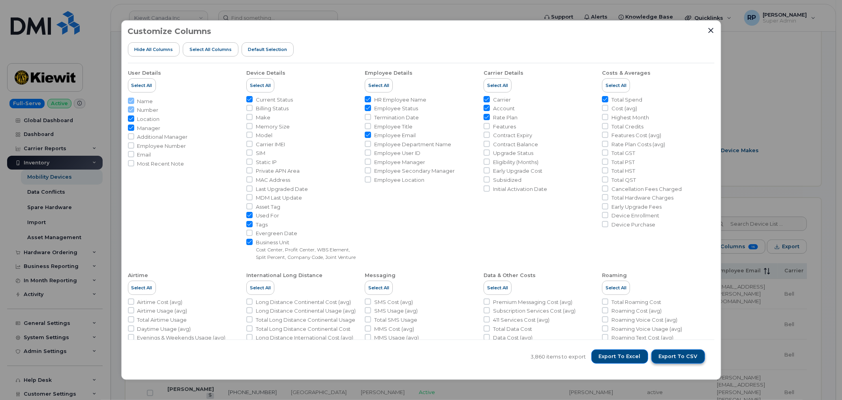
click at [673, 359] on span "Export to CSV" at bounding box center [678, 356] width 39 height 7
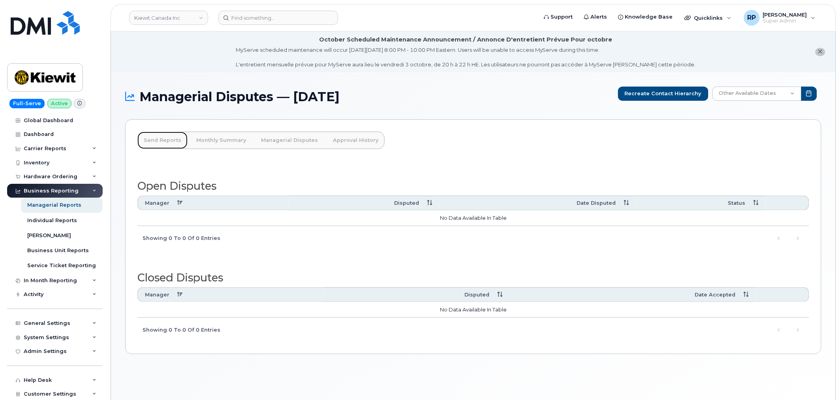
click at [170, 139] on link "Send Reports" at bounding box center [162, 140] width 50 height 17
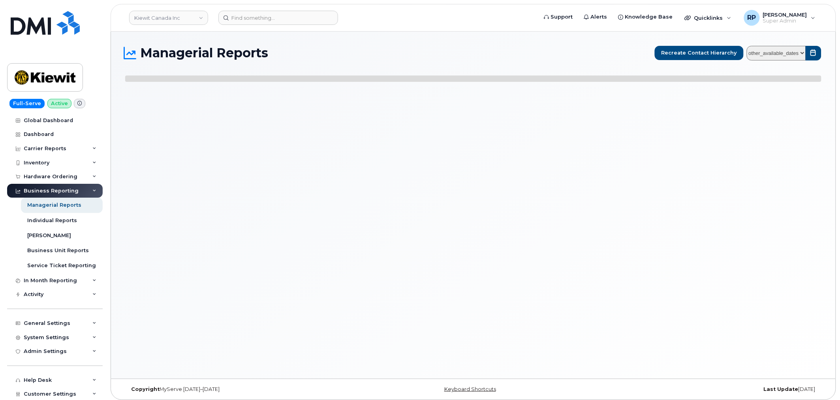
select select
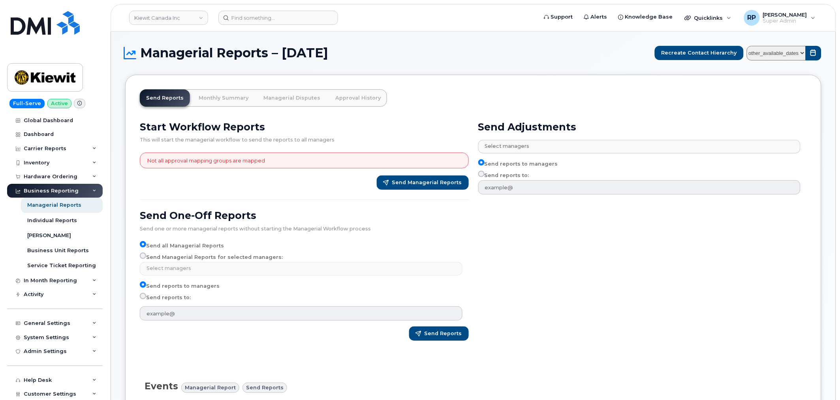
click at [141, 257] on input "Send Managerial Reports for selected managers:" at bounding box center [143, 255] width 6 height 6
radio input "true"
click at [142, 256] on input "Send Managerial Reports for selected managers:" at bounding box center [143, 255] width 6 height 6
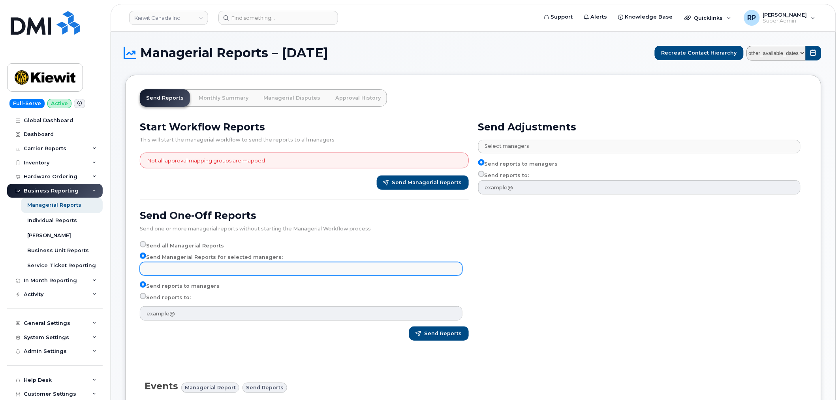
click at [164, 270] on input "text" at bounding box center [302, 268] width 315 height 11
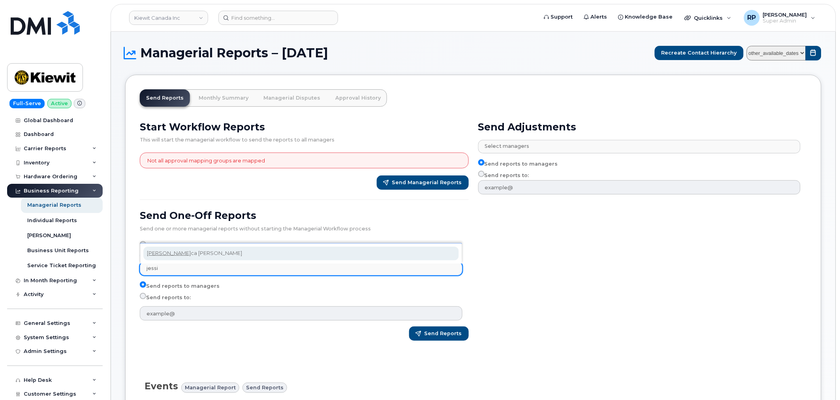
type input "jessi"
select select "4877bead-f5ae-4a6a-a8d7-5ef49b3f6f9a"
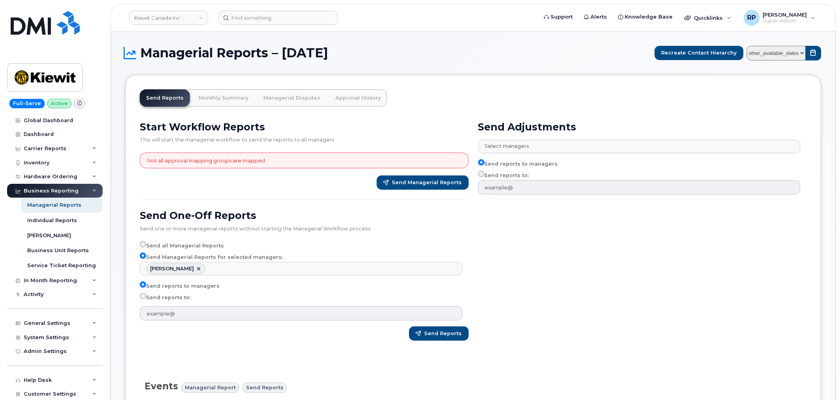
scroll to position [342, 0]
click at [143, 298] on input "Send reports to:" at bounding box center [143, 296] width 6 height 6
radio input "true"
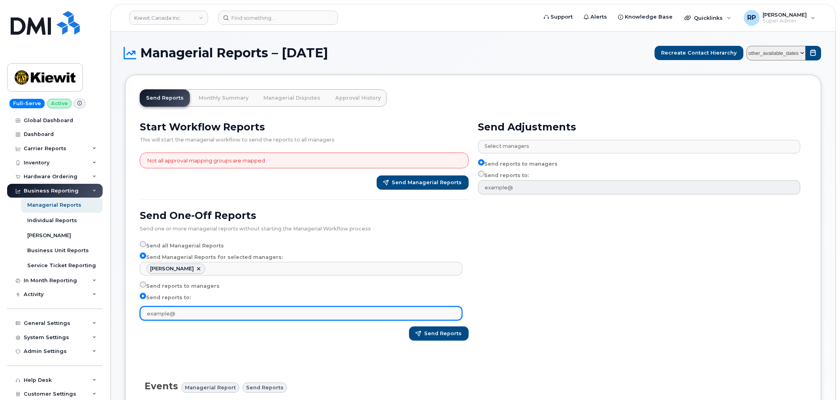
click at [193, 317] on input "text" at bounding box center [301, 313] width 323 height 14
type input "[EMAIL_ADDRESS][DOMAIN_NAME]"
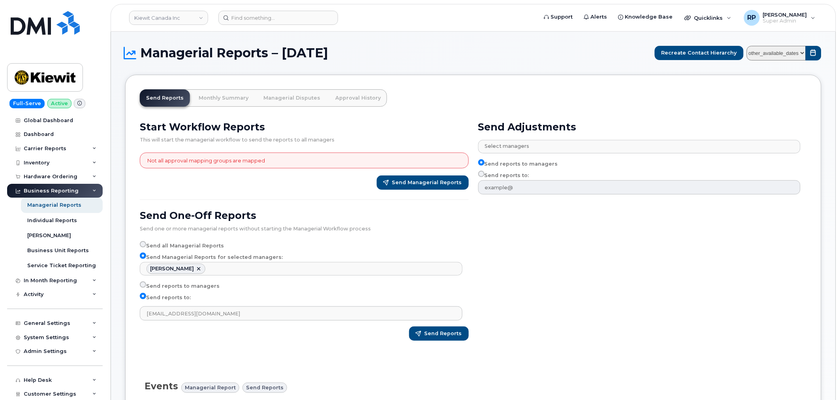
click at [782, 52] on select "other_available_dates September August July June May April March February Janua…" at bounding box center [776, 53] width 59 height 15
select select "/customer/bede8970-c835-4207-9a31-7bf5df501bb7/reports/d3b923f9-7684-11f0-9a88-…"
click at [748, 46] on select "other_available_dates September August July June May April March February Janua…" at bounding box center [776, 53] width 59 height 15
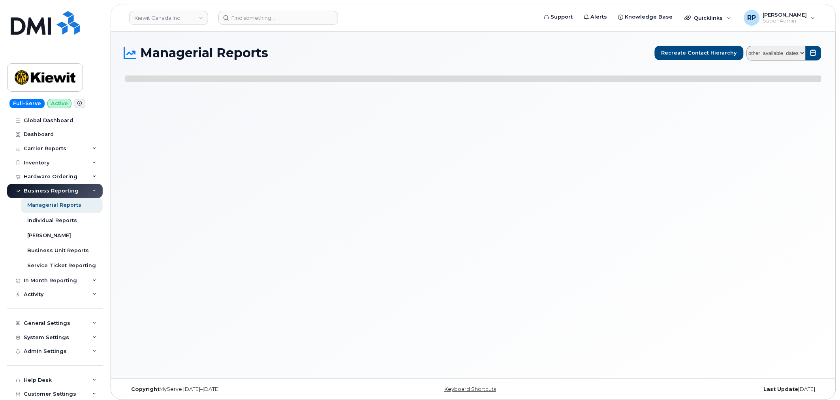
select select
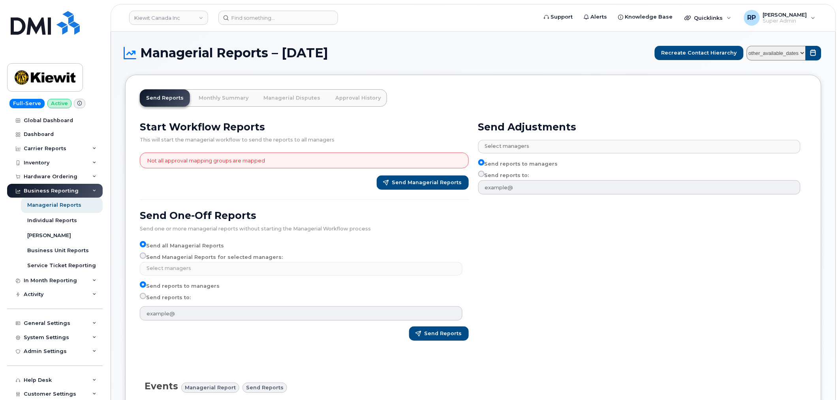
click at [145, 256] on input "Send Managerial Reports for selected managers:" at bounding box center [143, 255] width 6 height 6
radio input "true"
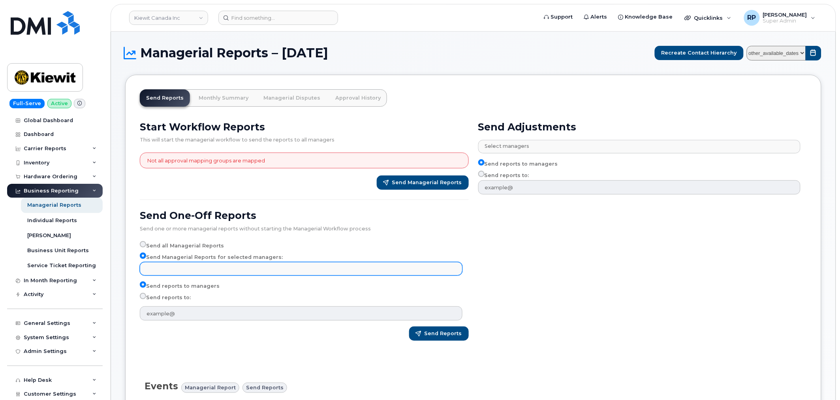
click at [171, 267] on input "text" at bounding box center [302, 268] width 315 height 11
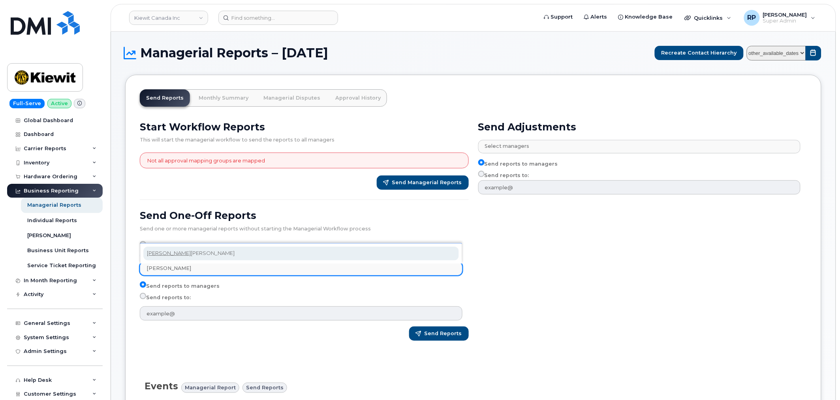
type input "[PERSON_NAME]"
select select "4877bead-f5ae-4a6a-a8d7-5ef49b3f6f9a"
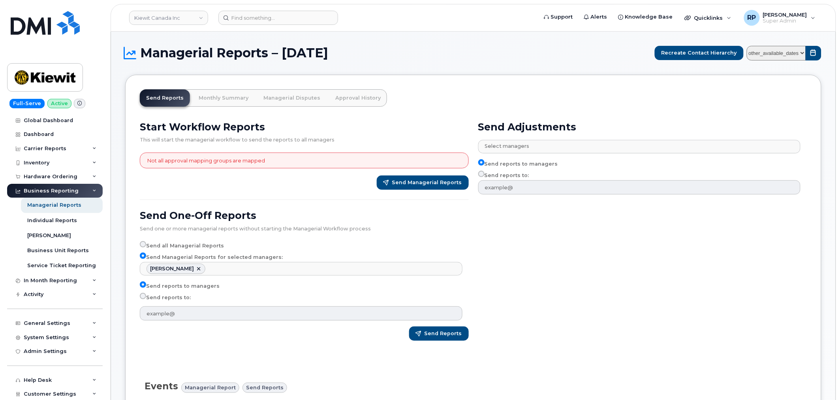
scroll to position [349, 0]
click at [142, 296] on input "Send reports to:" at bounding box center [143, 296] width 6 height 6
radio input "true"
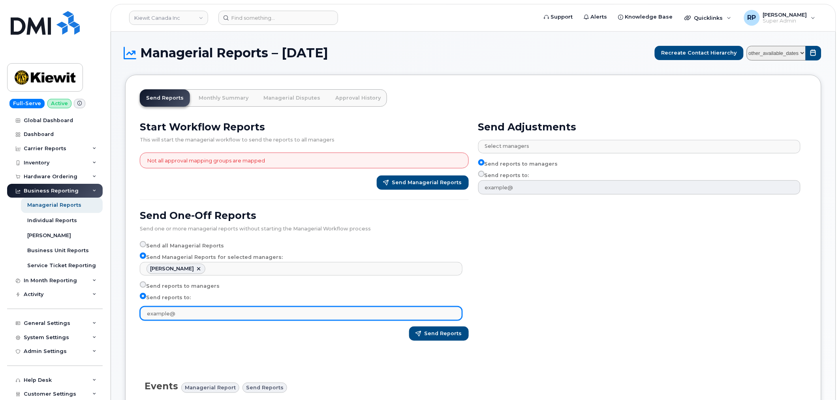
click at [201, 319] on input "text" at bounding box center [301, 313] width 323 height 14
type input "[EMAIL_ADDRESS][DOMAIN_NAME]"
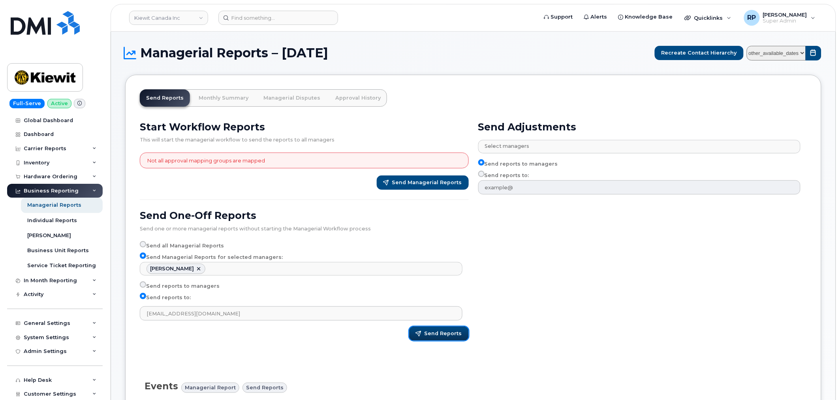
drag, startPoint x: 441, startPoint y: 334, endPoint x: 543, endPoint y: 336, distance: 102.7
click at [543, 336] on div "Start Workflow Reports This will start the managerial workflow to send the repo…" at bounding box center [473, 233] width 677 height 235
click at [543, 336] on div "Send Adjustments Select managers No matches found [PERSON_NAME] EBOI [PERSON_NA…" at bounding box center [643, 233] width 338 height 235
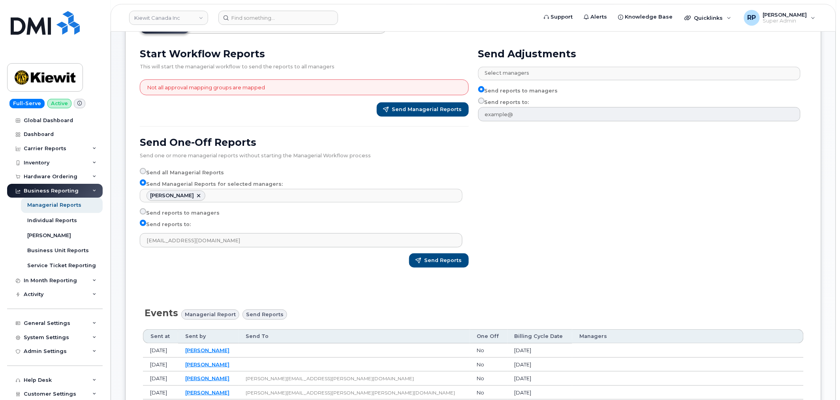
scroll to position [0, 0]
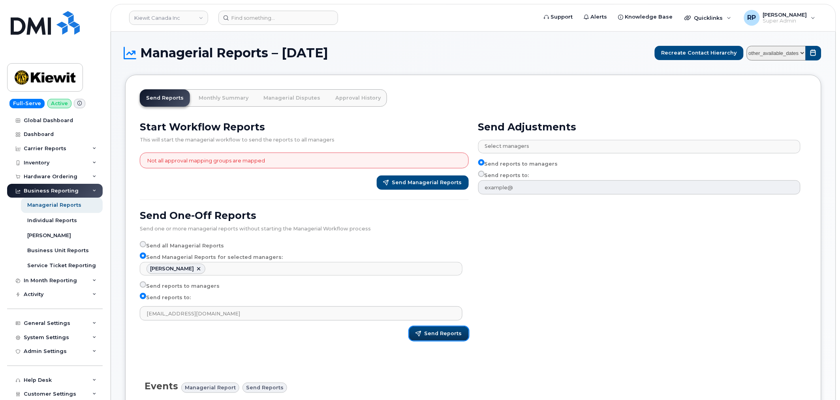
click at [437, 337] on span "Send Reports" at bounding box center [444, 333] width 38 height 7
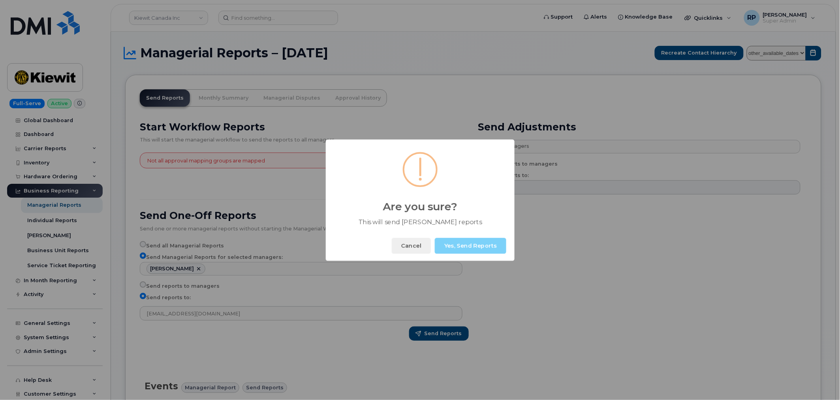
drag, startPoint x: 461, startPoint y: 241, endPoint x: 386, endPoint y: 235, distance: 75.3
click at [386, 235] on div "Cancel Yes, Send Reports" at bounding box center [420, 246] width 189 height 30
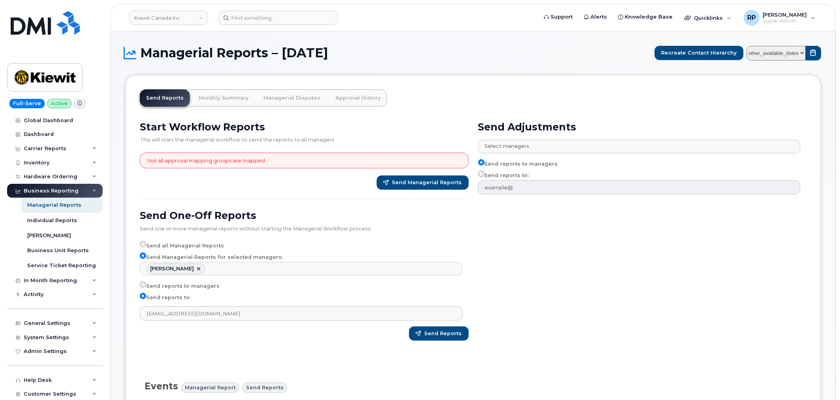
click at [549, 279] on div "Send Adjustments Select managers No matches found [PERSON_NAME] EBOI [PERSON_NA…" at bounding box center [643, 233] width 338 height 235
click at [453, 333] on span "Send Reports" at bounding box center [444, 333] width 38 height 7
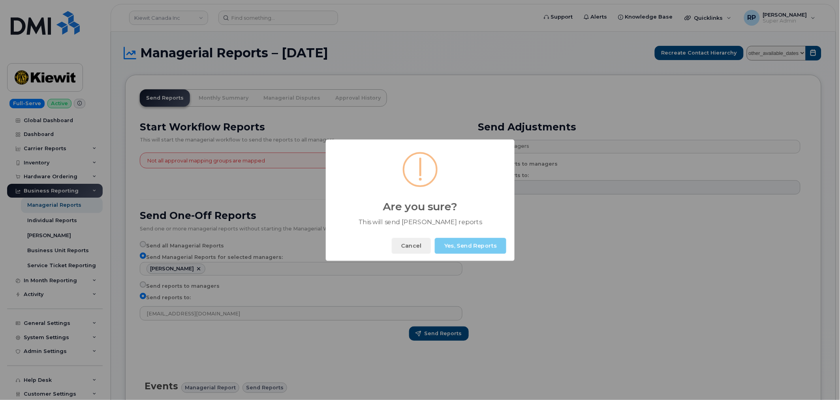
click at [456, 241] on button "Yes, Send Reports" at bounding box center [470, 246] width 71 height 16
click at [486, 246] on button "Okay" at bounding box center [489, 246] width 34 height 16
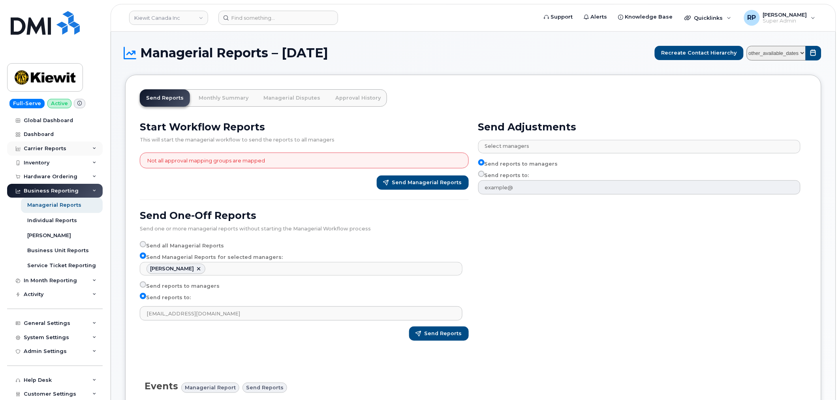
click at [50, 147] on div "Carrier Reports" at bounding box center [45, 148] width 43 height 6
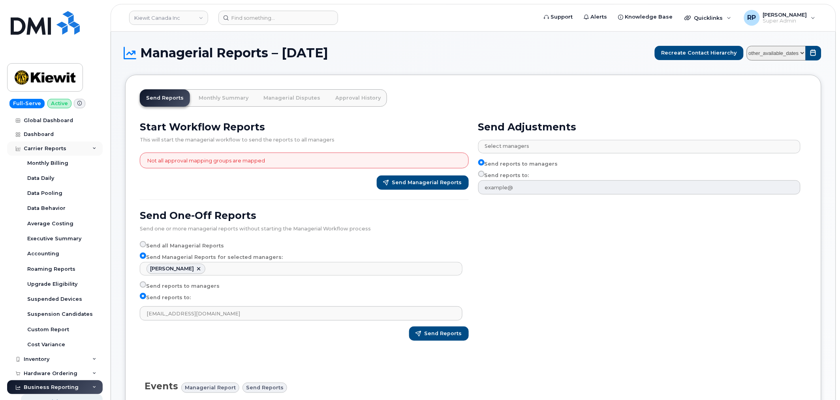
click at [50, 149] on div "Carrier Reports" at bounding box center [45, 148] width 43 height 6
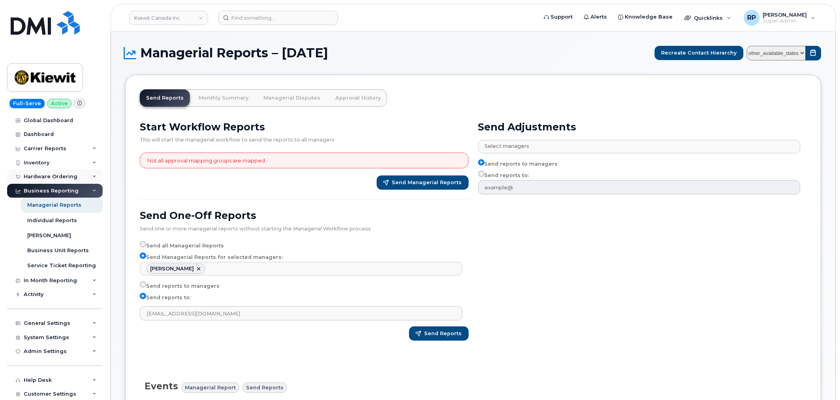
click at [77, 179] on div "Hardware Ordering" at bounding box center [55, 176] width 96 height 14
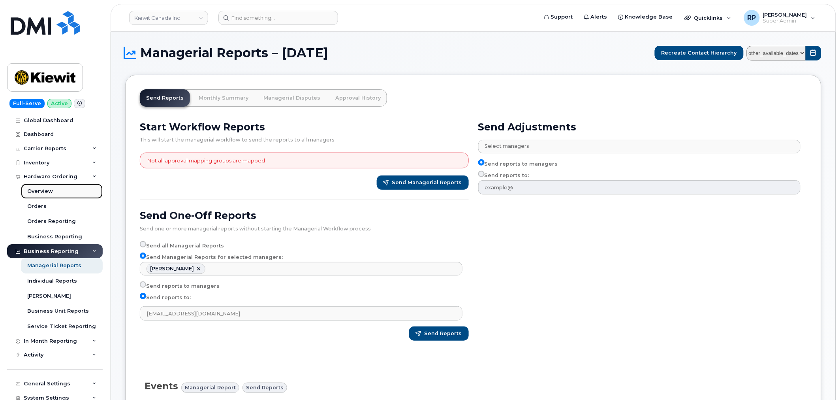
click at [38, 191] on div "Overview" at bounding box center [40, 191] width 26 height 7
click at [38, 203] on div "Orders" at bounding box center [36, 206] width 19 height 7
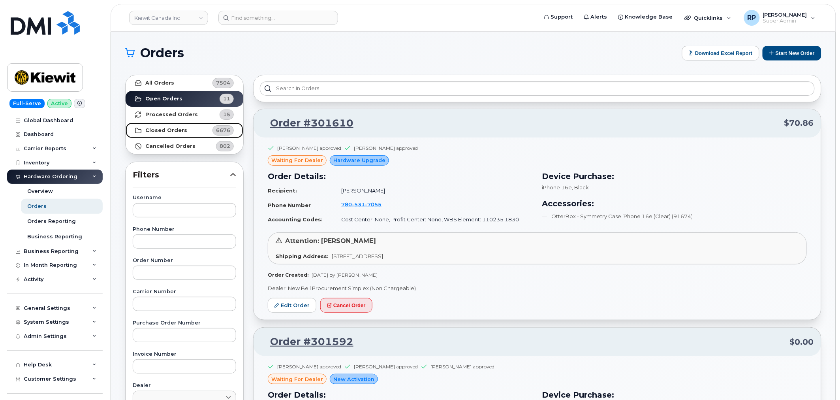
click at [191, 131] on link "Closed Orders 6676" at bounding box center [185, 130] width 118 height 16
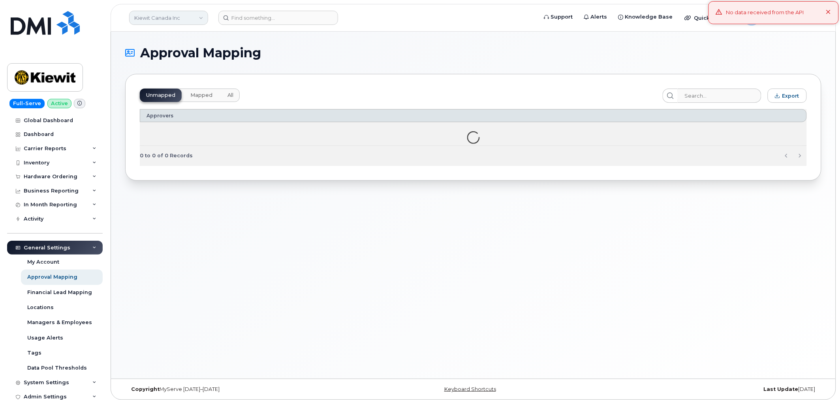
click at [161, 20] on link "Kiewit Canada Inc" at bounding box center [168, 18] width 79 height 14
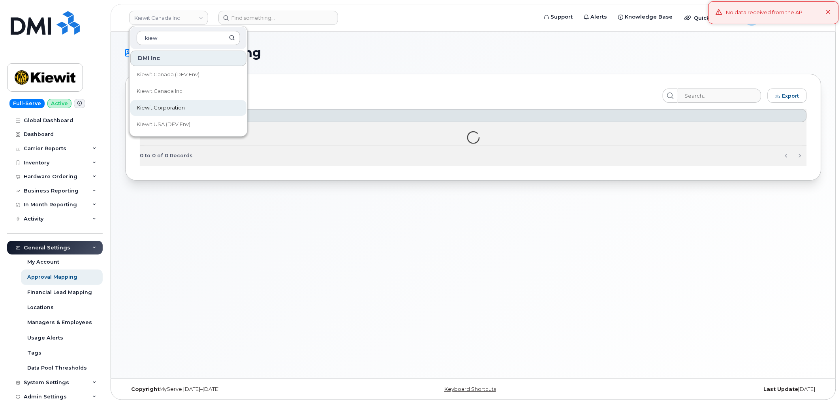
type input "kiew"
drag, startPoint x: 161, startPoint y: 107, endPoint x: 158, endPoint y: 117, distance: 10.3
click at [161, 107] on span "Kiewit Corporation" at bounding box center [161, 108] width 48 height 8
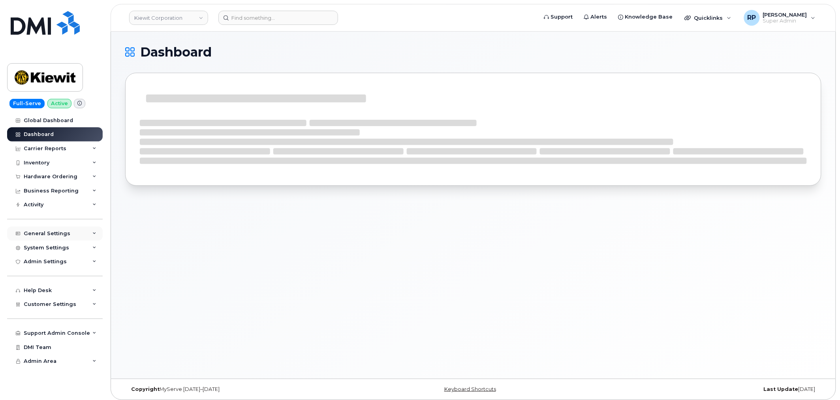
click at [53, 234] on div "General Settings" at bounding box center [47, 233] width 47 height 6
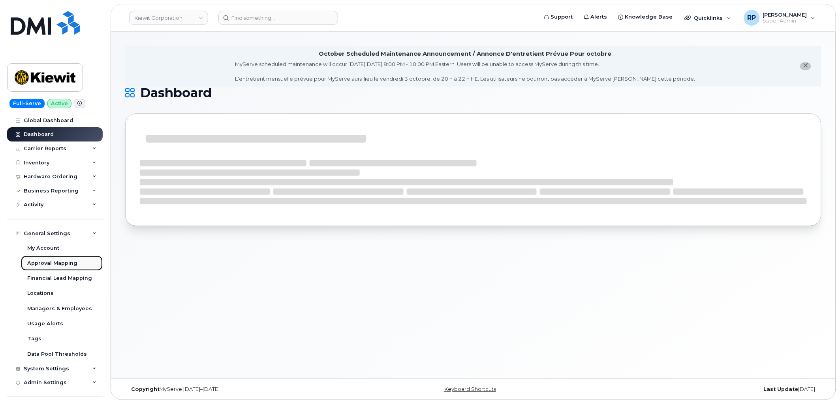
click at [58, 263] on div "Approval Mapping" at bounding box center [52, 262] width 50 height 7
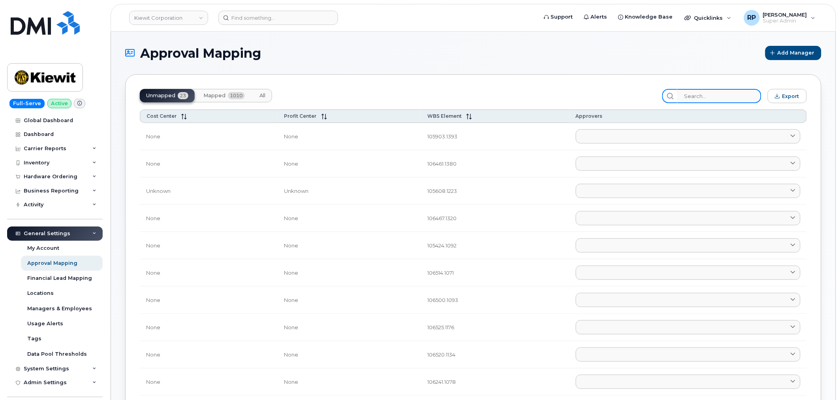
click at [707, 100] on input "search" at bounding box center [719, 96] width 84 height 14
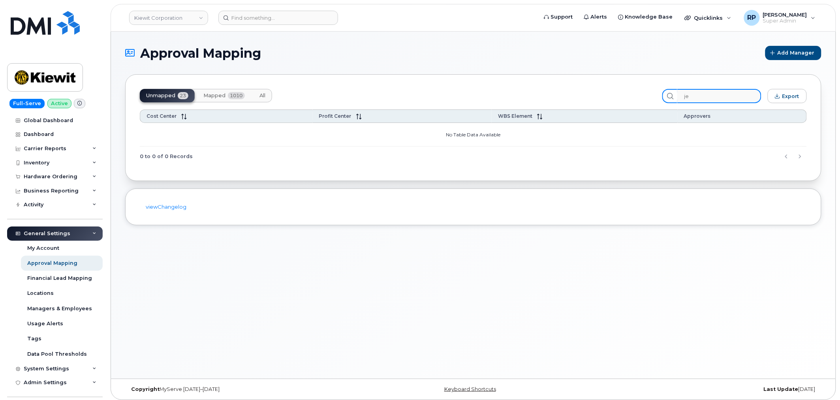
type input "j"
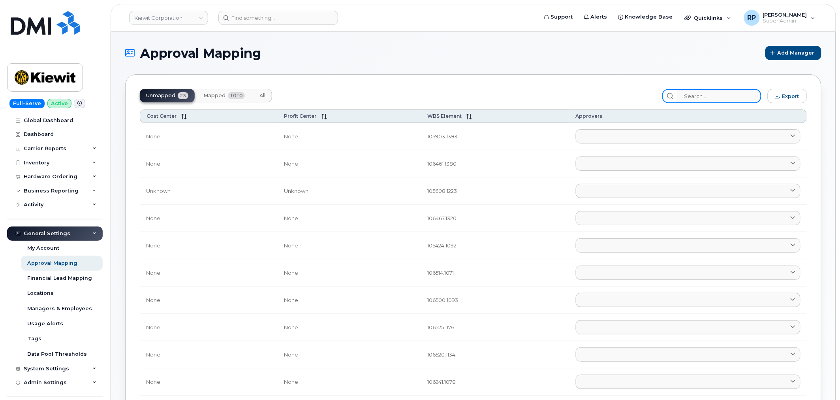
click at [699, 99] on input "search" at bounding box center [719, 96] width 84 height 14
click at [235, 97] on span "1010" at bounding box center [236, 95] width 17 height 7
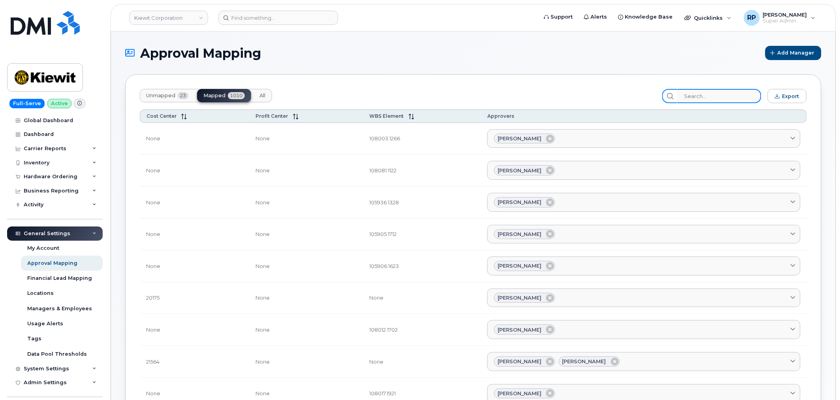
click at [703, 97] on input "search" at bounding box center [719, 96] width 84 height 14
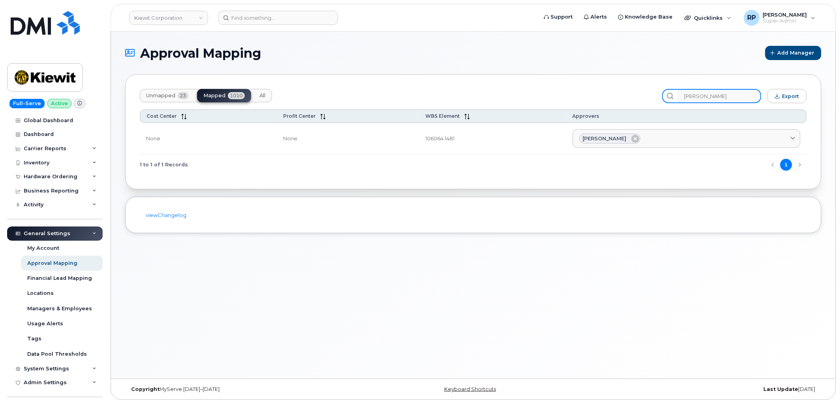
type input "jessica ro"
drag, startPoint x: 425, startPoint y: 141, endPoint x: 476, endPoint y: 136, distance: 51.2
click at [476, 136] on td "106064.1481" at bounding box center [492, 139] width 147 height 32
click at [41, 162] on div "Inventory" at bounding box center [37, 163] width 26 height 6
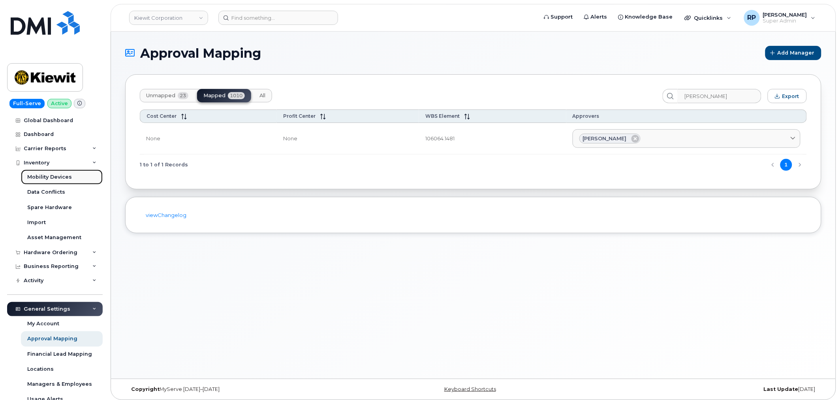
click at [50, 174] on div "Mobility Devices" at bounding box center [49, 176] width 45 height 7
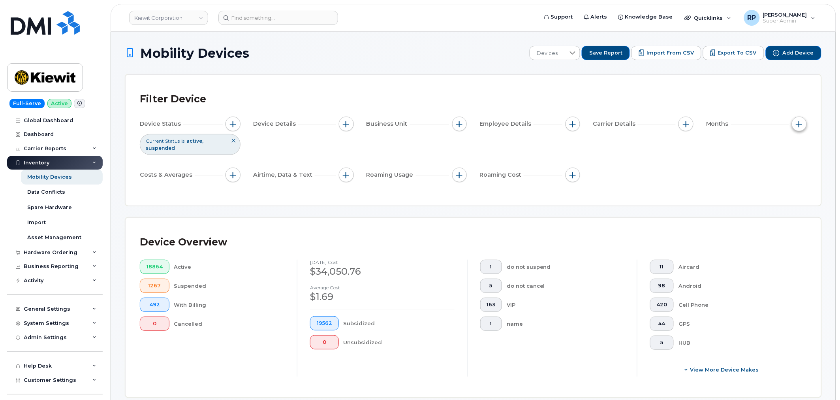
click at [798, 126] on span "button" at bounding box center [799, 124] width 6 height 6
click at [777, 150] on label "Billing Cycle" at bounding box center [784, 148] width 35 height 8
click at [763, 150] on input "Billing Cycle" at bounding box center [760, 148] width 6 height 6
checkbox input "true"
click at [775, 183] on span at bounding box center [776, 181] width 17 height 14
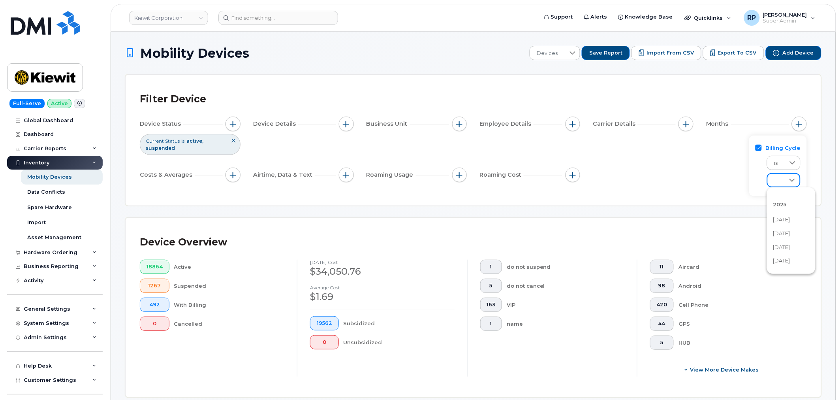
scroll to position [73, 0]
click at [777, 215] on span "August 2025" at bounding box center [781, 216] width 17 height 8
click at [657, 193] on div "Filter Device Device Status Current Status is active suspended Device Details B…" at bounding box center [474, 140] width 696 height 131
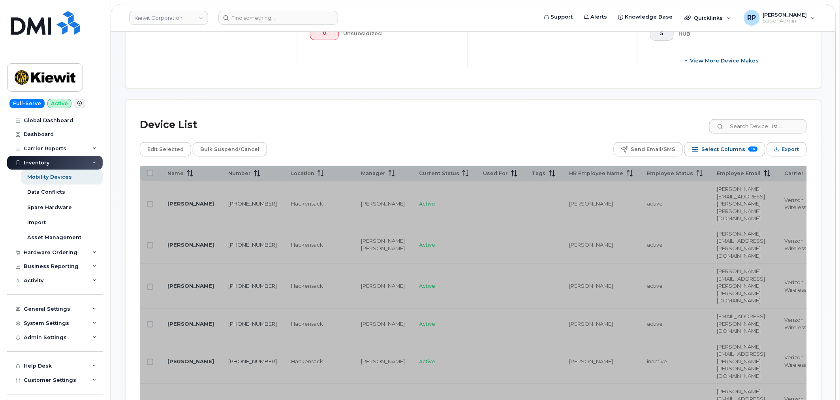
scroll to position [365, 0]
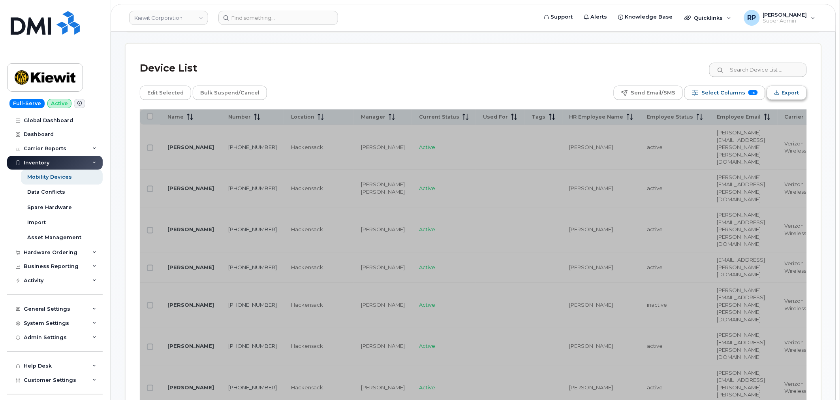
click at [790, 94] on span "Export" at bounding box center [790, 93] width 17 height 12
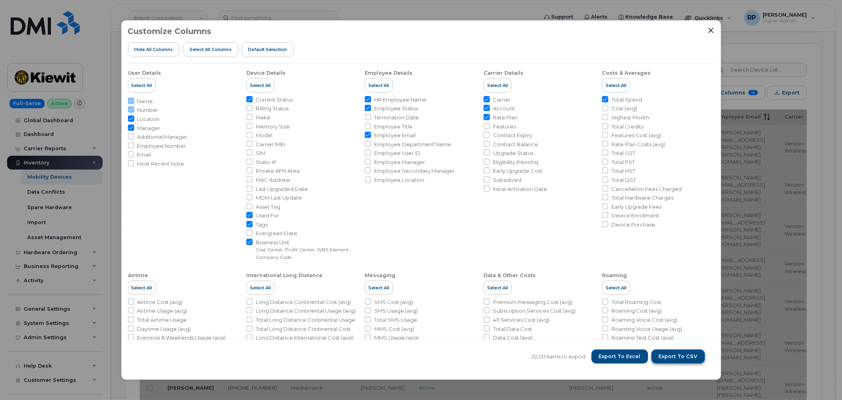
click at [674, 356] on span "Export to CSV" at bounding box center [678, 356] width 39 height 7
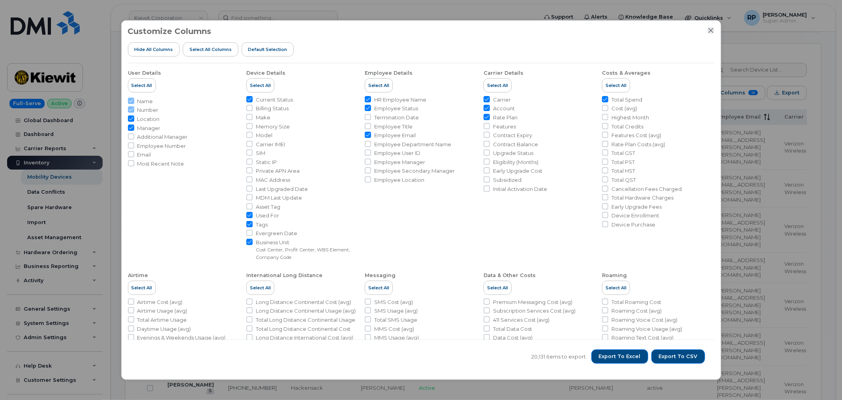
click at [708, 31] on icon "Close" at bounding box center [711, 30] width 6 height 6
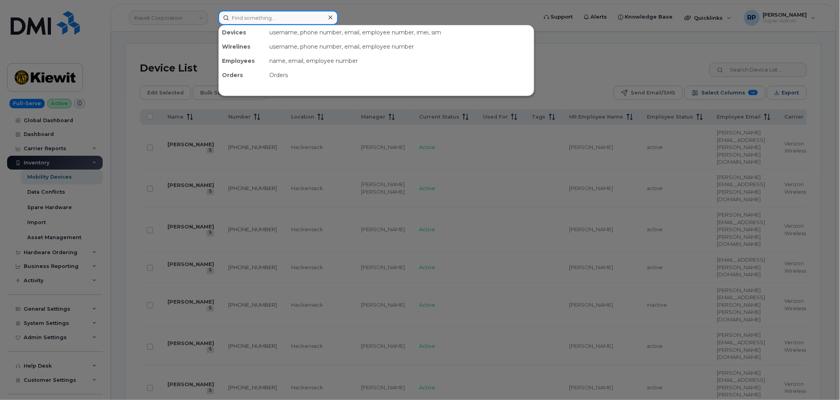
click at [275, 16] on input at bounding box center [278, 18] width 120 height 14
paste input "genevieve.pelletier@nbed.nb.ca"
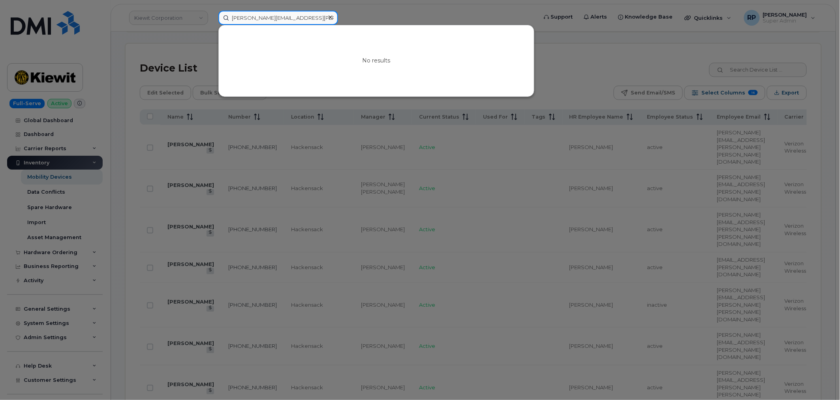
type input "genevieve.pelletier@nbed.nb.ca"
click at [181, 17] on div at bounding box center [420, 200] width 840 height 400
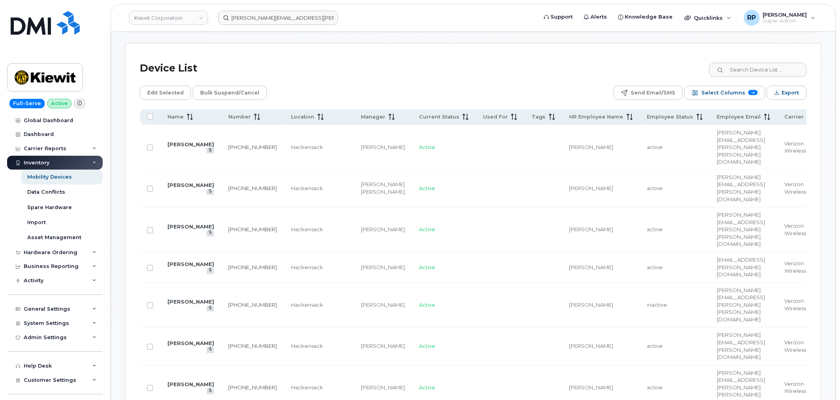
click at [181, 17] on link "Kiewit Corporation" at bounding box center [168, 18] width 79 height 14
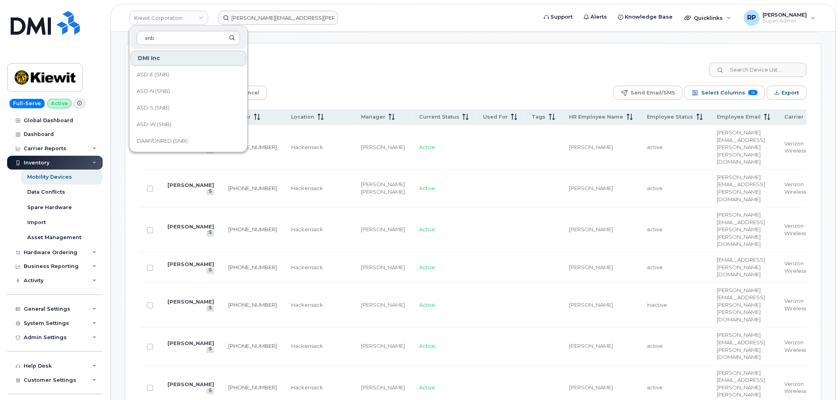
type input "snb"
click at [250, 21] on input "genevieve.pelletier@nbed.nb.ca" at bounding box center [278, 18] width 120 height 14
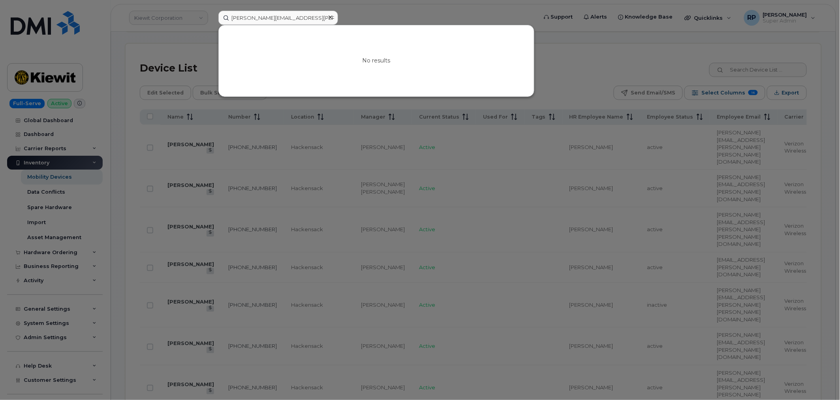
click at [331, 17] on icon at bounding box center [331, 17] width 4 height 6
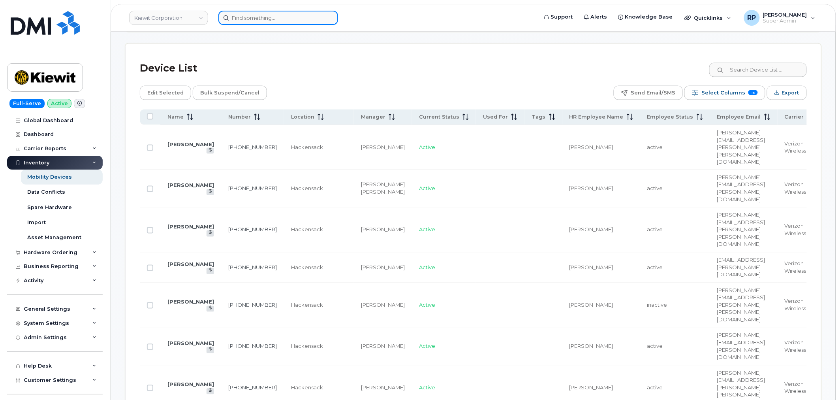
click at [317, 17] on input at bounding box center [278, 18] width 120 height 14
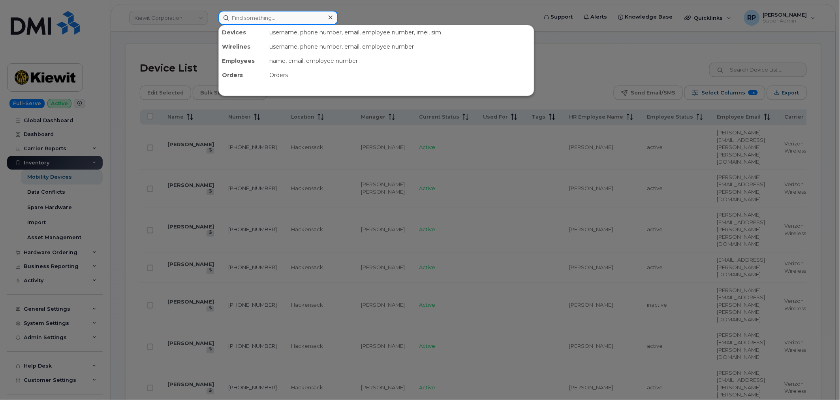
paste input "298990"
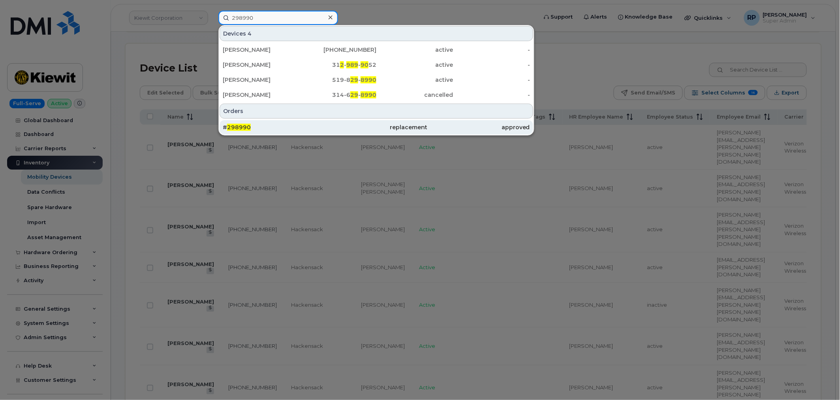
type input "298990"
click at [243, 127] on span "298990" at bounding box center [239, 127] width 24 height 7
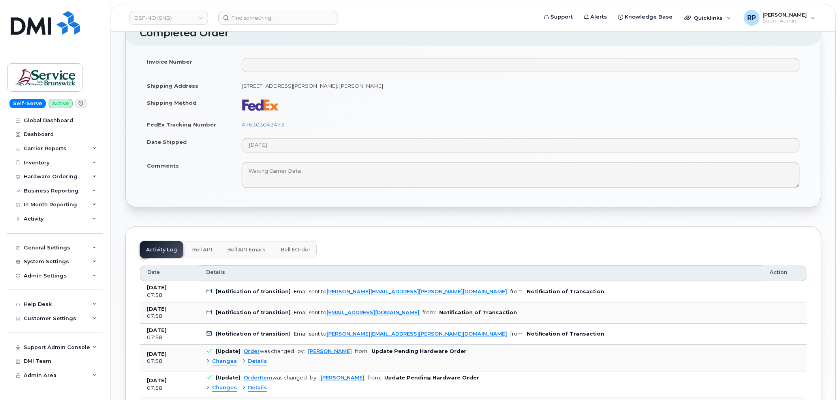
scroll to position [439, 0]
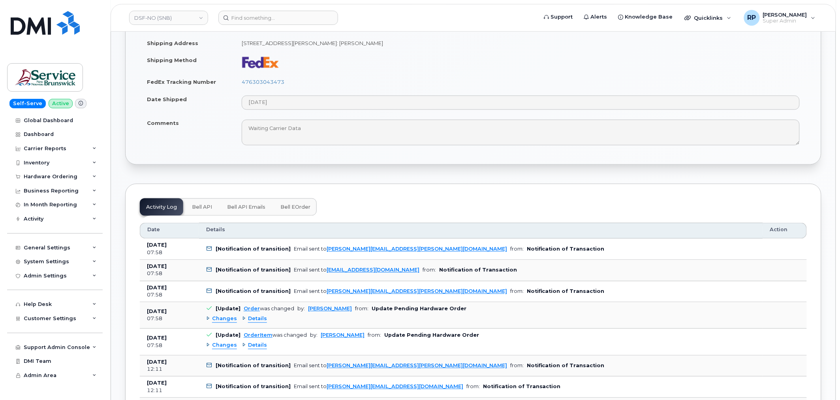
click at [626, 244] on td "[Notification of transition] Email sent to genevieve.pelletier@nbed.nb.ca from:…" at bounding box center [481, 249] width 564 height 21
click at [349, 250] on link "[PERSON_NAME][EMAIL_ADDRESS][PERSON_NAME][DOMAIN_NAME]" at bounding box center [417, 249] width 181 height 6
click at [294, 208] on span "Bell eOrder" at bounding box center [295, 207] width 30 height 6
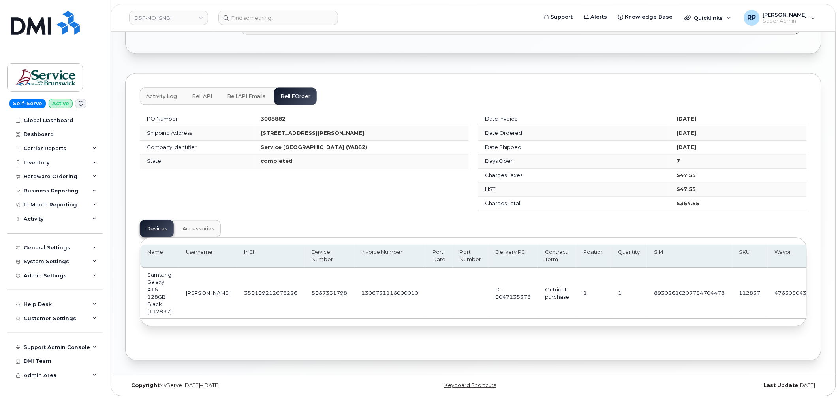
scroll to position [479, 0]
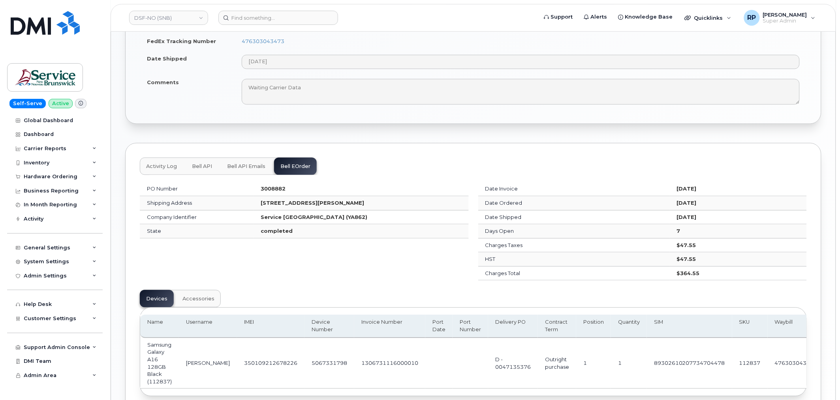
click at [235, 166] on span "Bell API Emails" at bounding box center [246, 167] width 38 height 6
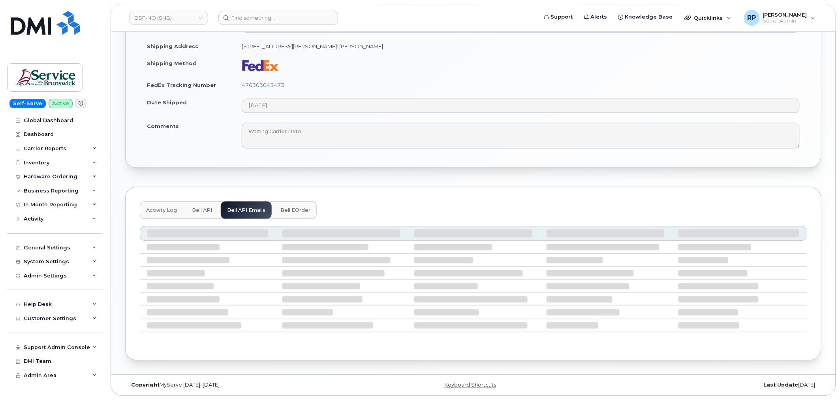
scroll to position [437, 0]
click at [291, 208] on span "Bell eOrder" at bounding box center [295, 210] width 30 height 6
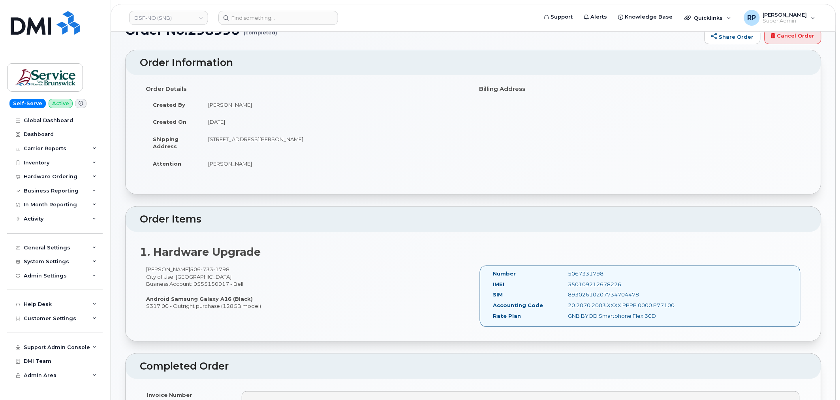
scroll to position [0, 0]
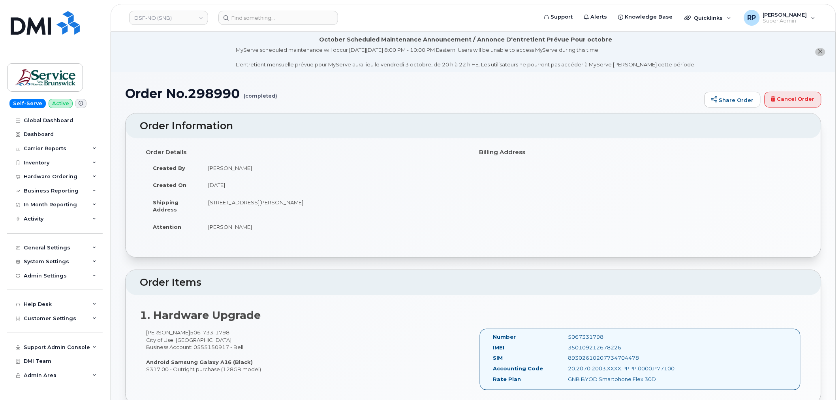
drag, startPoint x: 256, startPoint y: 97, endPoint x: 278, endPoint y: 99, distance: 22.6
click at [278, 99] on h1 "Order No.298990 (completed)" at bounding box center [412, 93] width 575 height 14
click at [726, 100] on link "Share Order" at bounding box center [733, 100] width 56 height 16
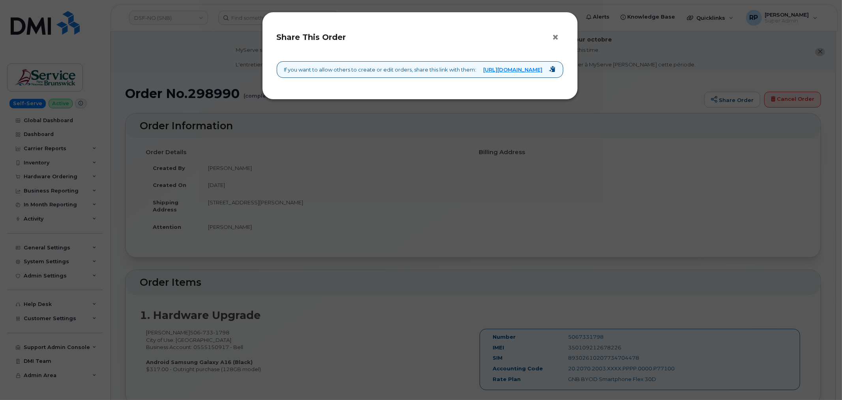
click at [553, 39] on button "×" at bounding box center [558, 38] width 11 height 12
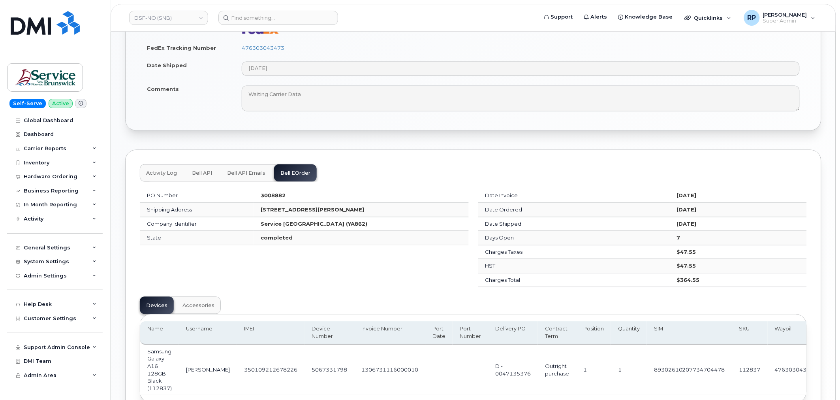
scroll to position [512, 0]
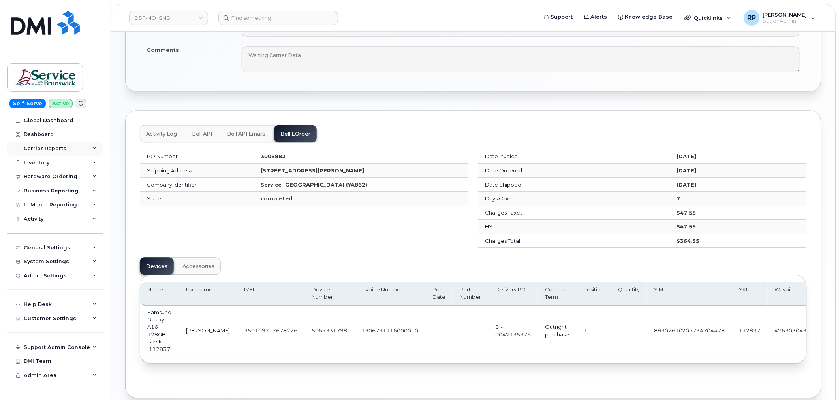
click at [69, 149] on div "Carrier Reports" at bounding box center [55, 148] width 96 height 14
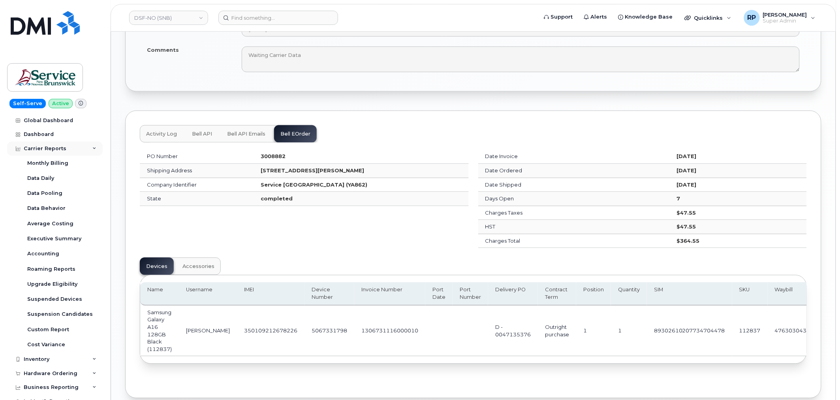
click at [69, 149] on div "Carrier Reports" at bounding box center [55, 148] width 96 height 14
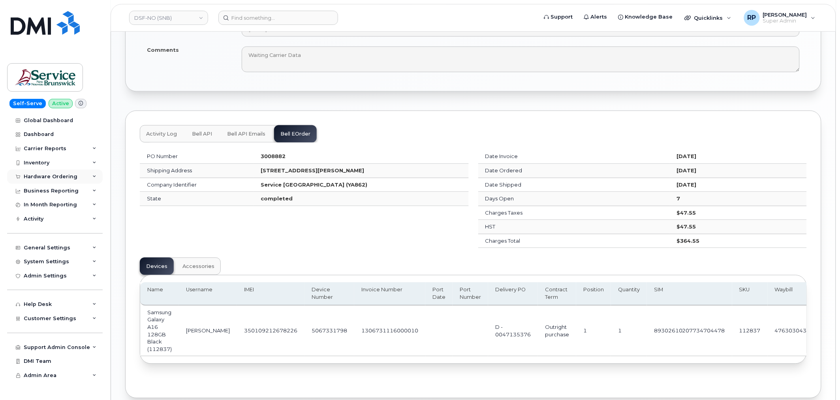
click at [69, 179] on div "Hardware Ordering" at bounding box center [51, 176] width 54 height 6
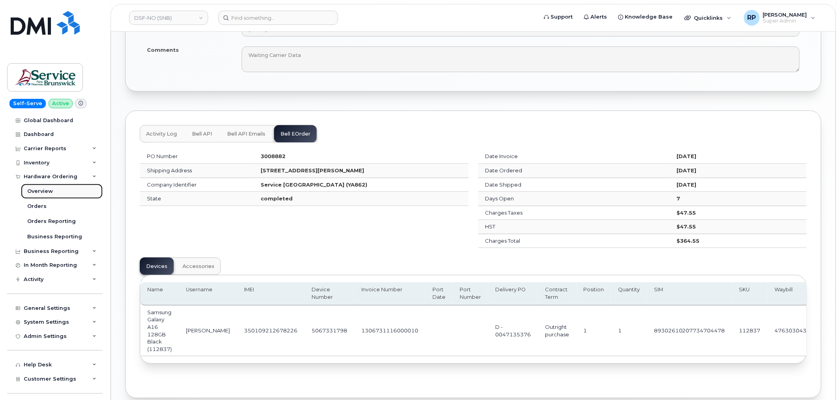
click at [38, 188] on div "Overview" at bounding box center [40, 191] width 26 height 7
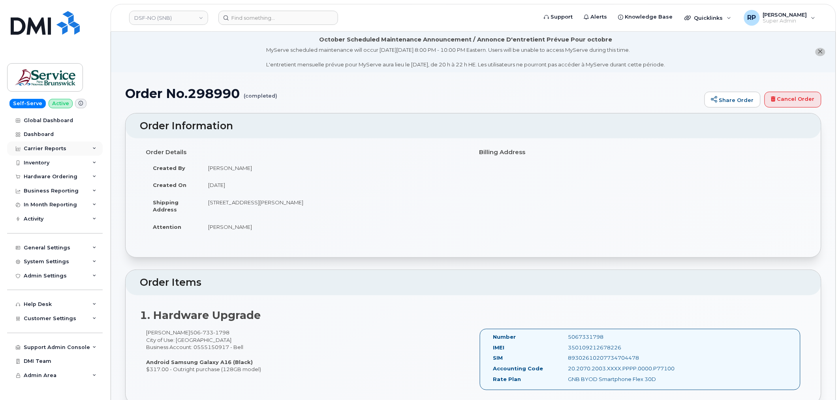
click at [50, 147] on div "Carrier Reports" at bounding box center [45, 148] width 43 height 6
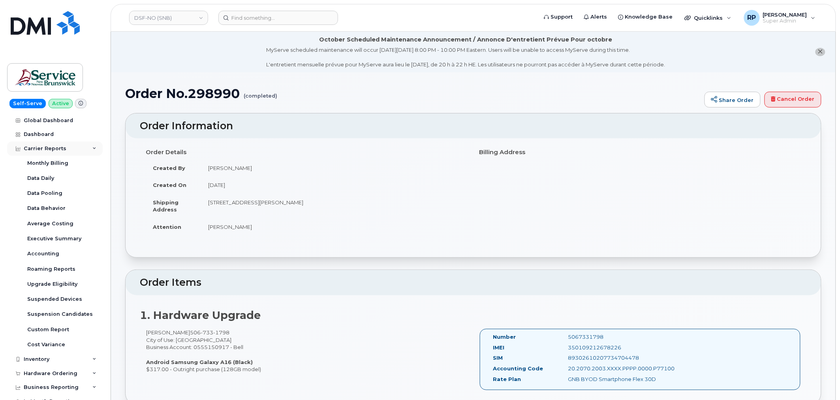
click at [50, 147] on div "Carrier Reports" at bounding box center [45, 148] width 43 height 6
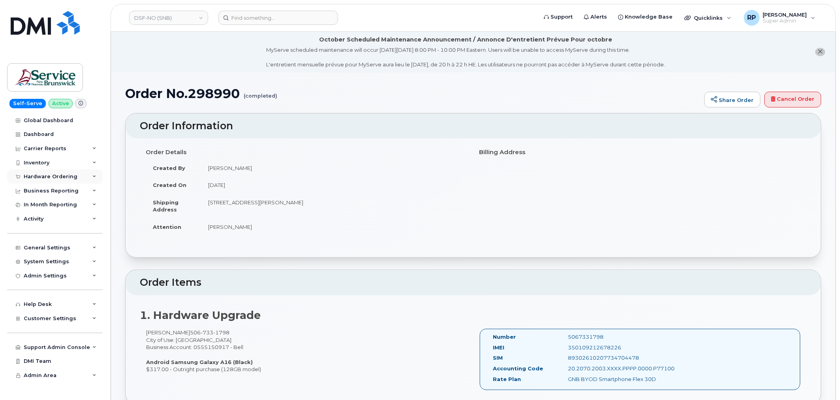
click at [50, 175] on div "Hardware Ordering" at bounding box center [51, 176] width 54 height 6
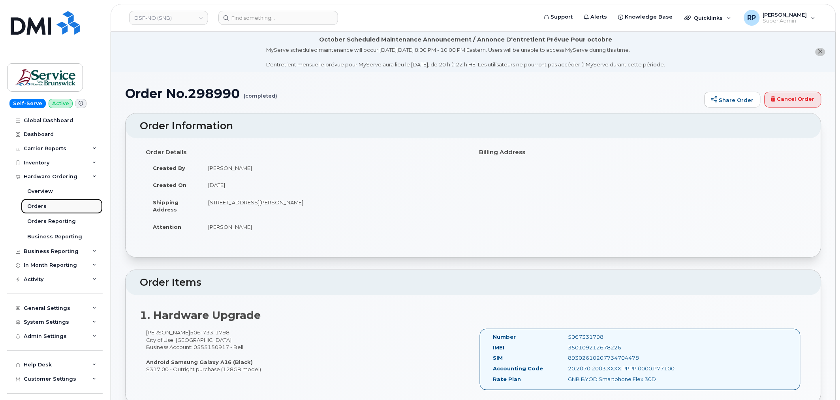
click at [40, 206] on div "Orders" at bounding box center [36, 206] width 19 height 7
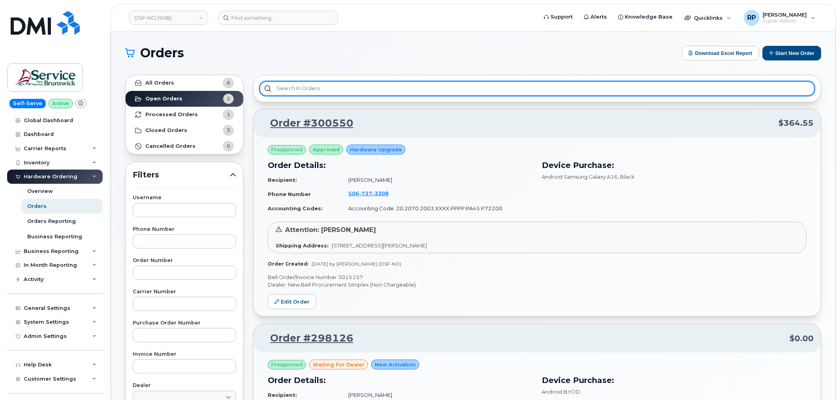
click at [313, 88] on input "text" at bounding box center [537, 88] width 555 height 14
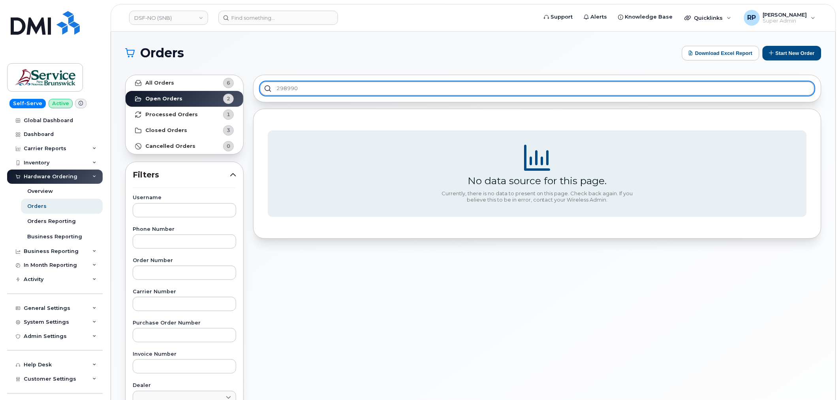
type input "298990"
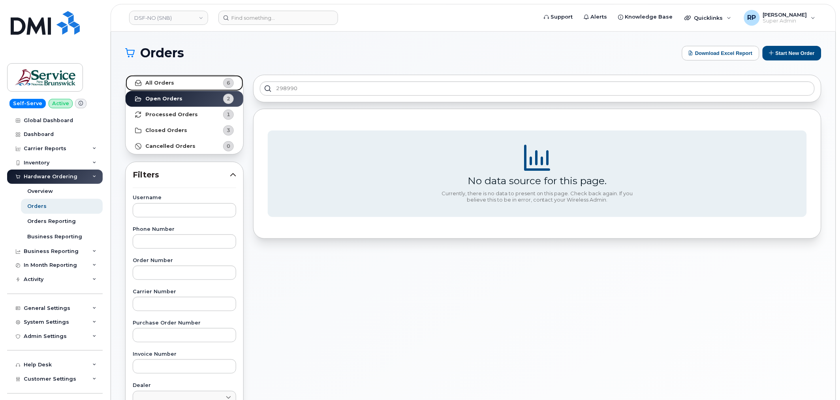
click at [181, 83] on link "All Orders 6" at bounding box center [185, 83] width 118 height 16
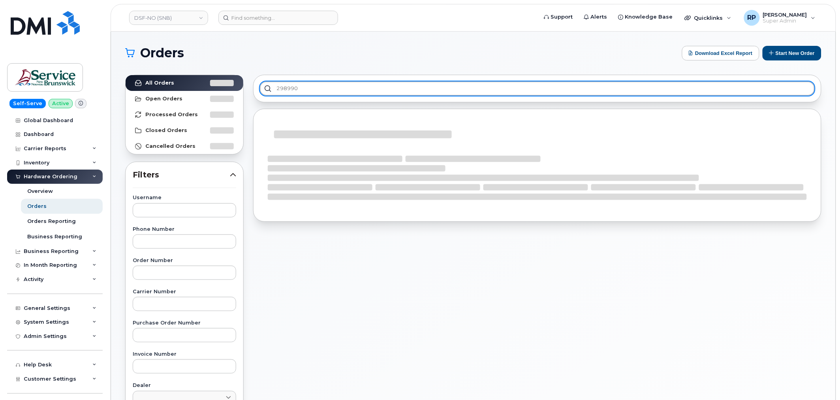
click at [306, 88] on input "298990" at bounding box center [537, 88] width 555 height 14
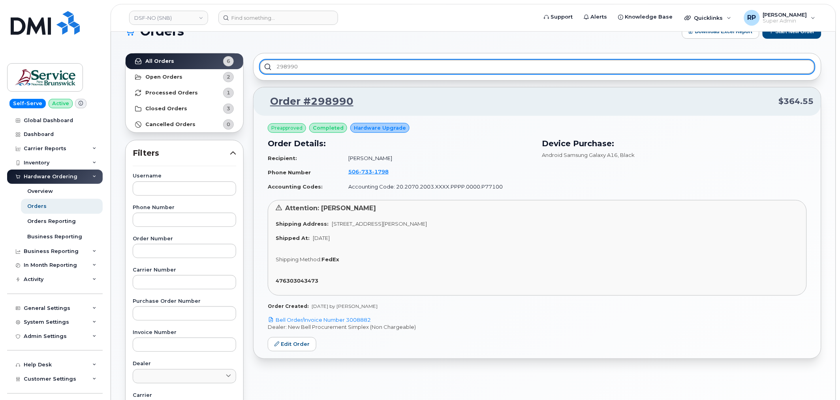
scroll to position [73, 0]
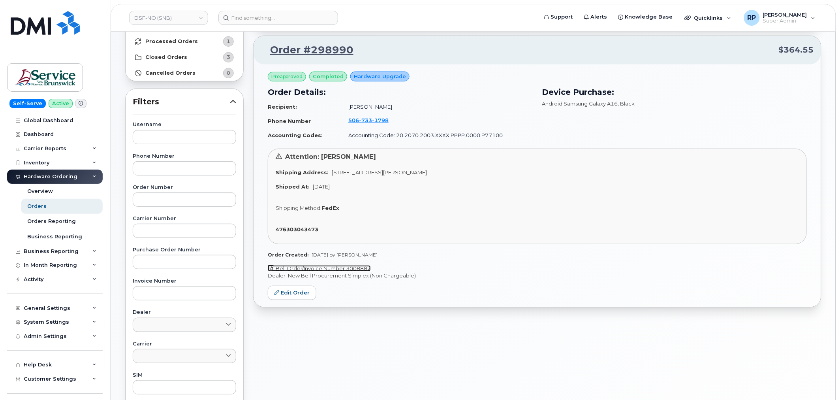
click at [343, 269] on link "Bell Order/Invoice Number 3008882" at bounding box center [319, 268] width 103 height 6
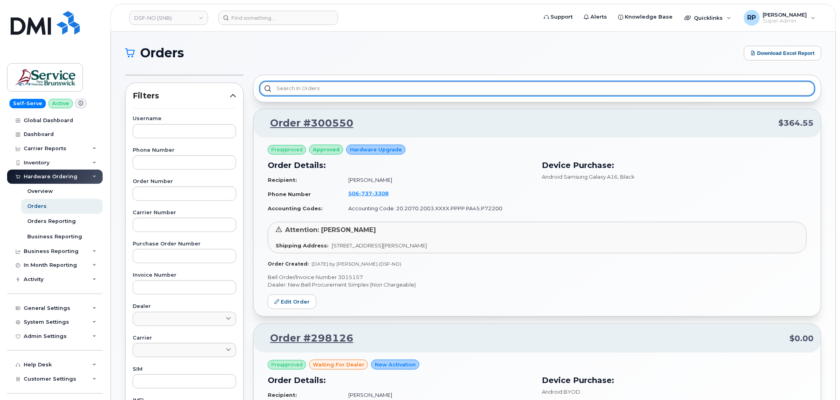
click at [301, 90] on input "text" at bounding box center [537, 88] width 555 height 14
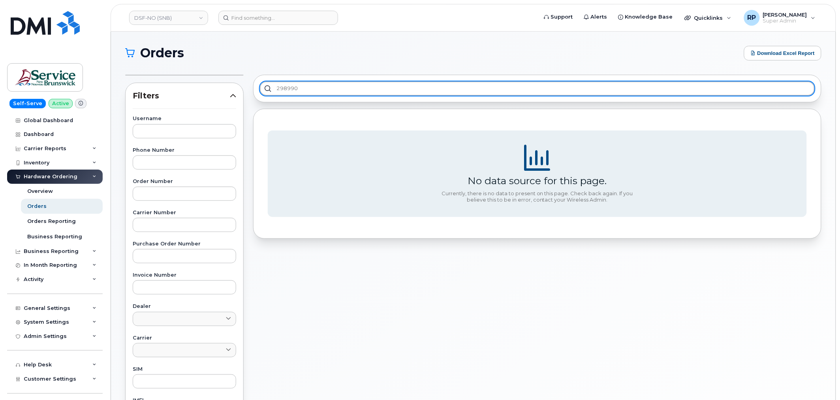
type input "298990"
click at [267, 88] on input "298990" at bounding box center [537, 88] width 555 height 14
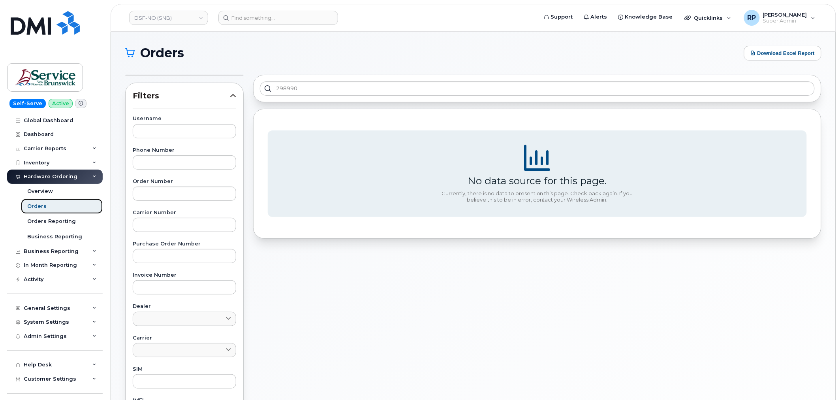
click at [37, 206] on div "Orders" at bounding box center [36, 206] width 19 height 7
click at [41, 188] on div "Overview" at bounding box center [40, 191] width 26 height 7
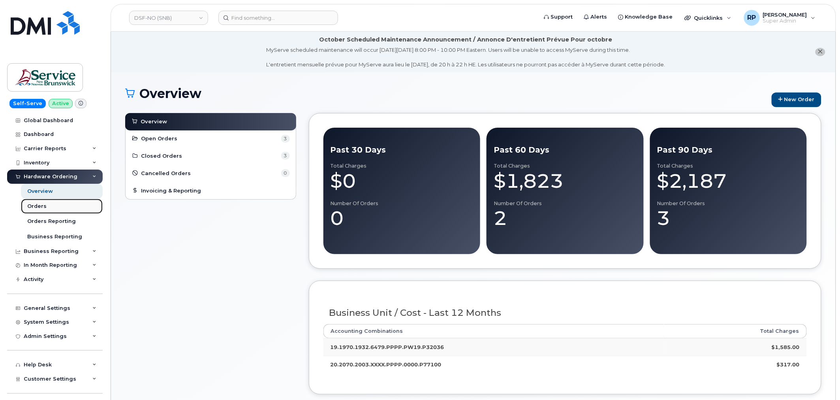
click at [43, 203] on div "Orders" at bounding box center [36, 206] width 19 height 7
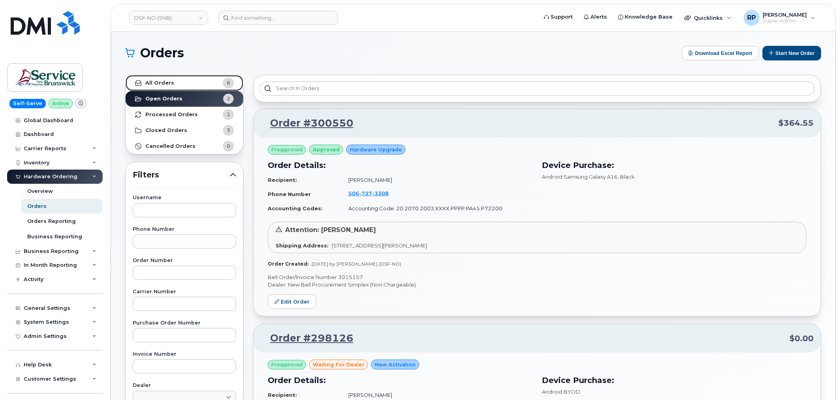
click at [178, 83] on link "All Orders 6" at bounding box center [185, 83] width 118 height 16
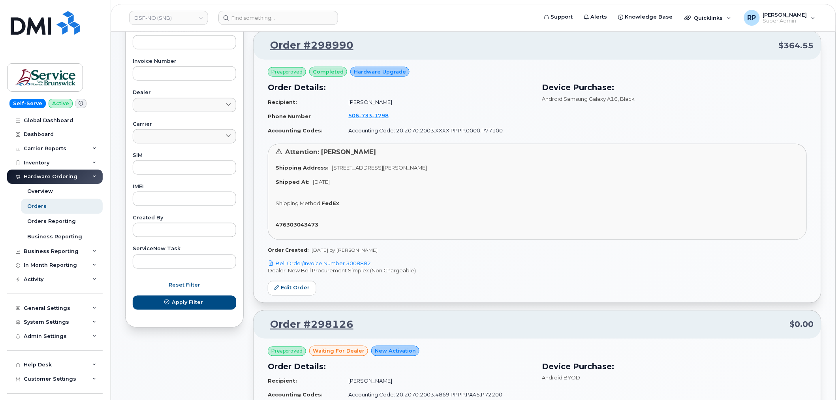
scroll to position [219, 0]
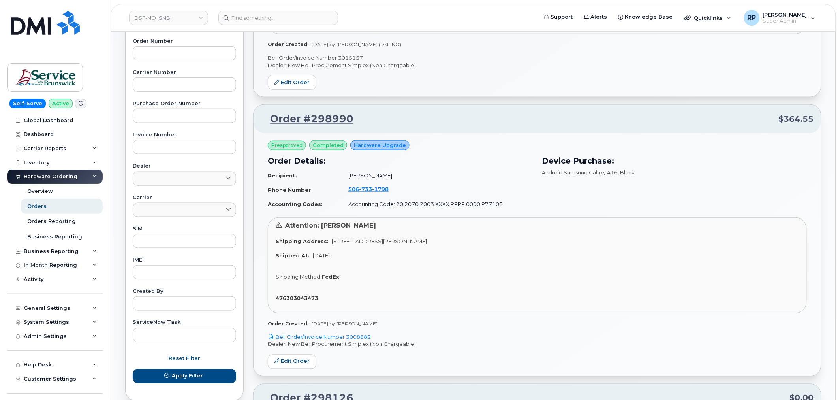
drag, startPoint x: 331, startPoint y: 120, endPoint x: 448, endPoint y: 326, distance: 236.3
click at [448, 326] on div "Order Created: [DATE] by [PERSON_NAME]" at bounding box center [537, 323] width 539 height 7
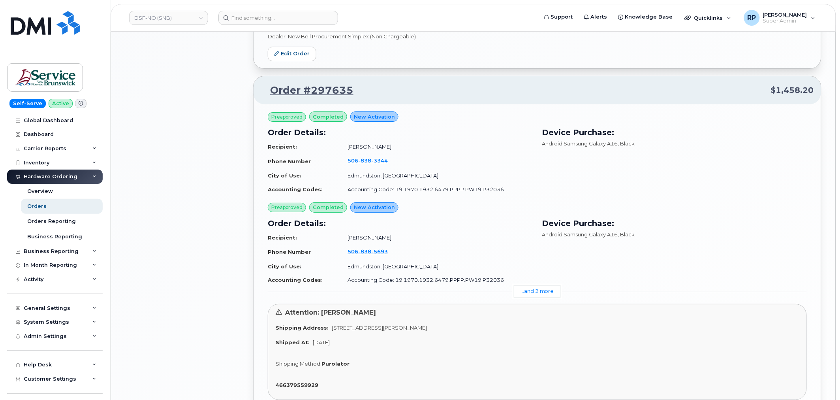
scroll to position [1024, 0]
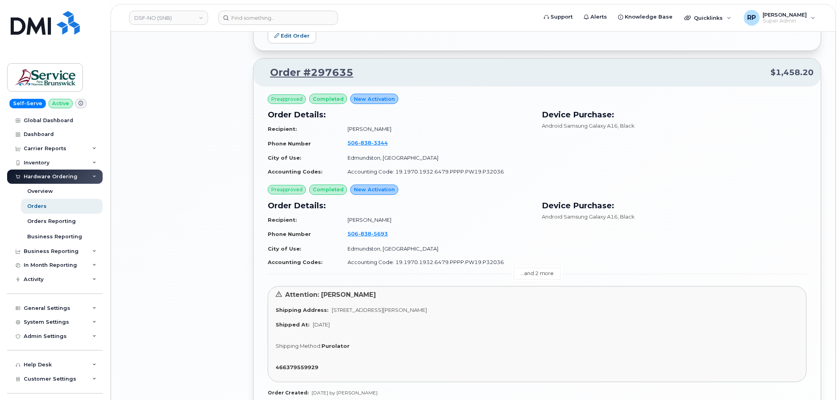
click at [538, 273] on link "...and 2 more" at bounding box center [537, 273] width 47 height 12
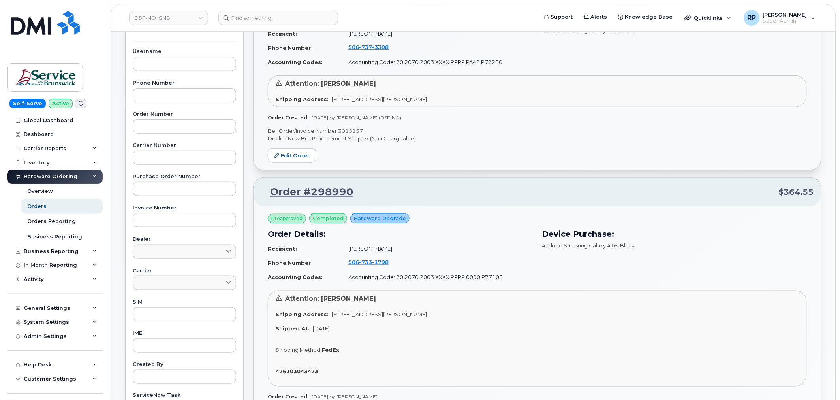
scroll to position [0, 0]
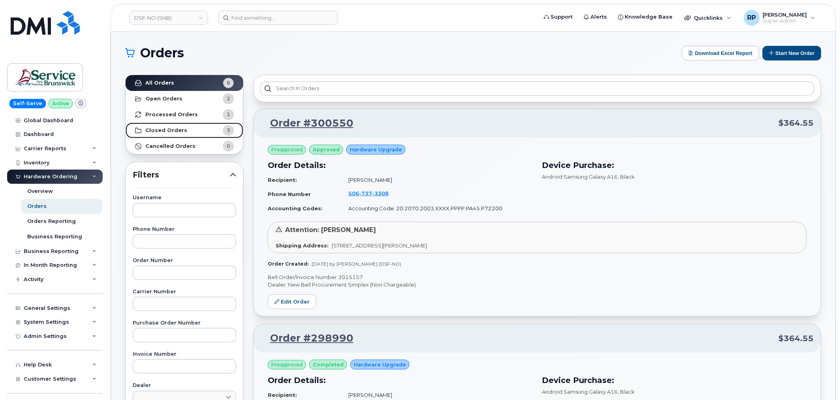
click at [166, 127] on strong "Closed Orders" at bounding box center [166, 130] width 42 height 6
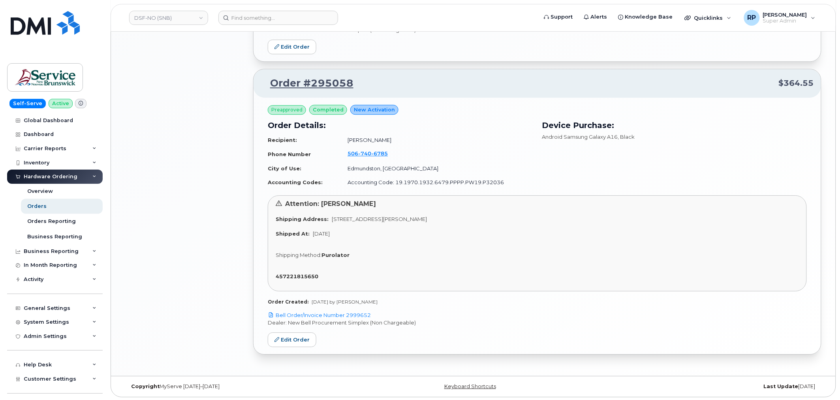
scroll to position [714, 0]
click at [297, 342] on link "Edit Order" at bounding box center [292, 339] width 49 height 15
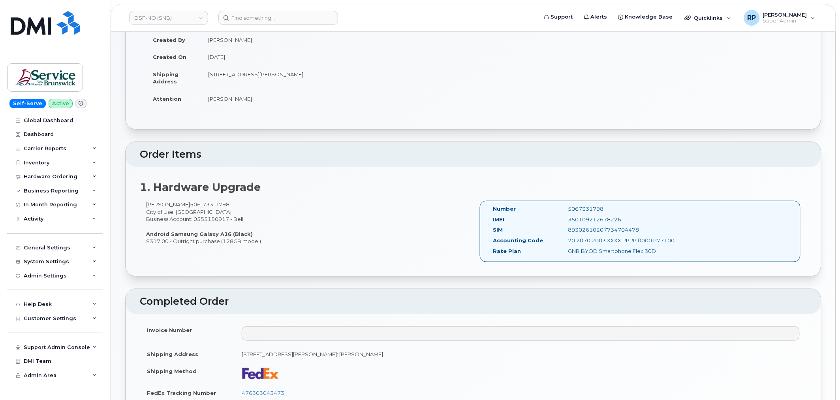
scroll to position [293, 0]
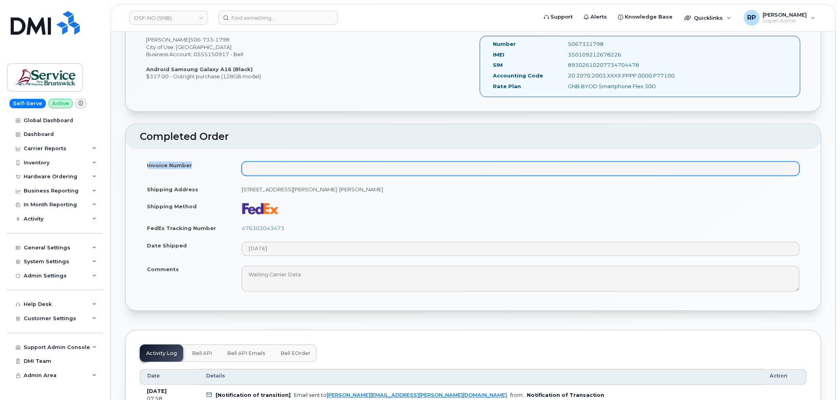
click at [392, 172] on tr "Invoice Number" at bounding box center [473, 168] width 667 height 24
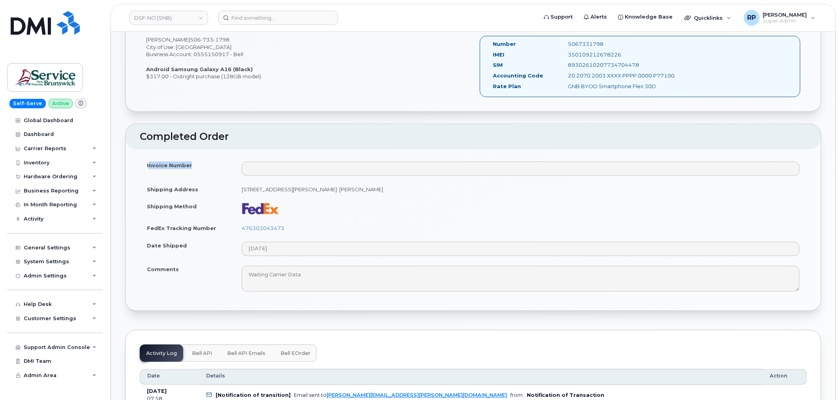
click at [282, 357] on button "Bell eOrder" at bounding box center [295, 352] width 43 height 17
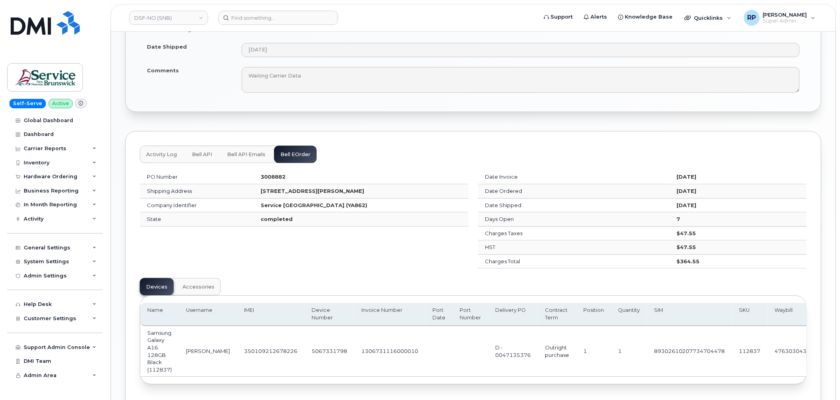
scroll to position [512, 0]
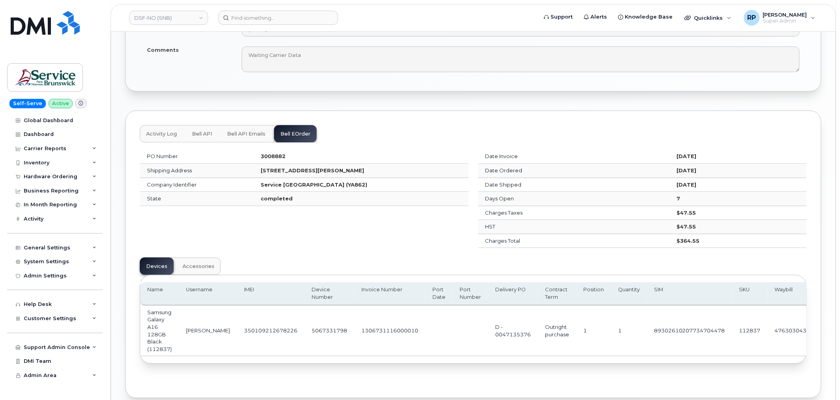
click at [196, 265] on span "Accessories" at bounding box center [198, 266] width 32 height 6
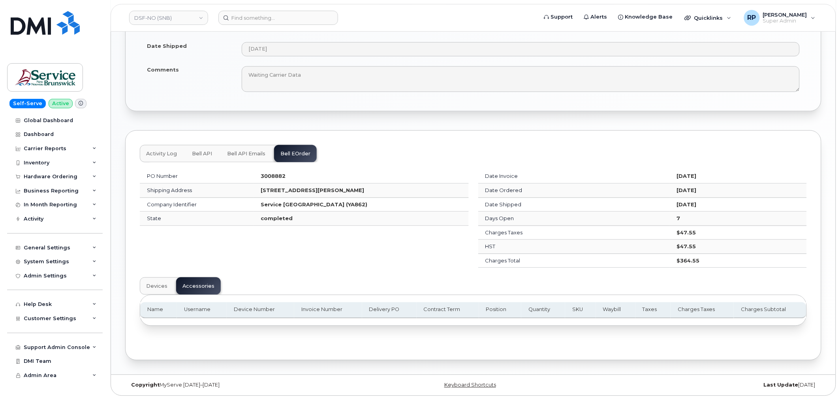
click at [156, 283] on span "Devices" at bounding box center [156, 286] width 21 height 6
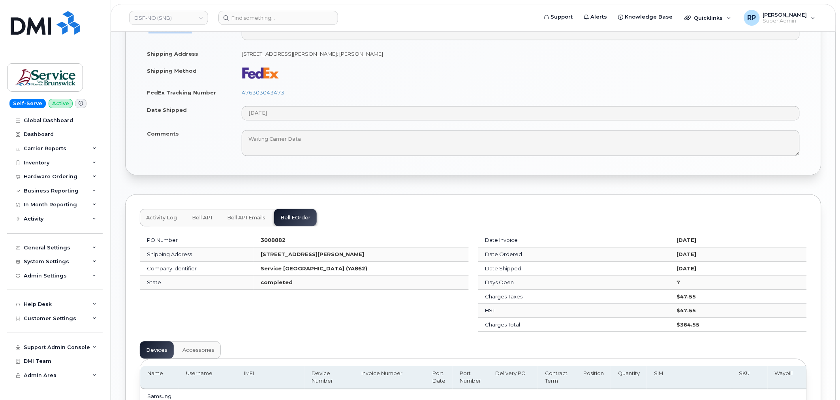
scroll to position [512, 0]
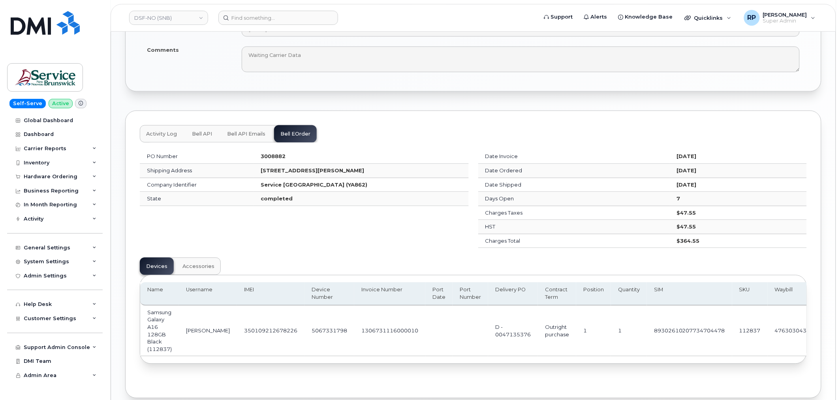
drag, startPoint x: 683, startPoint y: 154, endPoint x: 702, endPoint y: 156, distance: 19.1
click at [701, 156] on td "[DATE]" at bounding box center [737, 157] width 137 height 14
click at [312, 235] on div "PO Number 3008882 Shipping Address [STREET_ADDRESS][PERSON_NAME] Company Identi…" at bounding box center [304, 199] width 338 height 108
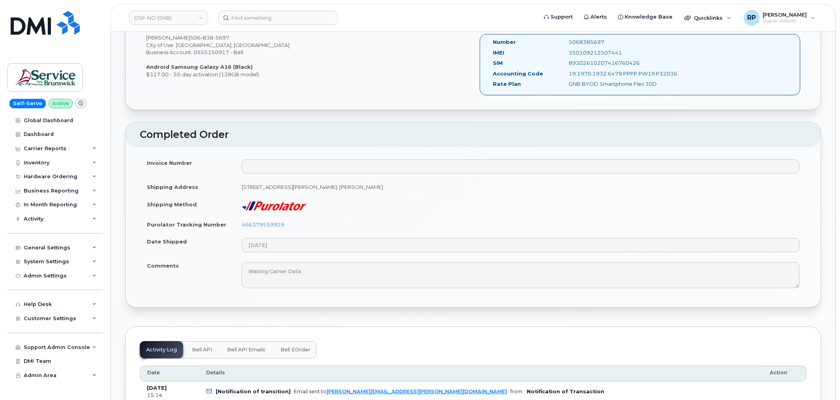
scroll to position [804, 0]
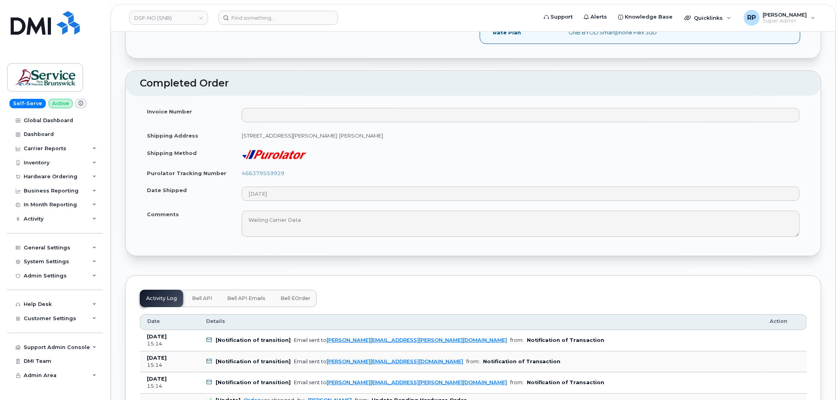
click at [292, 301] on span "Bell eOrder" at bounding box center [295, 298] width 30 height 6
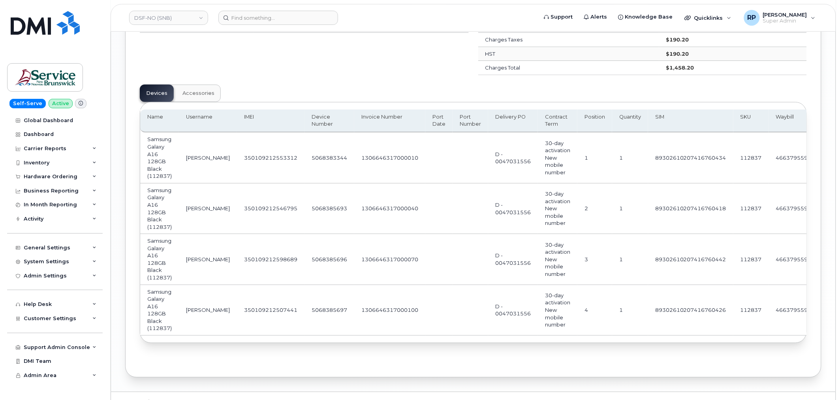
scroll to position [1162, 0]
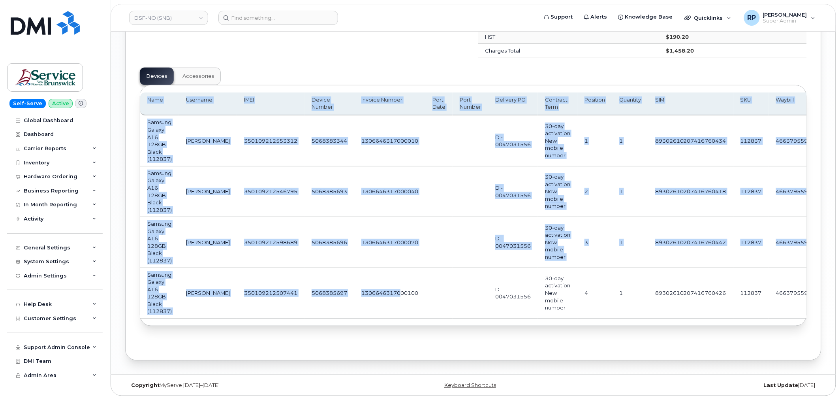
drag, startPoint x: 384, startPoint y: 314, endPoint x: 566, endPoint y: 333, distance: 183.1
click at [566, 333] on div "PO Number 3003705 Shipping Address [STREET_ADDRESS][PERSON_NAME] Company Identi…" at bounding box center [473, 146] width 667 height 387
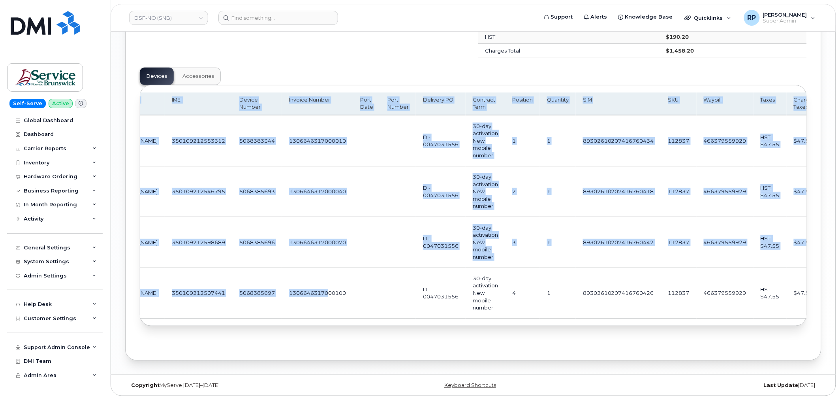
scroll to position [0, 109]
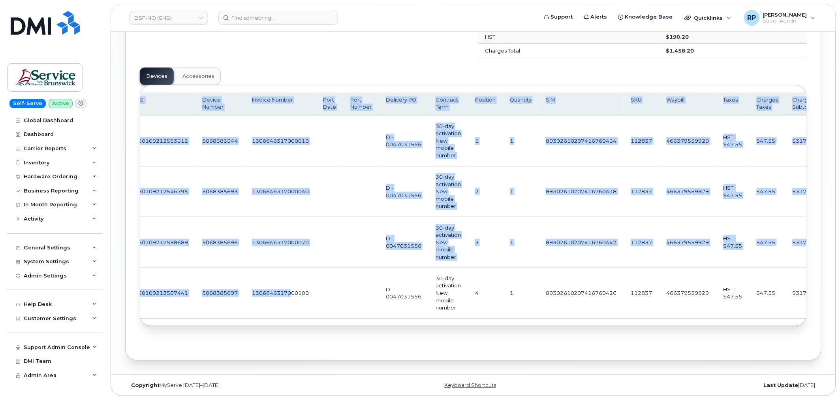
click at [750, 312] on td "$47.55" at bounding box center [768, 293] width 36 height 51
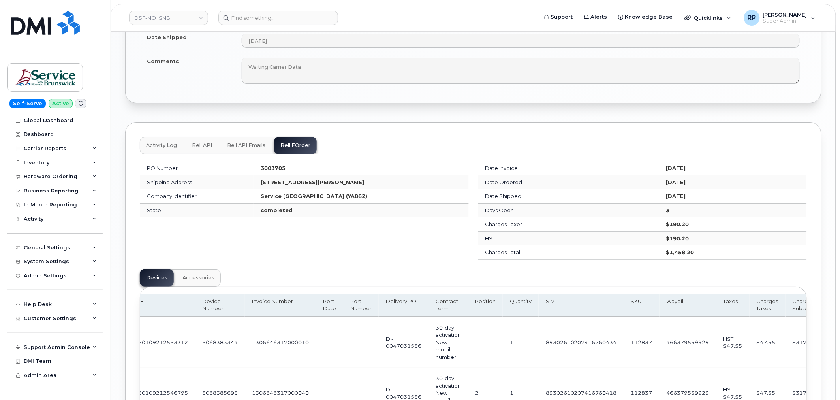
scroll to position [942, 0]
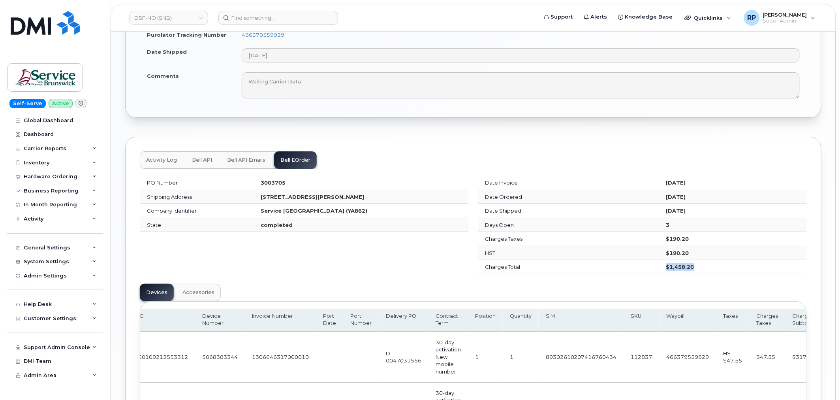
drag, startPoint x: 685, startPoint y: 268, endPoint x: 639, endPoint y: 267, distance: 46.2
click at [639, 267] on tr "Charges Total $1,458.20" at bounding box center [642, 267] width 329 height 14
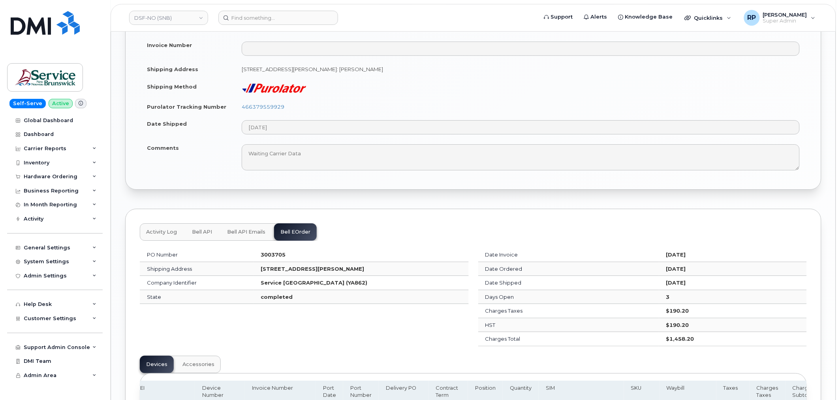
scroll to position [951, 0]
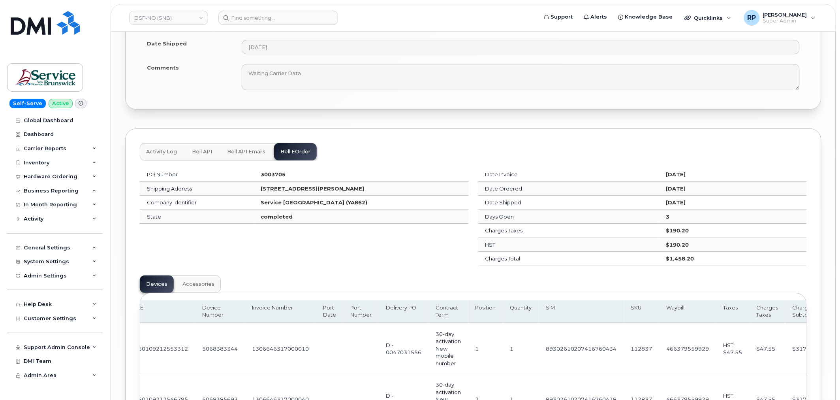
click at [160, 151] on span "Activity Log" at bounding box center [161, 152] width 31 height 6
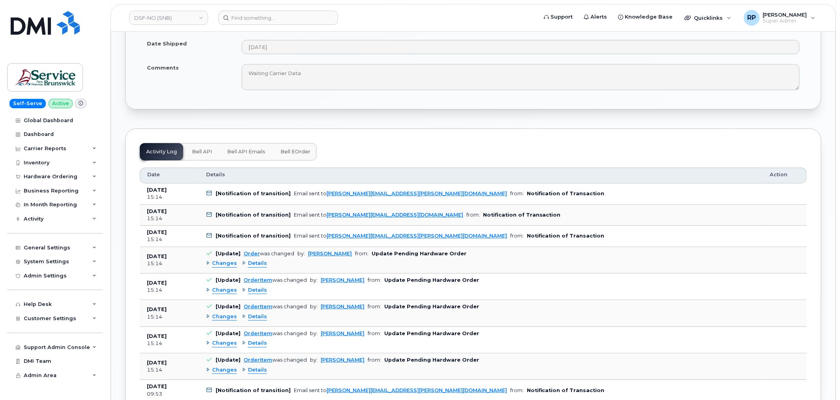
click at [204, 152] on span "Bell API" at bounding box center [202, 152] width 20 height 6
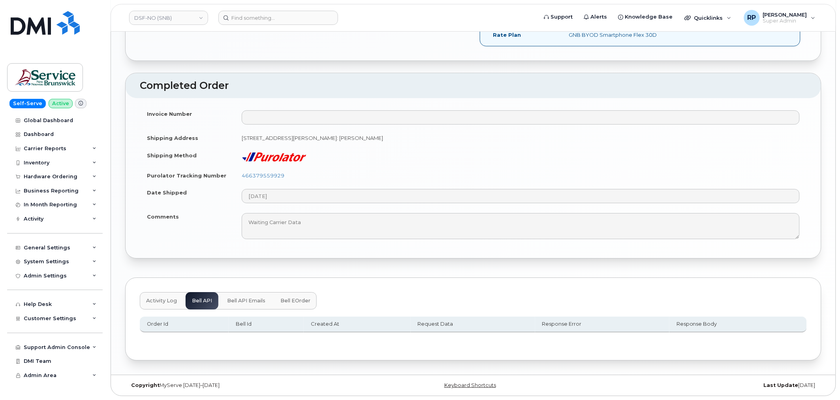
scroll to position [803, 0]
click at [289, 300] on span "Bell eOrder" at bounding box center [295, 300] width 30 height 6
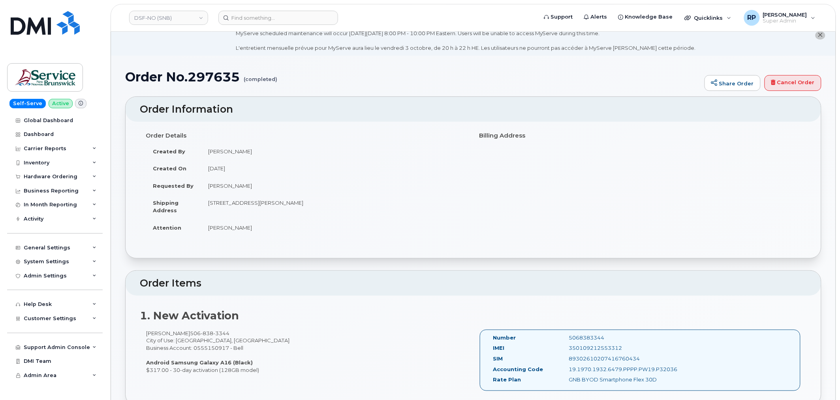
scroll to position [0, 0]
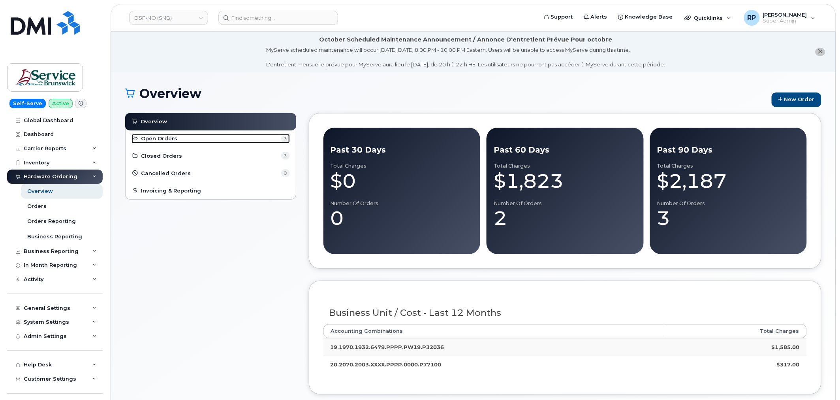
click at [180, 142] on link "Open Orders 3" at bounding box center [211, 138] width 158 height 9
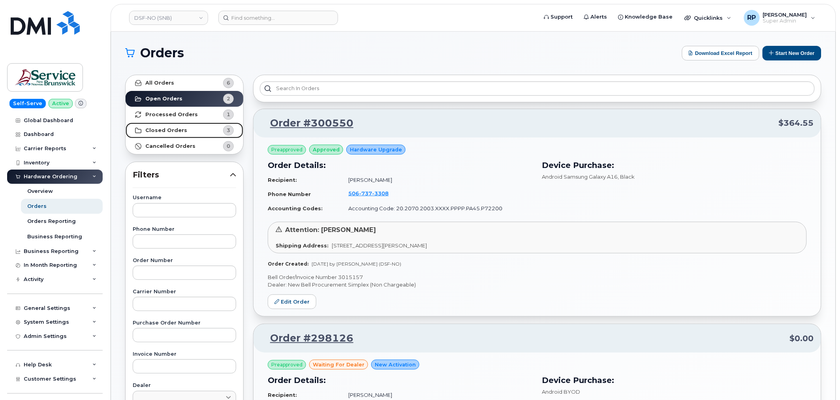
click at [199, 130] on link "Closed Orders 3" at bounding box center [185, 130] width 118 height 16
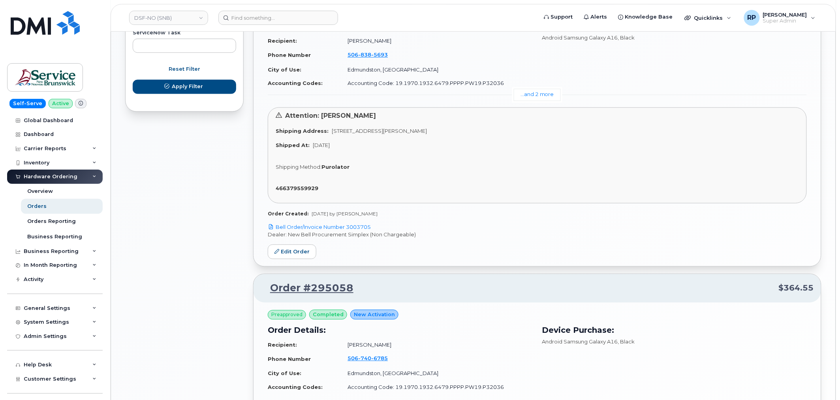
scroll to position [512, 0]
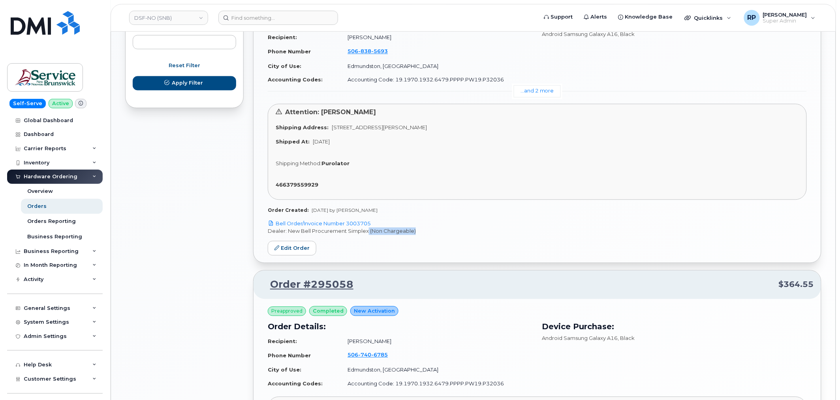
drag, startPoint x: 415, startPoint y: 229, endPoint x: 367, endPoint y: 228, distance: 47.4
click at [367, 228] on p "Dealer: New Bell Procurement Simplex (Non Chargeable)" at bounding box center [537, 232] width 539 height 8
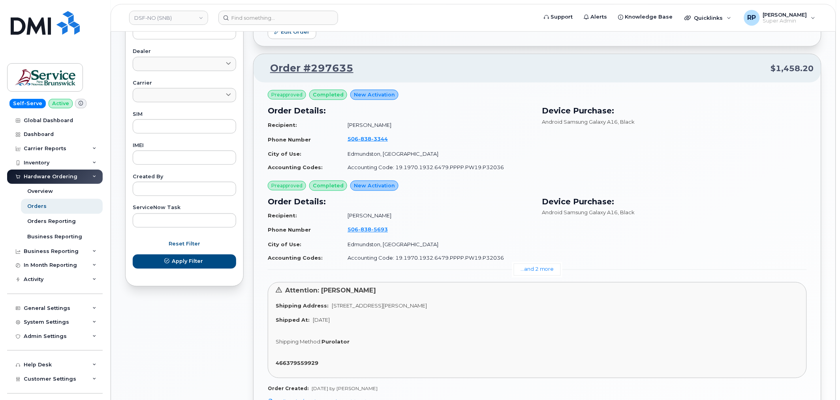
scroll to position [365, 0]
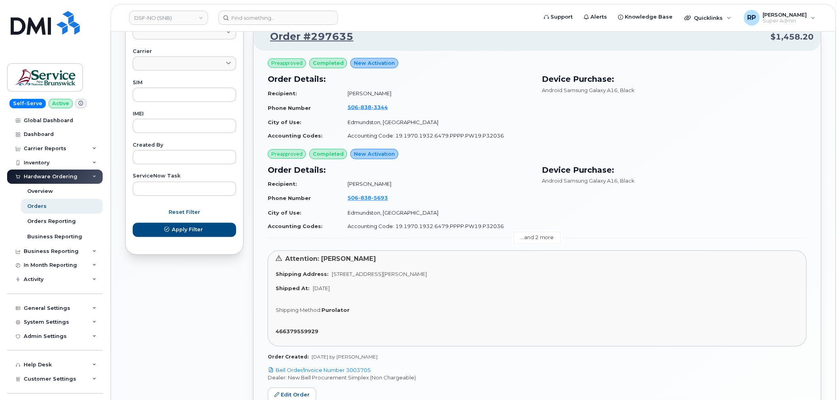
click at [536, 235] on link "...and 2 more" at bounding box center [537, 238] width 47 height 12
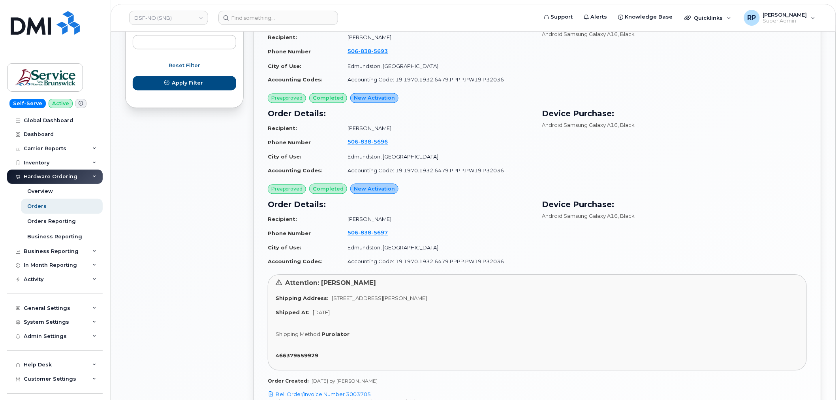
scroll to position [585, 0]
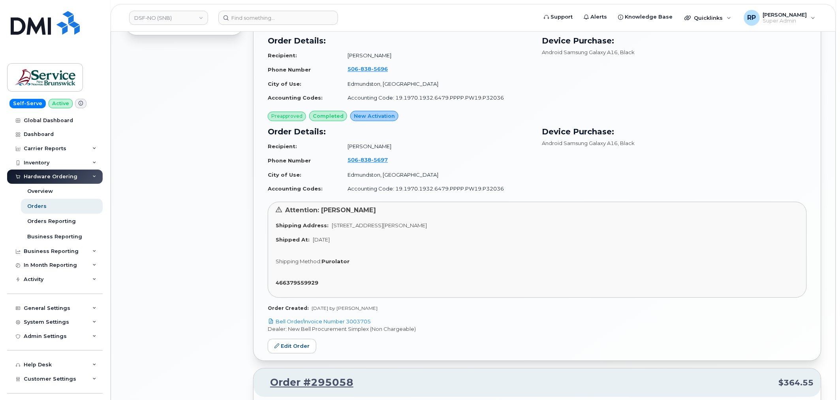
click at [182, 247] on div "All Orders 6 Open Orders 2 Processed Orders 1 Closed Orders 3 Cancelled Orders …" at bounding box center [184, 75] width 128 height 1180
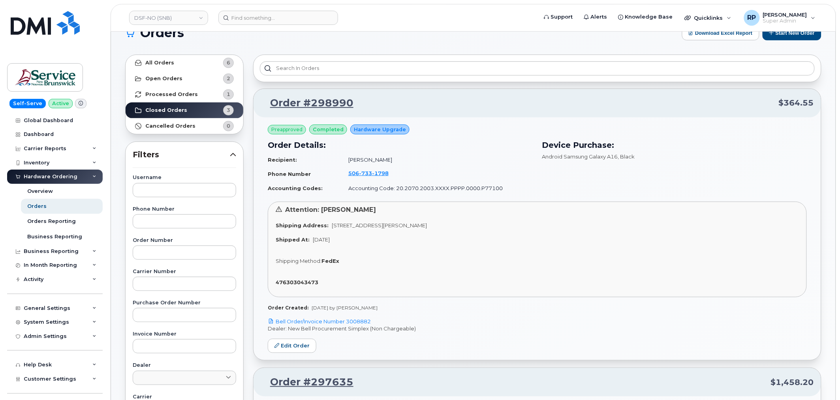
scroll to position [0, 0]
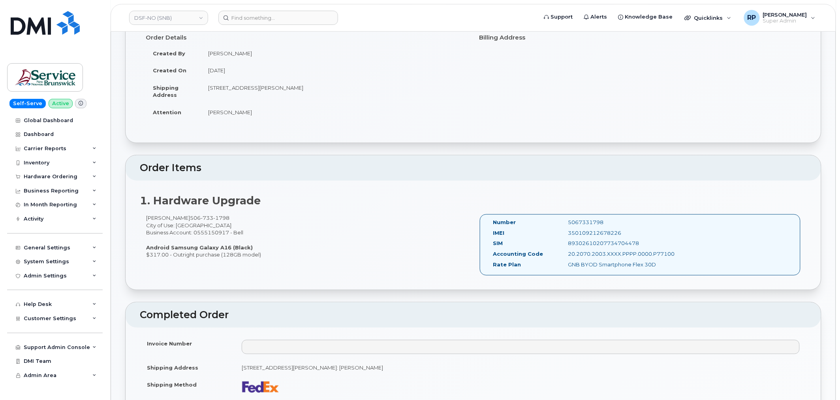
scroll to position [146, 0]
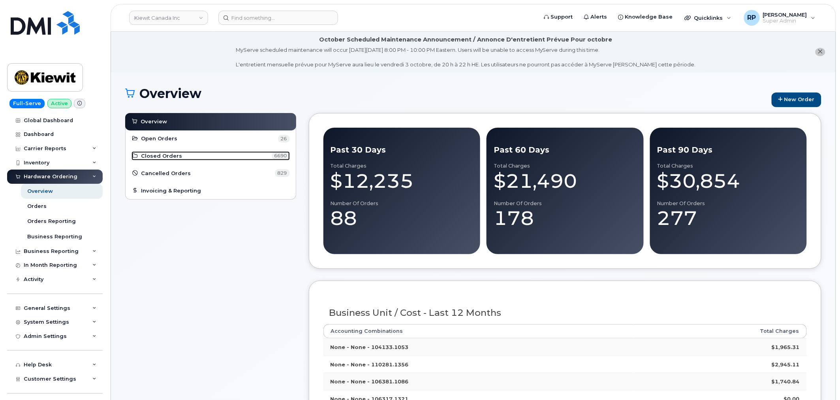
click at [205, 154] on link "Closed Orders 6690" at bounding box center [211, 155] width 158 height 9
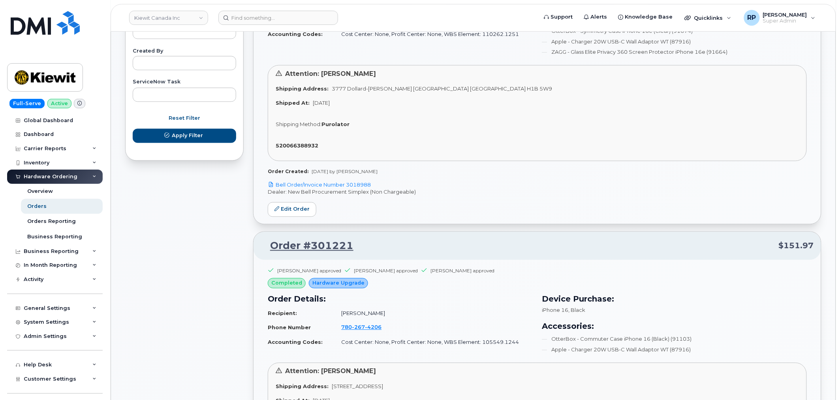
scroll to position [293, 0]
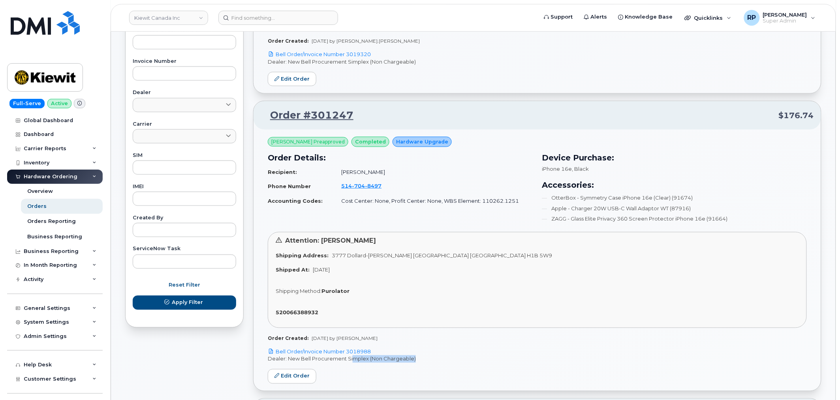
drag, startPoint x: 416, startPoint y: 361, endPoint x: 348, endPoint y: 360, distance: 68.0
click at [348, 360] on p "Dealer: New Bell Procurement Simplex (Non Chargeable)" at bounding box center [537, 359] width 539 height 8
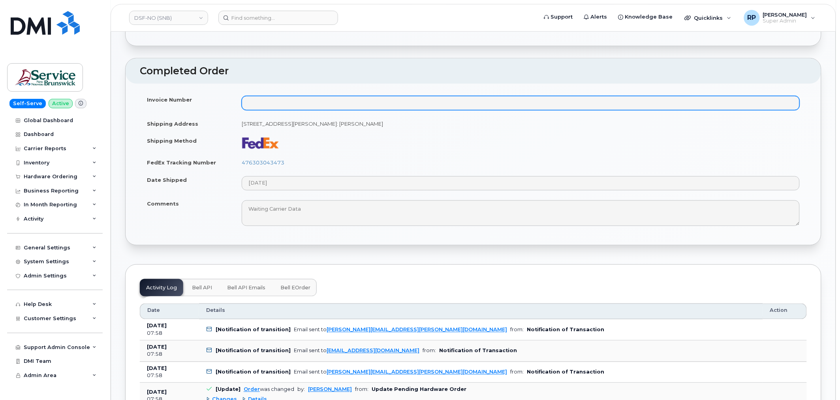
scroll to position [512, 0]
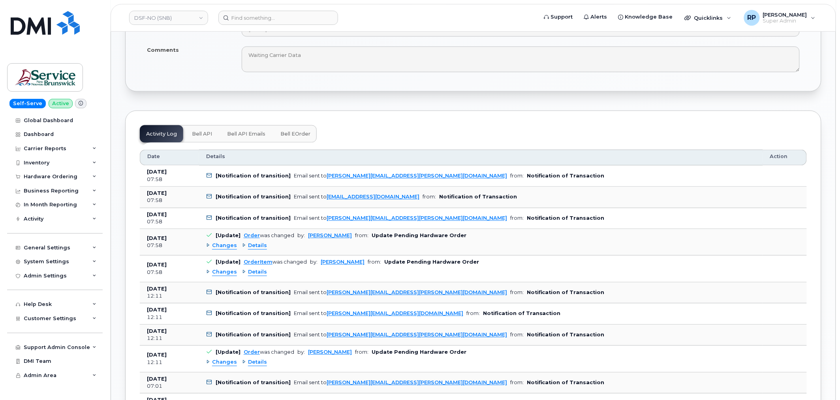
click at [295, 134] on span "Bell eOrder" at bounding box center [295, 134] width 30 height 6
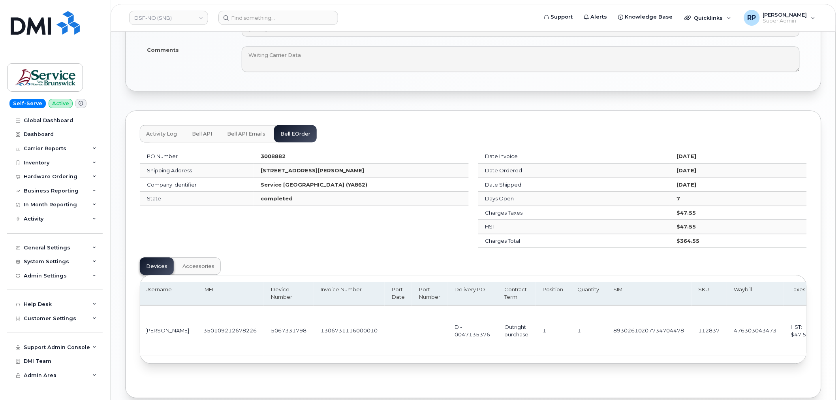
scroll to position [0, 39]
click at [191, 266] on span "Accessories" at bounding box center [198, 266] width 32 height 6
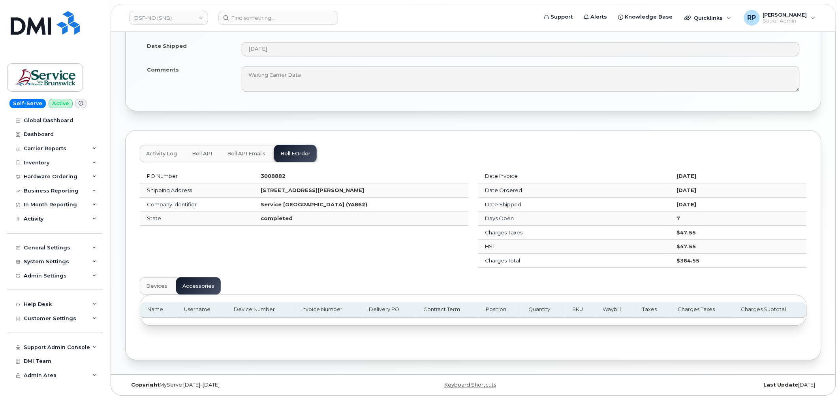
scroll to position [493, 0]
click at [156, 287] on span "Devices" at bounding box center [156, 286] width 21 height 6
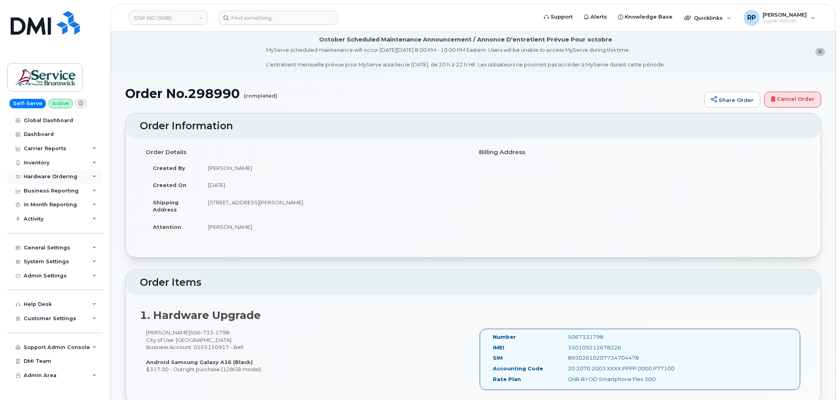
click at [47, 175] on div "Hardware Ordering" at bounding box center [51, 176] width 54 height 6
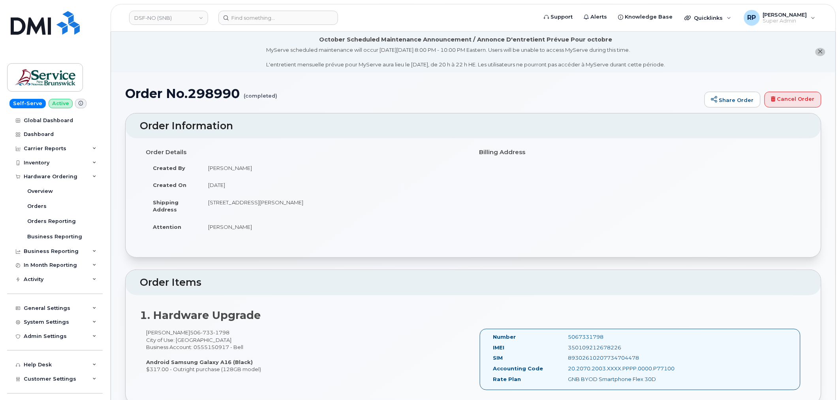
scroll to position [42, 0]
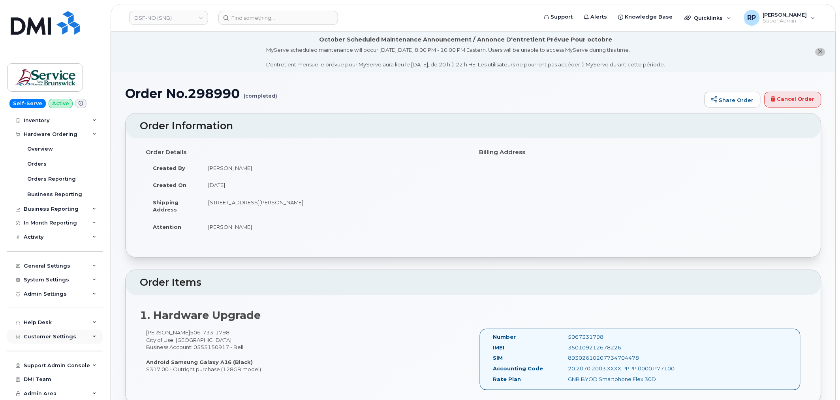
click at [49, 338] on span "Customer Settings" at bounding box center [50, 336] width 53 height 6
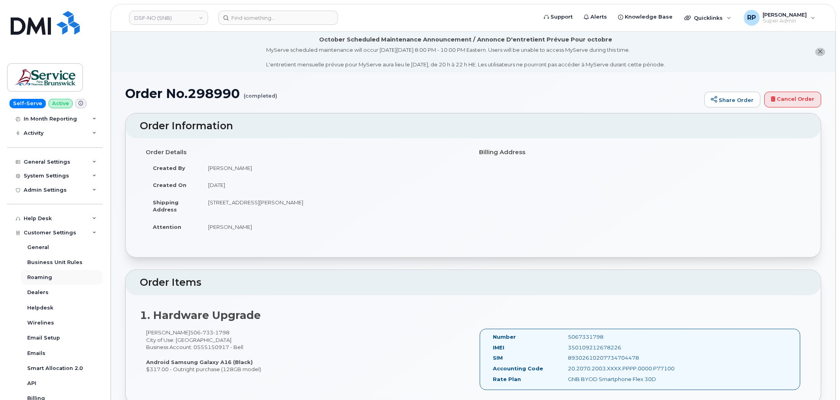
scroll to position [219, 0]
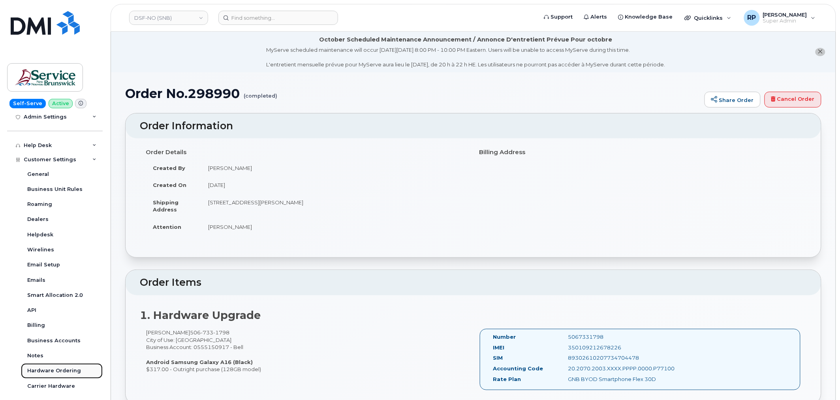
click at [60, 368] on div "Hardware Ordering" at bounding box center [54, 370] width 54 height 7
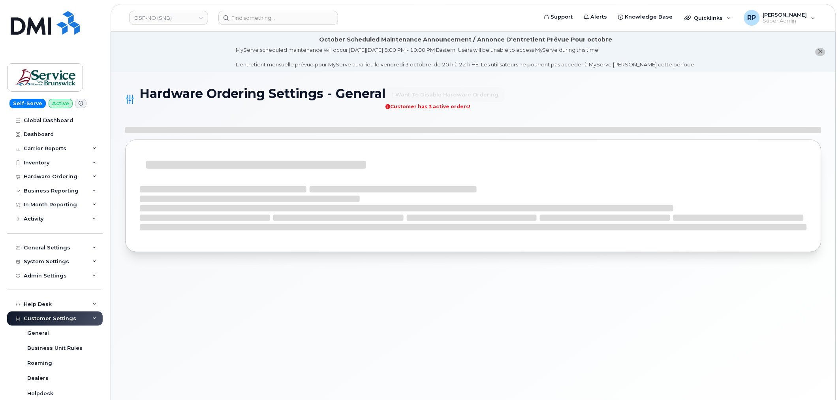
select select "admins"
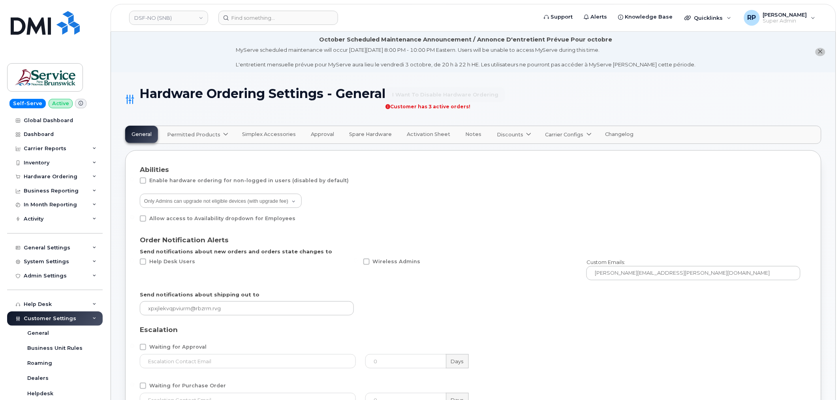
click at [549, 139] on link "Carrier Configs" at bounding box center [567, 134] width 57 height 17
click at [547, 153] on span "Bell" at bounding box center [552, 153] width 10 height 8
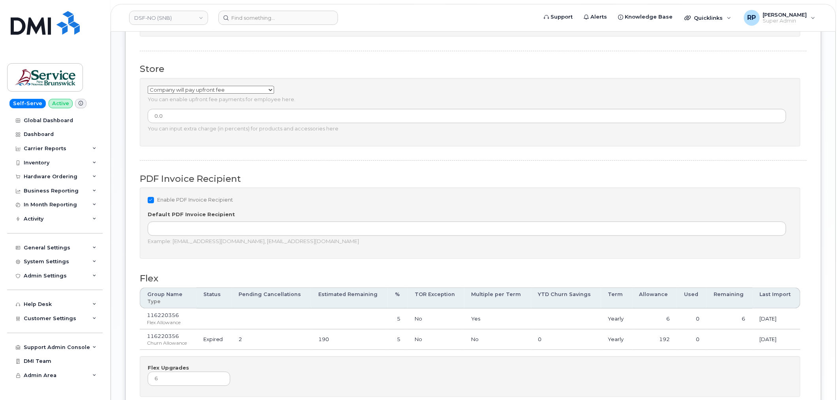
scroll to position [512, 0]
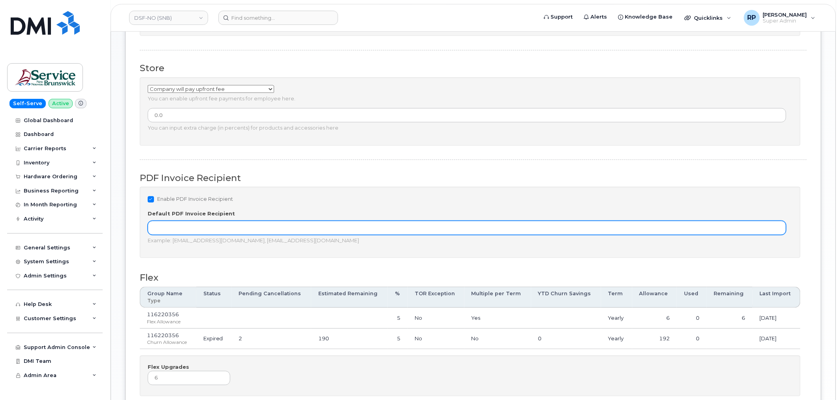
click at [177, 223] on input "text" at bounding box center [467, 228] width 639 height 14
paste input "[PERSON_NAME][EMAIL_ADDRESS][PERSON_NAME][DOMAIN_NAME]"
type input "[PERSON_NAME][EMAIL_ADDRESS][PERSON_NAME][DOMAIN_NAME]"
drag, startPoint x: 269, startPoint y: 226, endPoint x: 105, endPoint y: 227, distance: 163.9
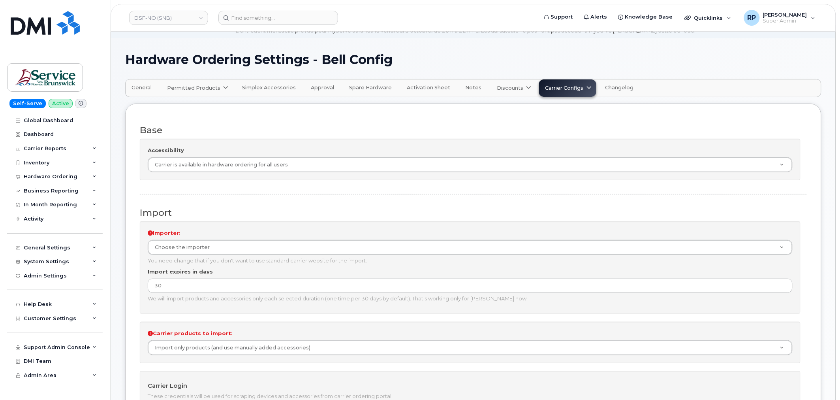
scroll to position [31, 0]
